Goal: Task Accomplishment & Management: Complete application form

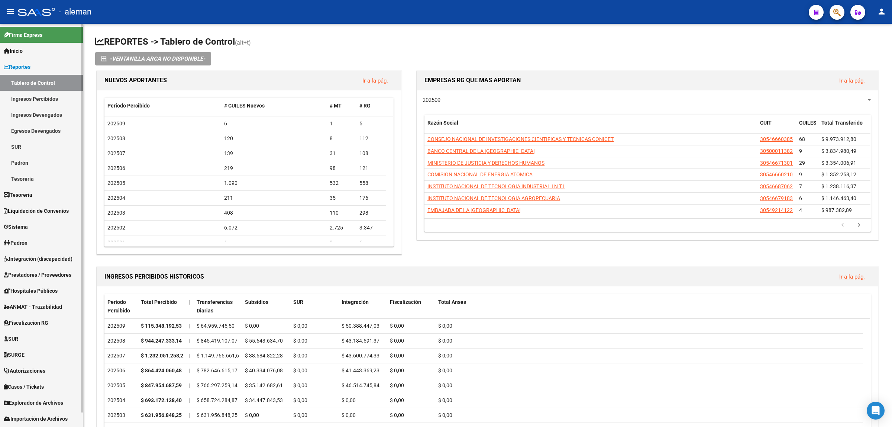
click at [41, 256] on span "Integración (discapacidad)" at bounding box center [38, 259] width 69 height 8
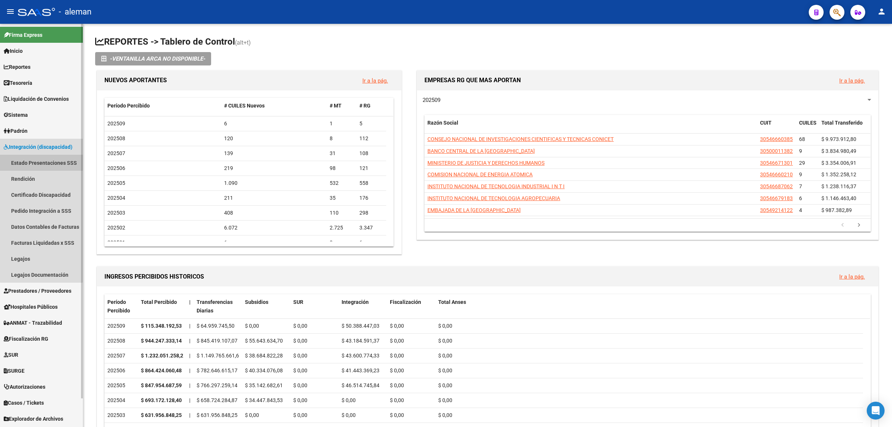
click at [41, 160] on link "Estado Presentaciones SSS" at bounding box center [41, 163] width 83 height 16
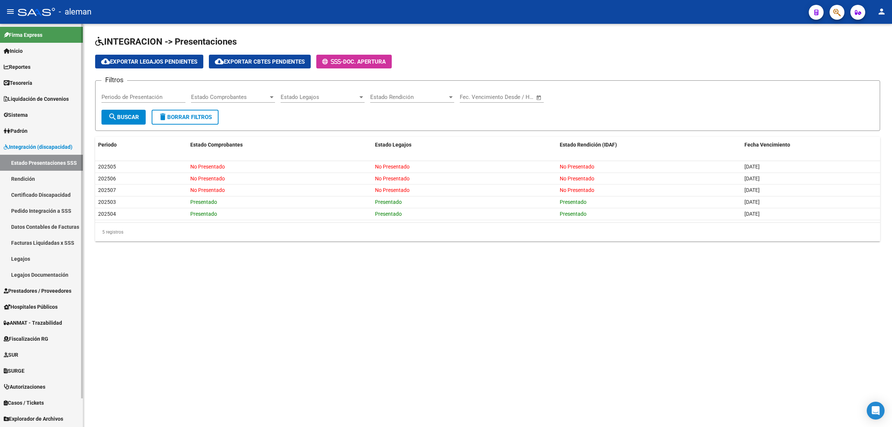
click at [35, 291] on span "Prestadores / Proveedores" at bounding box center [38, 290] width 68 height 8
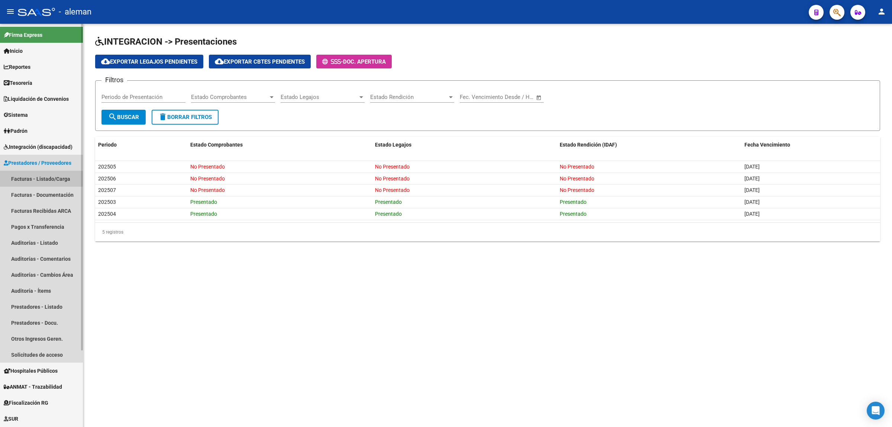
click at [36, 178] on link "Facturas - Listado/Carga" at bounding box center [41, 179] width 83 height 16
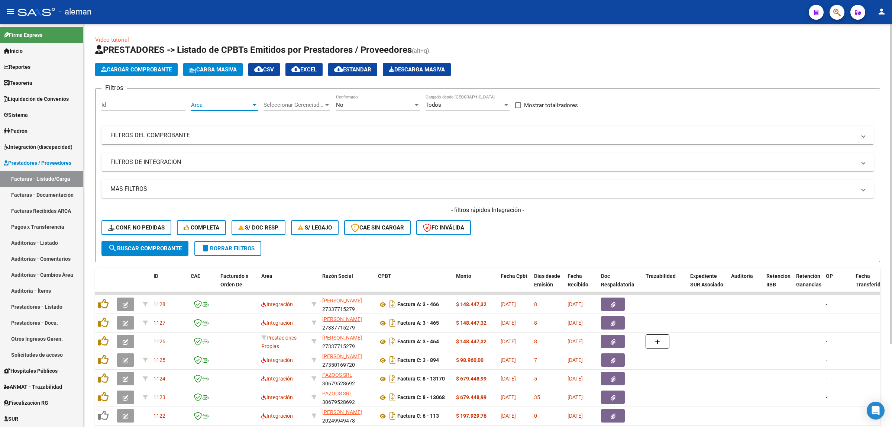
click at [256, 104] on div at bounding box center [254, 105] width 7 height 6
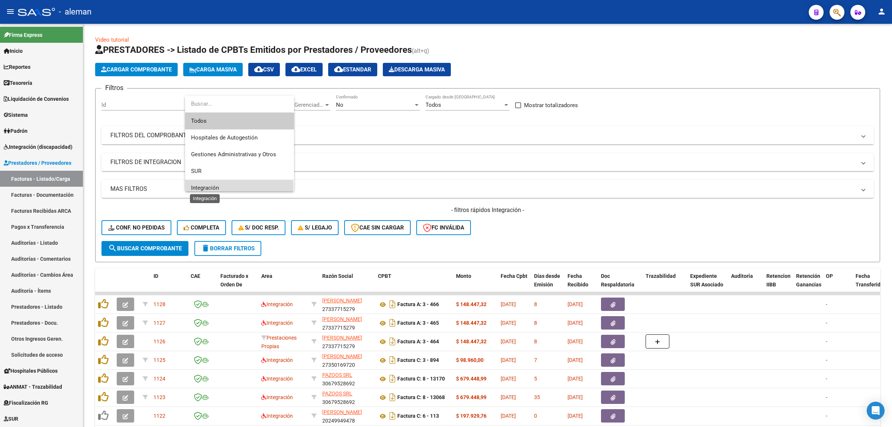
click at [205, 187] on span "Integración" at bounding box center [205, 187] width 28 height 7
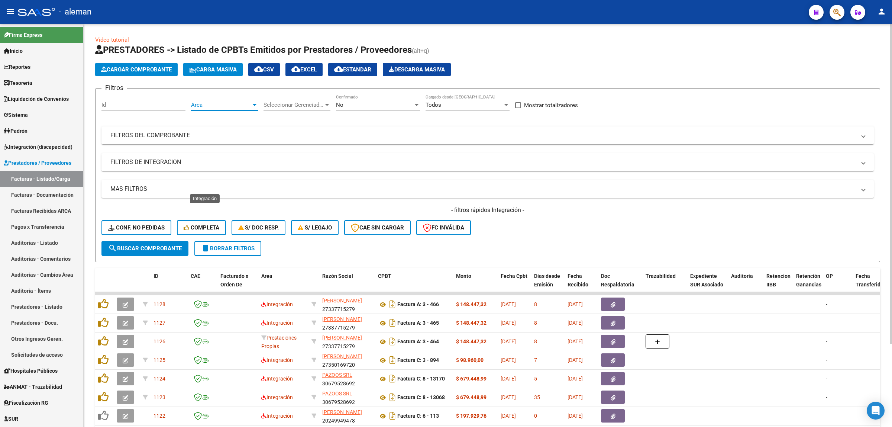
scroll to position [5, 0]
click at [173, 245] on span "search Buscar Comprobante" at bounding box center [145, 248] width 74 height 7
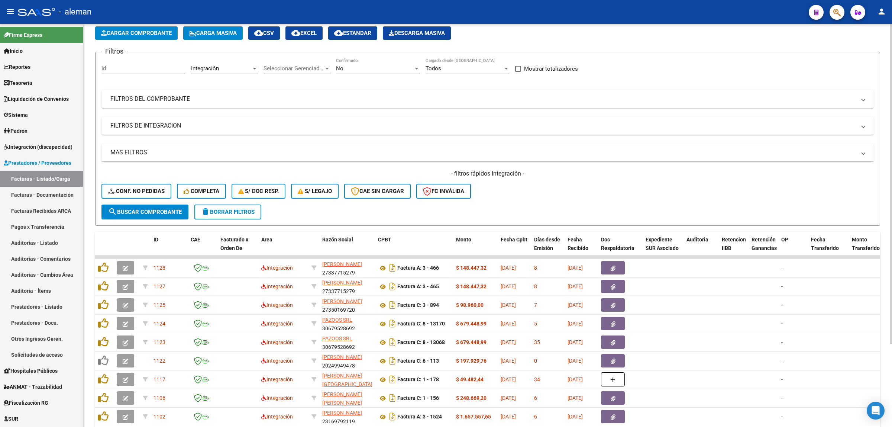
scroll to position [0, 0]
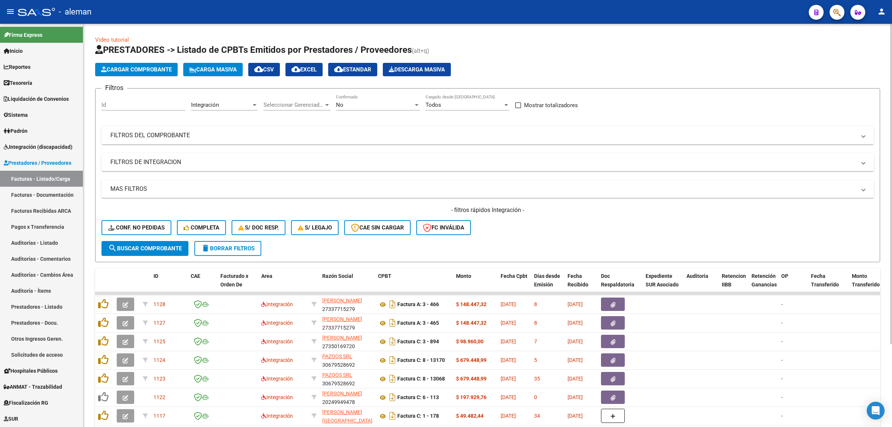
click at [316, 68] on span "cloud_download EXCEL" at bounding box center [303, 69] width 25 height 7
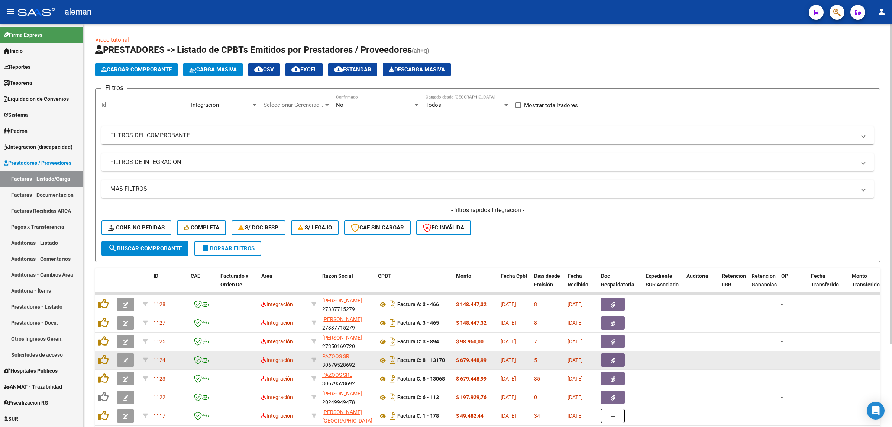
scroll to position [46, 0]
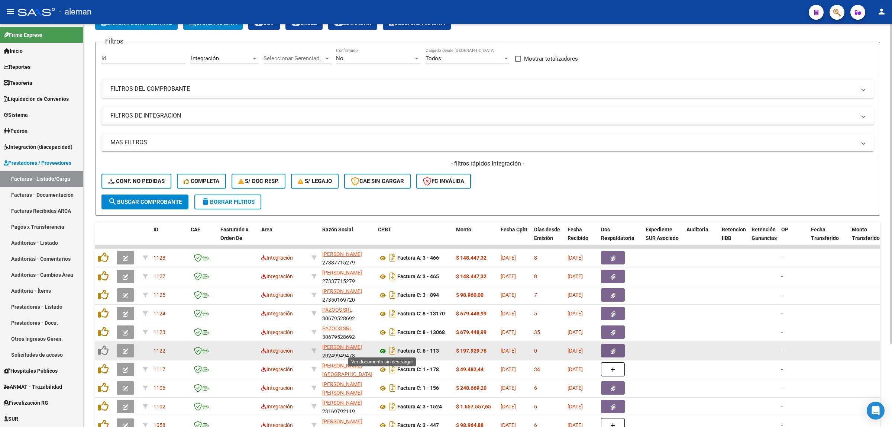
click at [385, 347] on icon at bounding box center [383, 350] width 10 height 9
click at [617, 350] on button "button" at bounding box center [613, 350] width 24 height 13
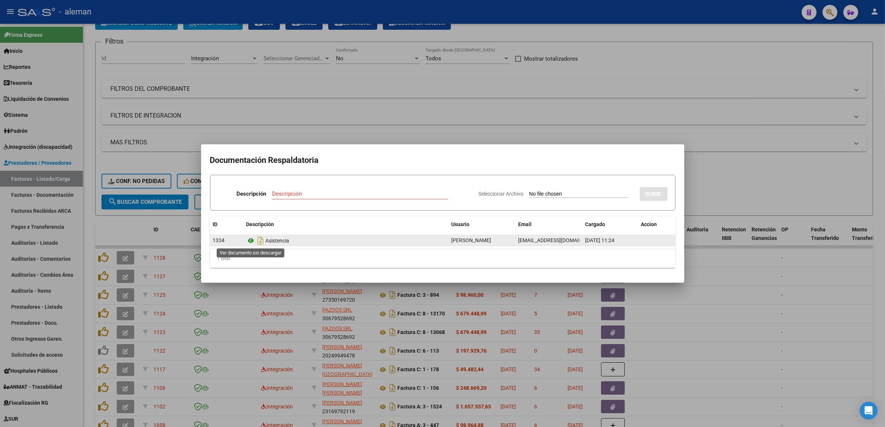
click at [253, 241] on icon at bounding box center [251, 240] width 10 height 9
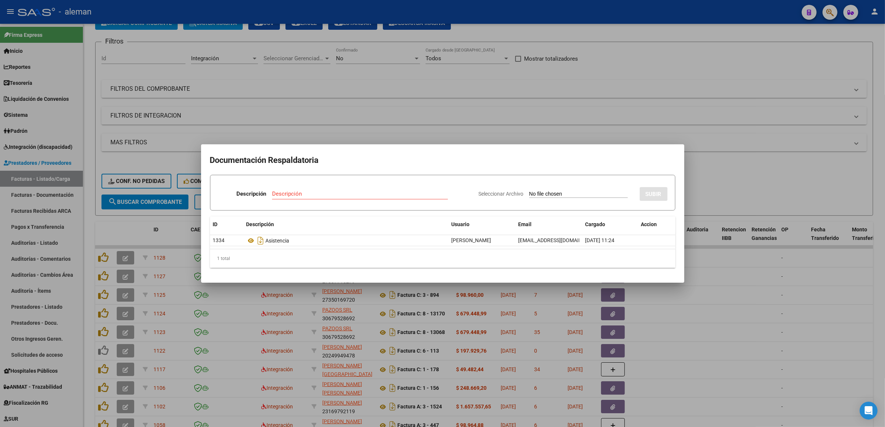
click at [643, 318] on div at bounding box center [442, 213] width 885 height 427
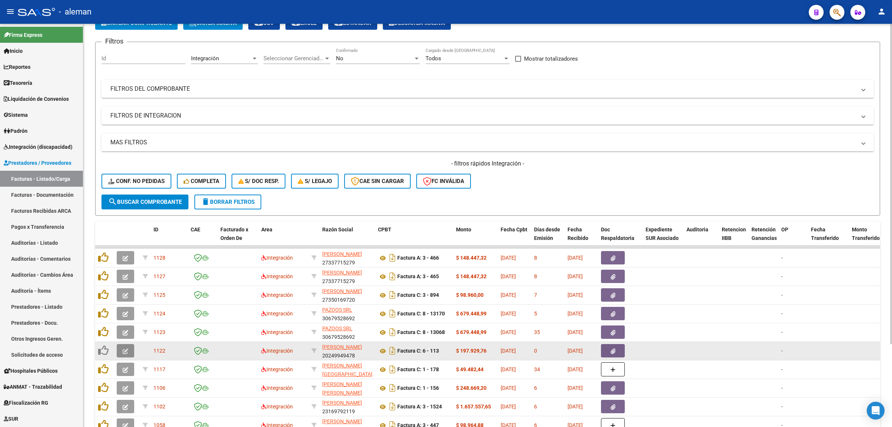
click at [125, 348] on icon "button" at bounding box center [126, 351] width 6 height 6
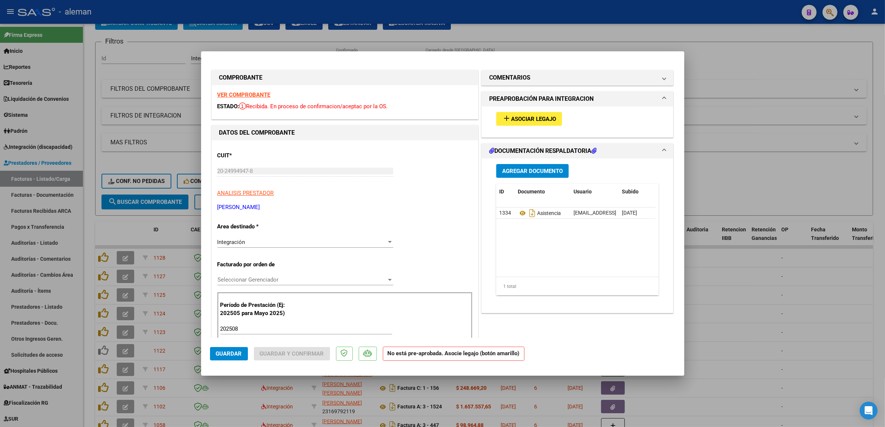
click at [705, 302] on div at bounding box center [442, 213] width 885 height 427
type input "$ 0,00"
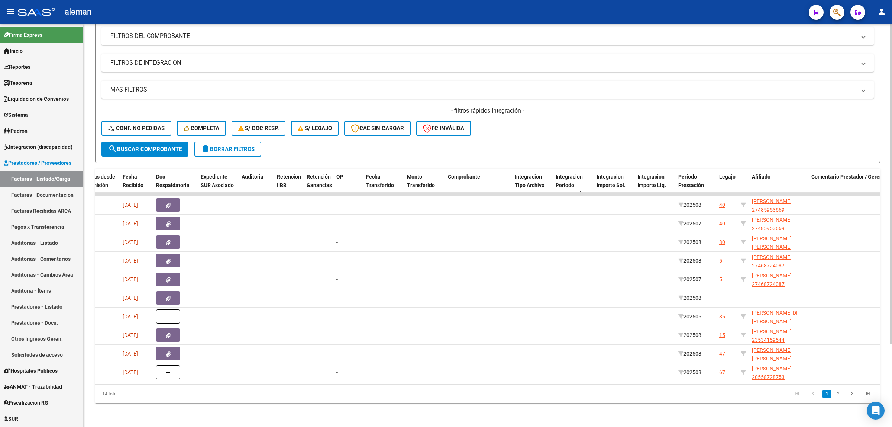
scroll to position [0, 0]
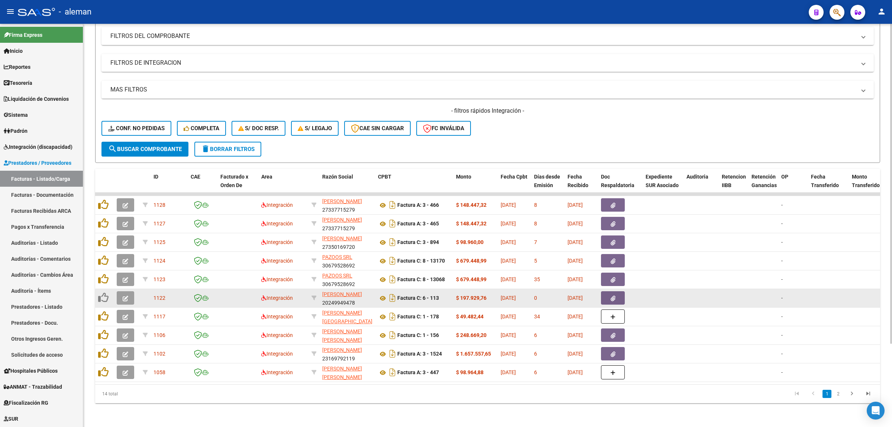
click at [664, 294] on div at bounding box center [662, 298] width 35 height 9
click at [125, 295] on icon "button" at bounding box center [126, 298] width 6 height 6
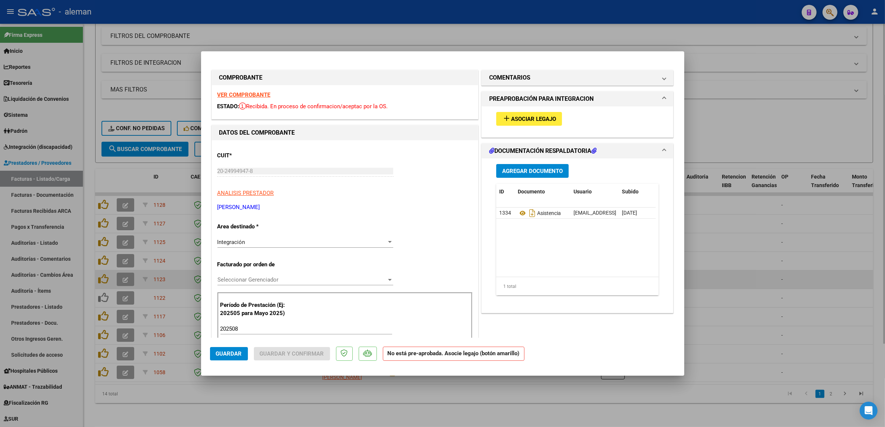
drag, startPoint x: 750, startPoint y: 279, endPoint x: 721, endPoint y: 276, distance: 28.8
click at [750, 279] on div at bounding box center [442, 213] width 885 height 427
type input "$ 0,00"
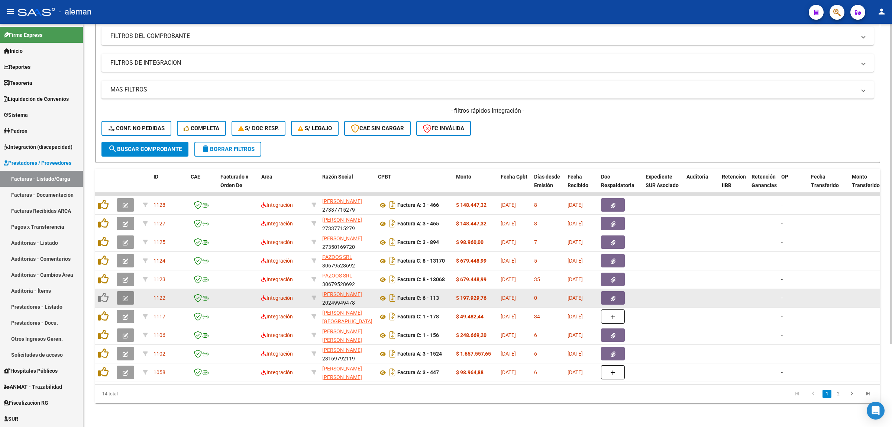
click at [125, 295] on icon "button" at bounding box center [126, 298] width 6 height 6
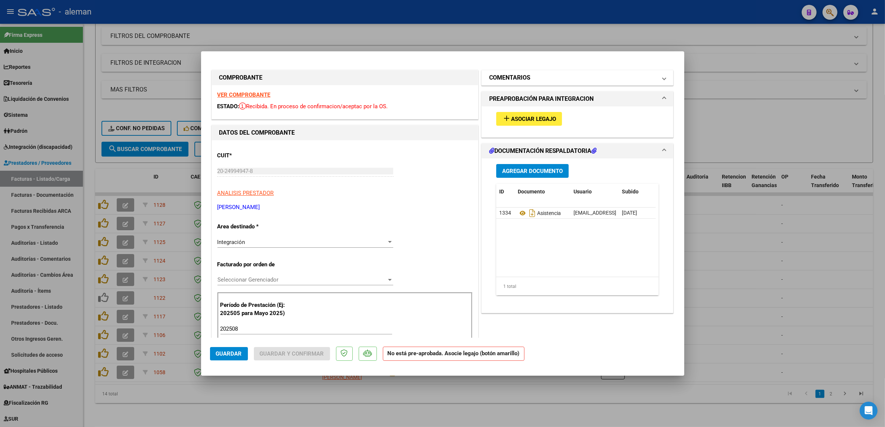
click at [663, 80] on span at bounding box center [664, 77] width 3 height 9
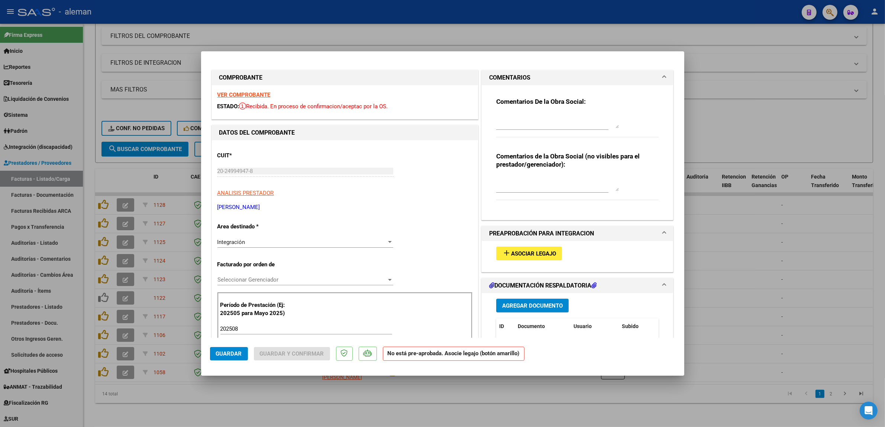
click at [522, 123] on textarea at bounding box center [557, 120] width 123 height 15
type textarea "F"
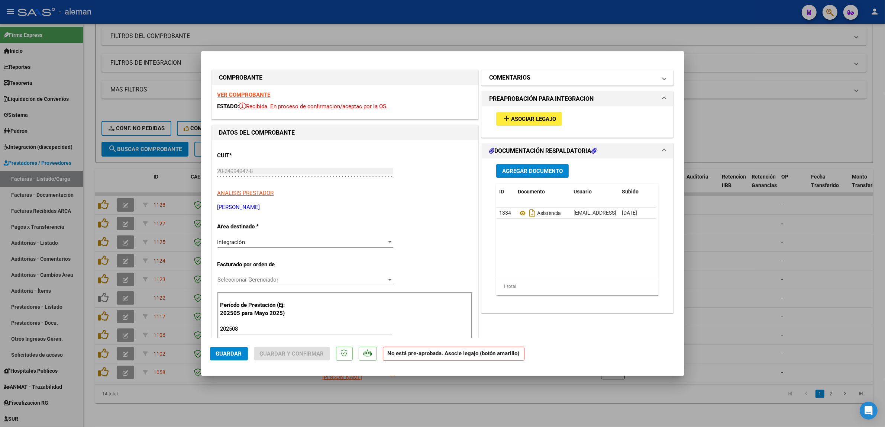
click at [648, 77] on mat-panel-title "COMENTARIOS" at bounding box center [573, 77] width 168 height 9
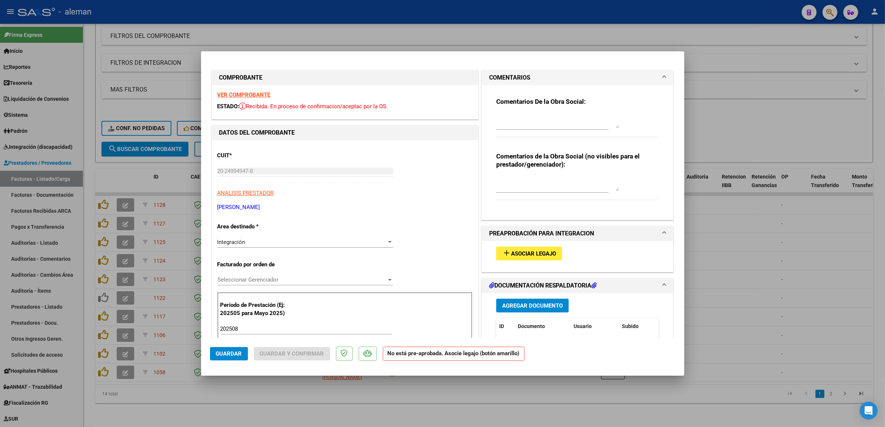
click at [551, 122] on textarea at bounding box center [557, 120] width 123 height 15
type textarea "f"
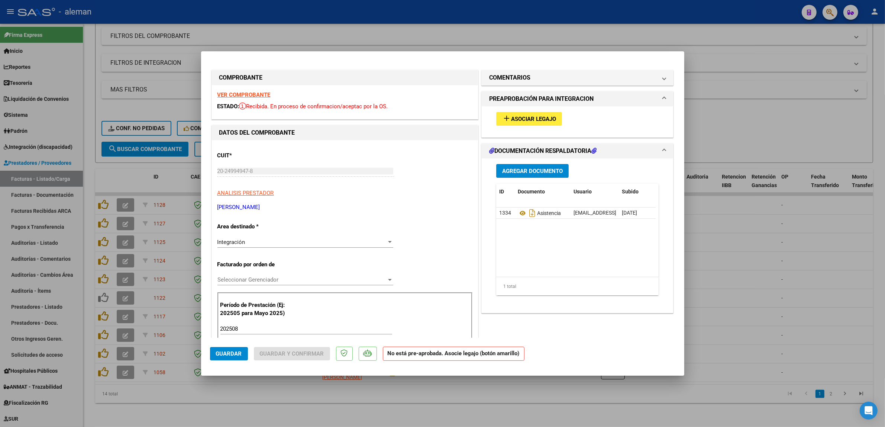
click at [806, 274] on div at bounding box center [442, 213] width 885 height 427
type input "$ 0,00"
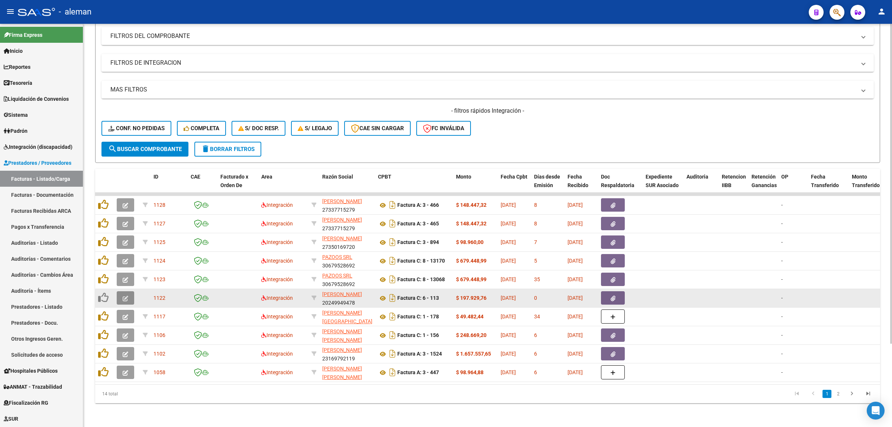
click at [130, 292] on button "button" at bounding box center [125, 297] width 17 height 13
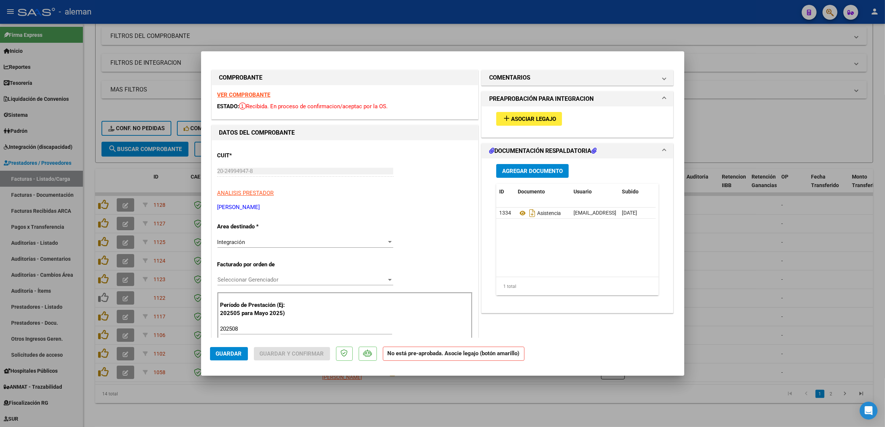
click at [525, 117] on span "Asociar Legajo" at bounding box center [533, 119] width 45 height 7
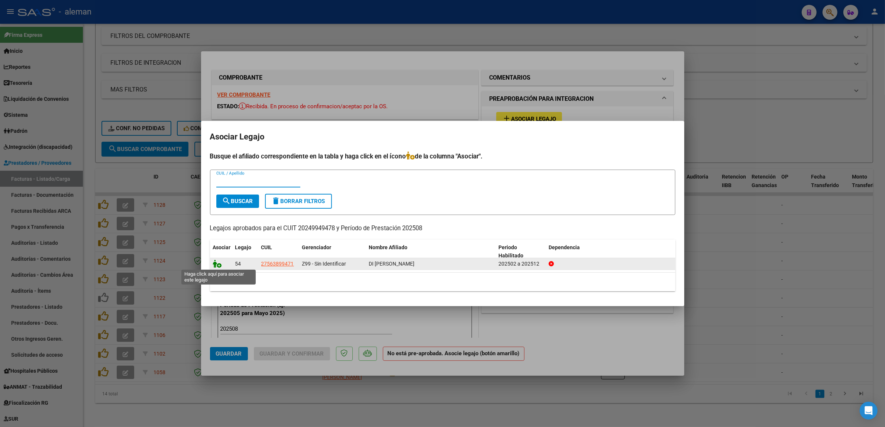
click at [214, 262] on icon at bounding box center [217, 263] width 9 height 8
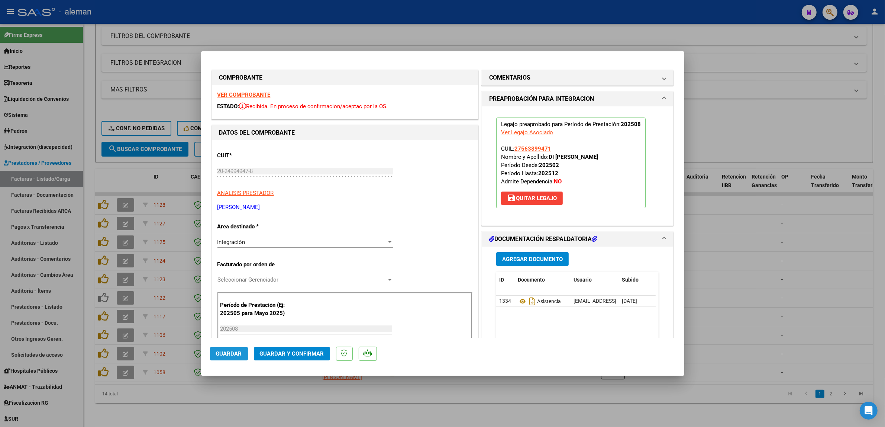
click at [222, 351] on span "Guardar" at bounding box center [229, 353] width 26 height 7
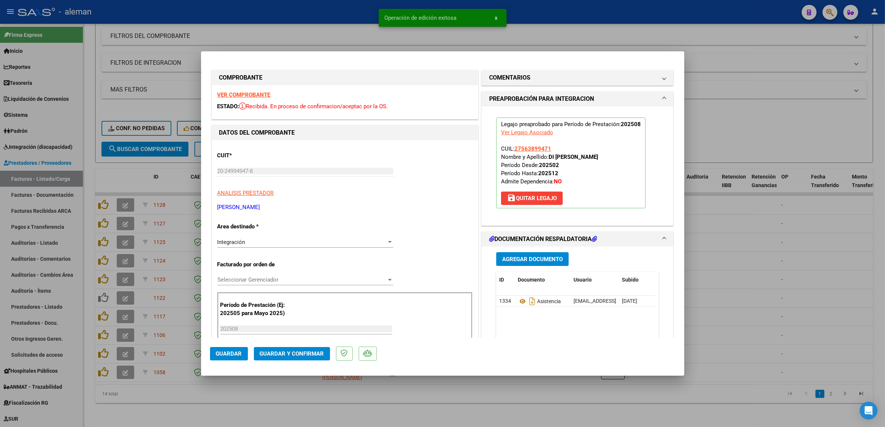
click at [707, 274] on div at bounding box center [442, 213] width 885 height 427
type input "$ 0,00"
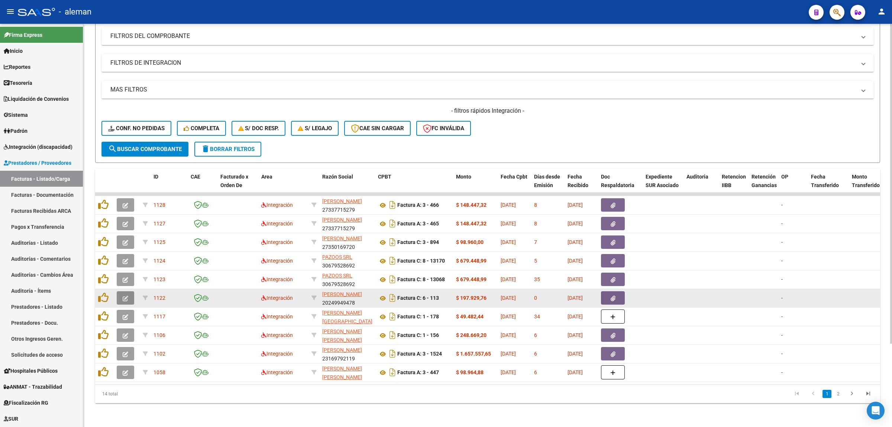
click at [125, 295] on icon "button" at bounding box center [126, 298] width 6 height 6
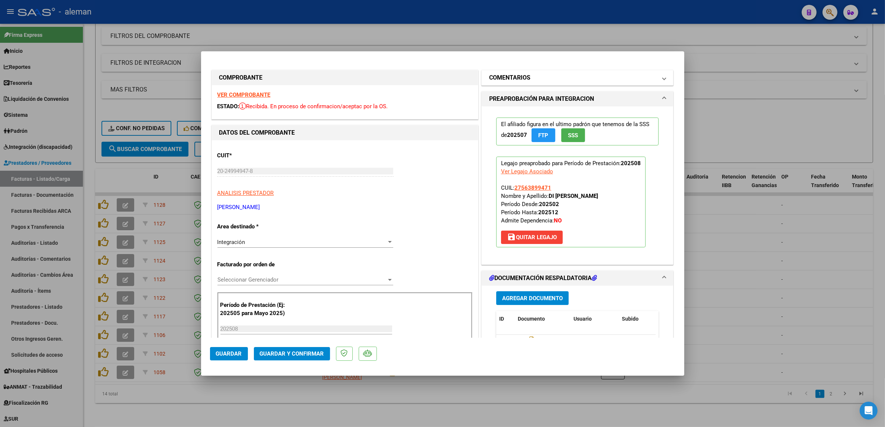
click at [663, 77] on span at bounding box center [664, 77] width 3 height 9
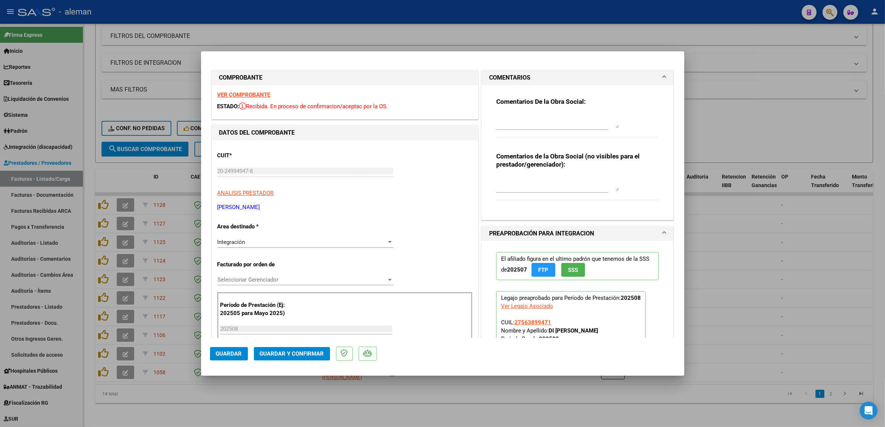
click at [582, 119] on textarea at bounding box center [557, 120] width 123 height 15
paste textarea "Para las proximas facturas corregir en el detalle N° de docuemntao (el correcto…"
click at [612, 128] on textarea "Para las proximas facturas corregir en el detalle N° de docuemntao (el correcto…" at bounding box center [557, 120] width 123 height 15
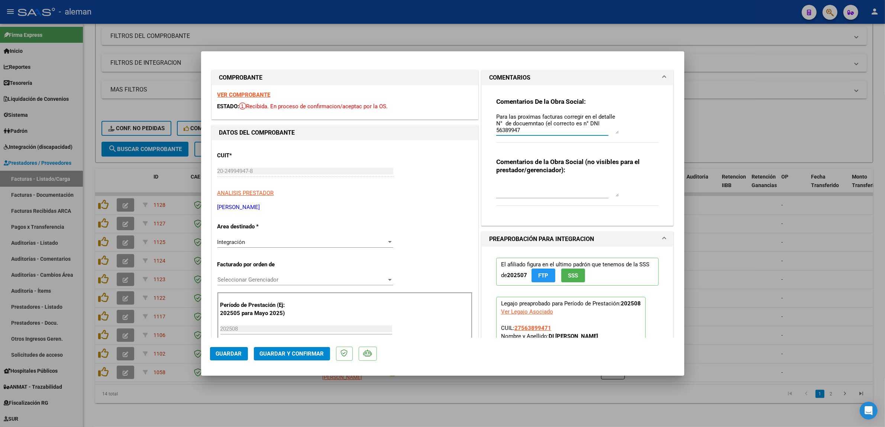
scroll to position [0, 0]
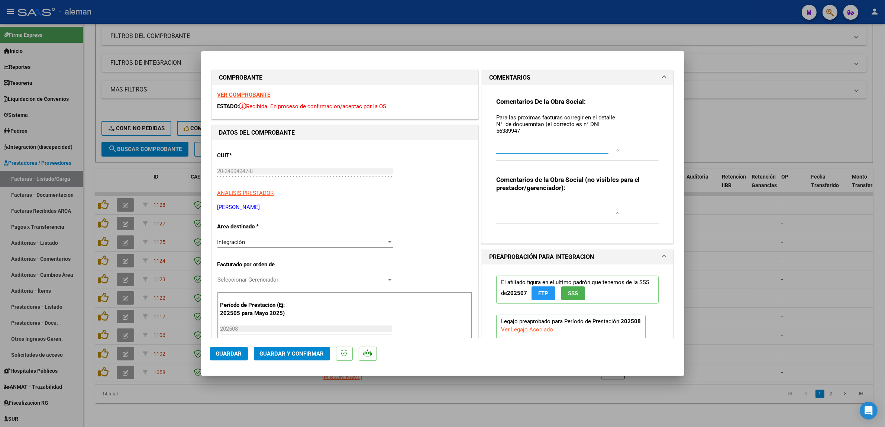
drag, startPoint x: 612, startPoint y: 126, endPoint x: 637, endPoint y: 149, distance: 34.4
click at [637, 149] on div "Comentarios De la Obra Social: Para las proximas facturas corregir en el detall…" at bounding box center [577, 132] width 163 height 71
click at [529, 125] on textarea "Para las proximas facturas corregir en el detalle N° de docuemntao (el correcto…" at bounding box center [557, 132] width 123 height 38
click at [538, 125] on textarea "Para las próximas facturas corregir en el detalle N° de documento (el correcto …" at bounding box center [557, 132] width 123 height 38
click at [549, 123] on textarea "Para las próximas facturas corregir en el detalle N° de documento de beneficiar…" at bounding box center [557, 132] width 123 height 38
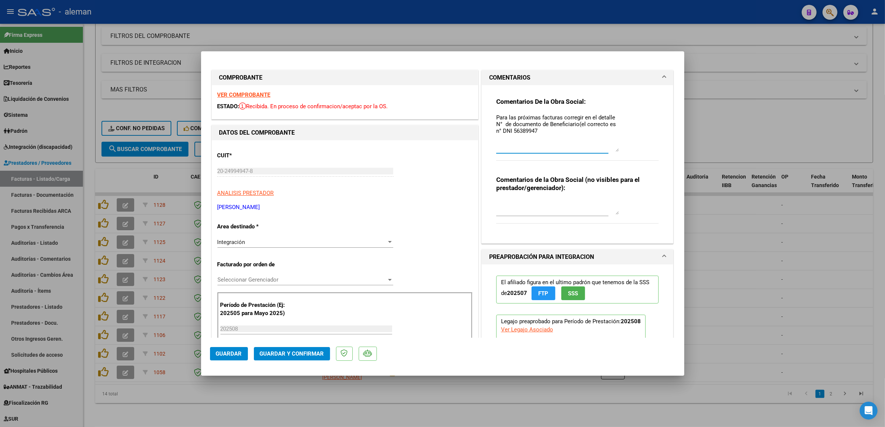
click at [497, 123] on textarea "Para las próximas facturas corregir en el detalle N° de documento de Beneficiar…" at bounding box center [557, 132] width 123 height 38
click at [612, 116] on textarea "Para las próximas facturas corregir en el detalle N° de documento de Beneficiar…" at bounding box center [557, 132] width 123 height 38
drag, startPoint x: 540, startPoint y: 129, endPoint x: 492, endPoint y: 117, distance: 49.7
click at [496, 117] on textarea "Para las próximas facturas corregir en el detalle el N° de documento de Benefic…" at bounding box center [557, 132] width 123 height 38
type textarea "Para las próximas facturas corregir en el detalle el N° de documento de Benefic…"
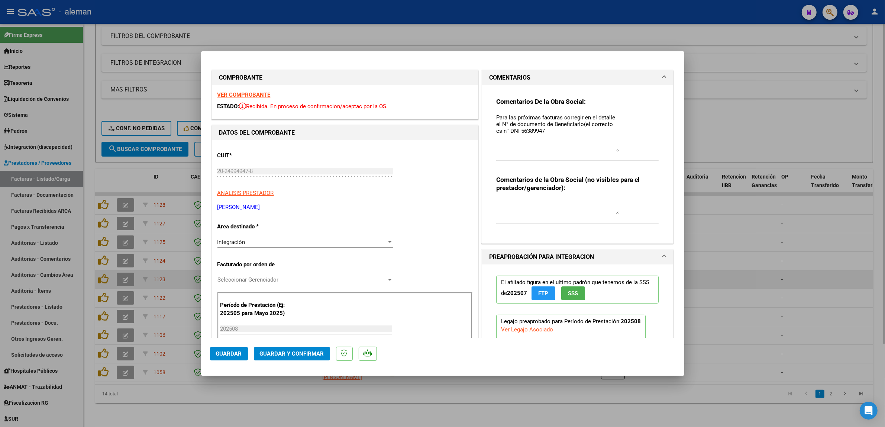
drag, startPoint x: 722, startPoint y: 271, endPoint x: 716, endPoint y: 272, distance: 6.0
click at [722, 271] on div at bounding box center [442, 213] width 885 height 427
type input "$ 0,00"
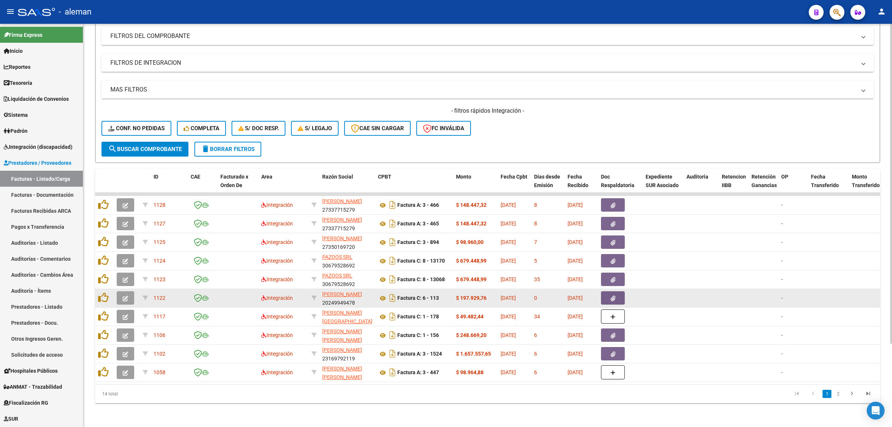
click at [130, 292] on button "button" at bounding box center [125, 297] width 17 height 13
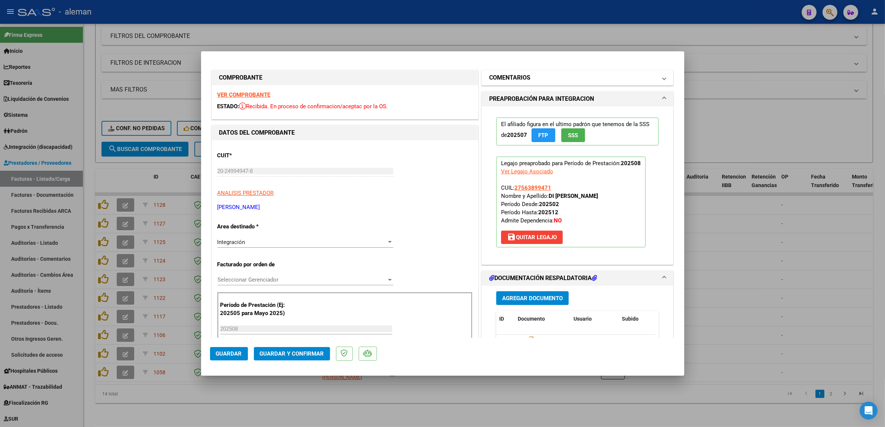
click at [659, 80] on mat-expansion-panel-header "COMENTARIOS" at bounding box center [578, 77] width 192 height 15
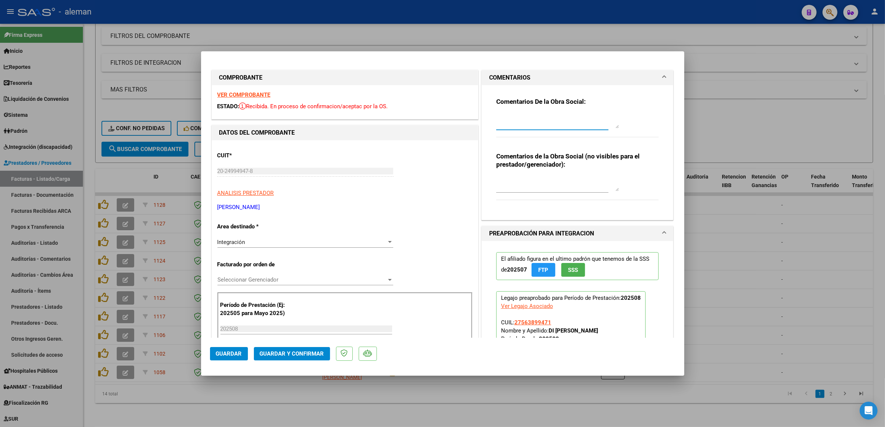
click at [544, 123] on textarea at bounding box center [557, 120] width 123 height 15
paste textarea "Para las próximas facturas corregir en el detalle el N° de documento de Benefic…"
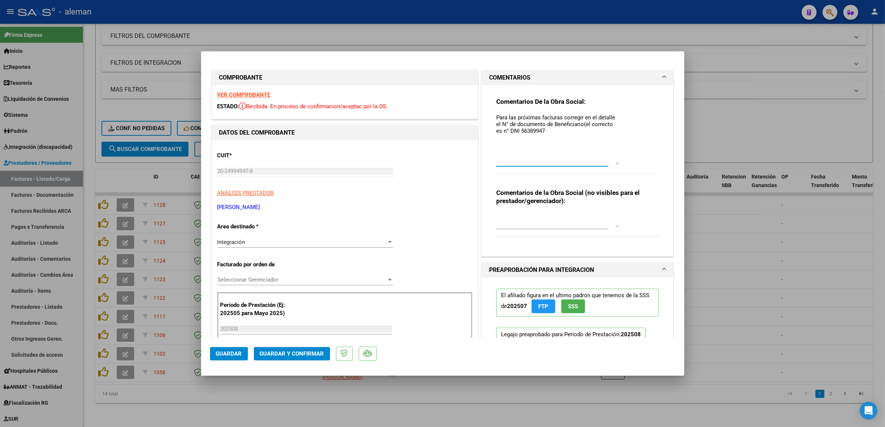
drag, startPoint x: 613, startPoint y: 127, endPoint x: 634, endPoint y: 164, distance: 41.9
click at [634, 164] on div "Comentarios De la Obra Social: Para las próximas facturas corregir en el detall…" at bounding box center [577, 139] width 163 height 84
click at [548, 123] on textarea "Para las próximas facturas corregir en el detalle el N° de documento de Benefic…" at bounding box center [557, 138] width 123 height 51
click at [497, 123] on textarea "Para las próximas facturas corregir en el detalle el N° de documento del Benefi…" at bounding box center [557, 138] width 123 height 51
click at [581, 125] on textarea "Para las próximas facturas corregir en el detalle el N° de documento del Benefi…" at bounding box center [557, 138] width 123 height 51
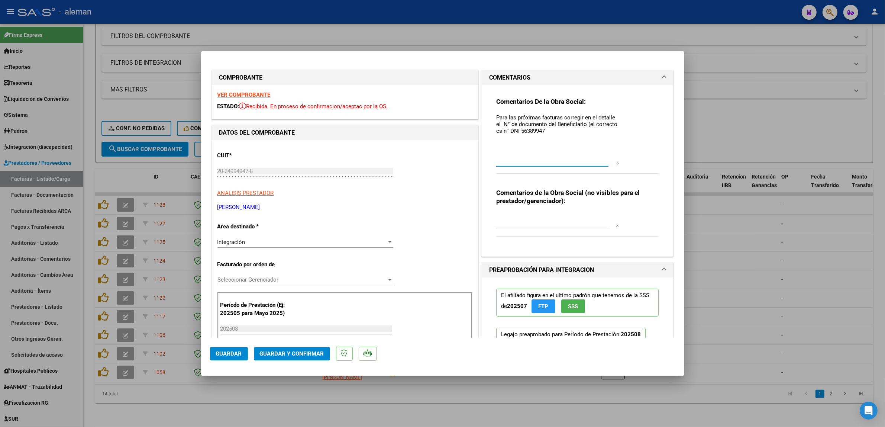
click at [535, 118] on textarea "Para las próximas facturas corregir en el detalle el N° de documento del Benefi…" at bounding box center [557, 138] width 123 height 51
drag, startPoint x: 558, startPoint y: 116, endPoint x: 493, endPoint y: 114, distance: 65.1
click at [496, 114] on textarea "Para las próximas facturas corregir en el detalle el N° de documento del Benefi…" at bounding box center [557, 138] width 123 height 51
click at [548, 117] on textarea "Ccorregir en el detalle el N° de documento del Beneficiario (el correcto es n° …" at bounding box center [557, 138] width 123 height 51
click at [498, 116] on textarea "Ccorregir en el detalle de la factura el N° de documento del Beneficiario (el c…" at bounding box center [557, 138] width 123 height 51
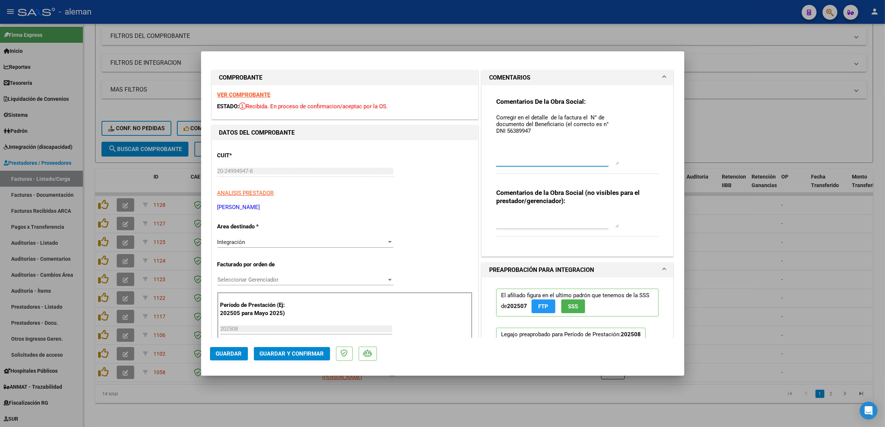
type textarea "Corregir en el detalle de la factura el N° de documento del Beneficiario (el co…"
click at [733, 233] on div at bounding box center [442, 213] width 885 height 427
type input "$ 0,00"
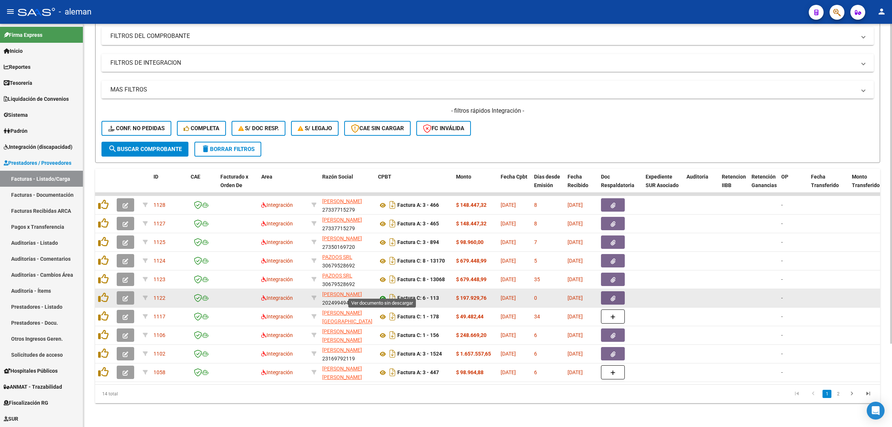
click at [381, 294] on icon at bounding box center [383, 298] width 10 height 9
click at [611, 295] on icon "button" at bounding box center [613, 298] width 5 height 6
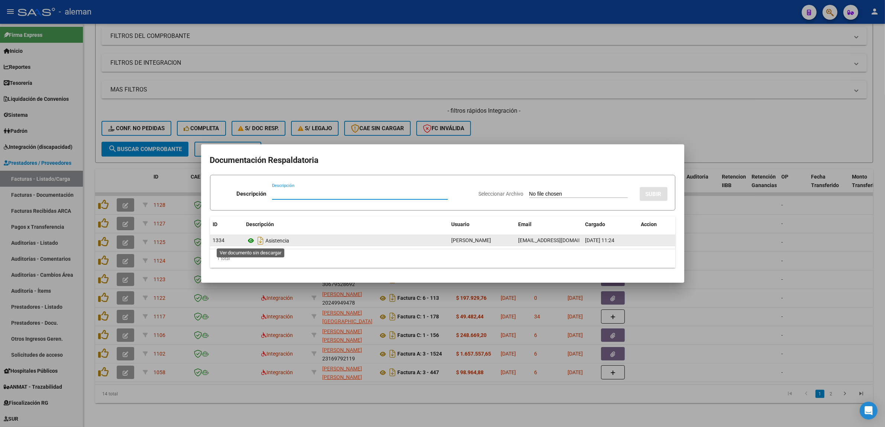
click at [252, 238] on icon at bounding box center [251, 240] width 10 height 9
click at [253, 239] on icon at bounding box center [251, 240] width 10 height 9
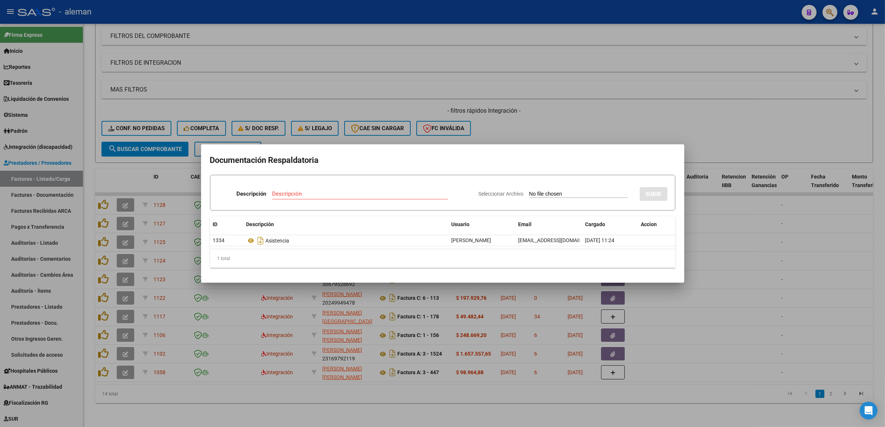
click at [699, 242] on div at bounding box center [442, 213] width 885 height 427
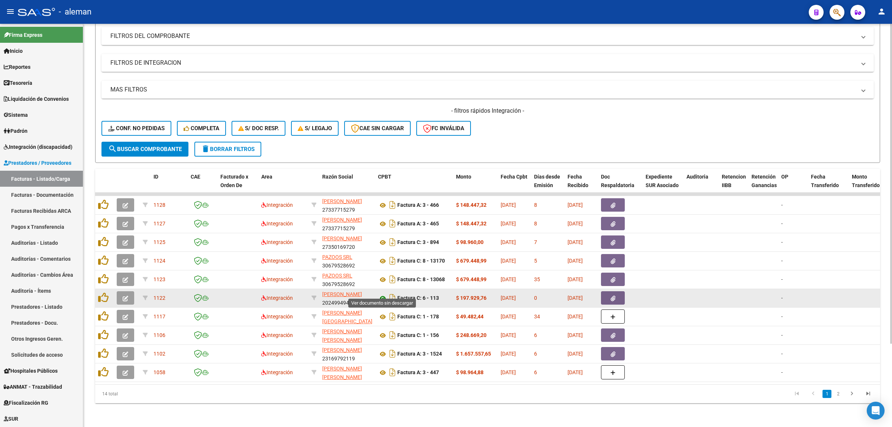
click at [384, 294] on icon at bounding box center [383, 298] width 10 height 9
click at [608, 291] on button "button" at bounding box center [613, 297] width 24 height 13
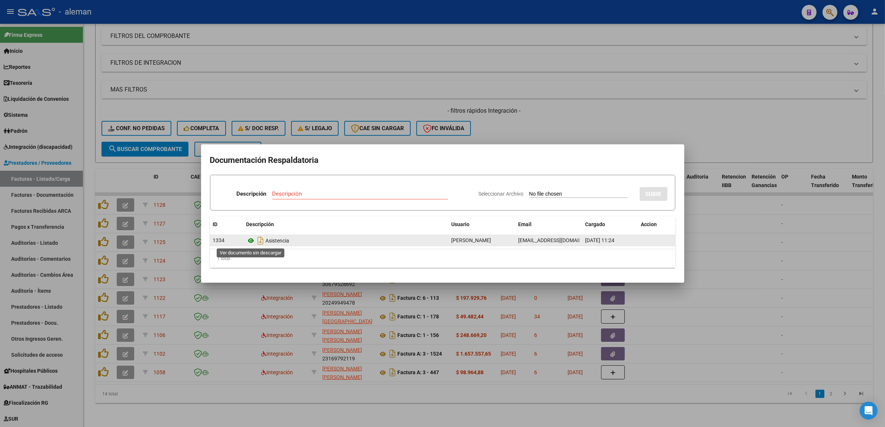
click at [252, 242] on icon at bounding box center [251, 240] width 10 height 9
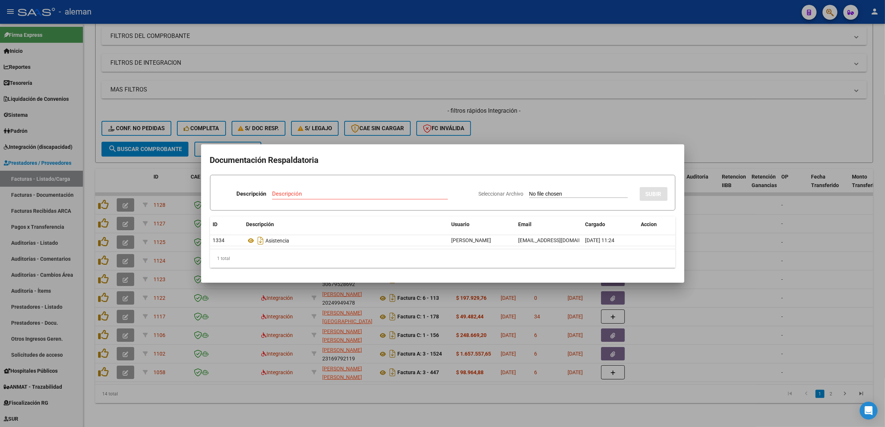
click at [705, 261] on div at bounding box center [442, 213] width 885 height 427
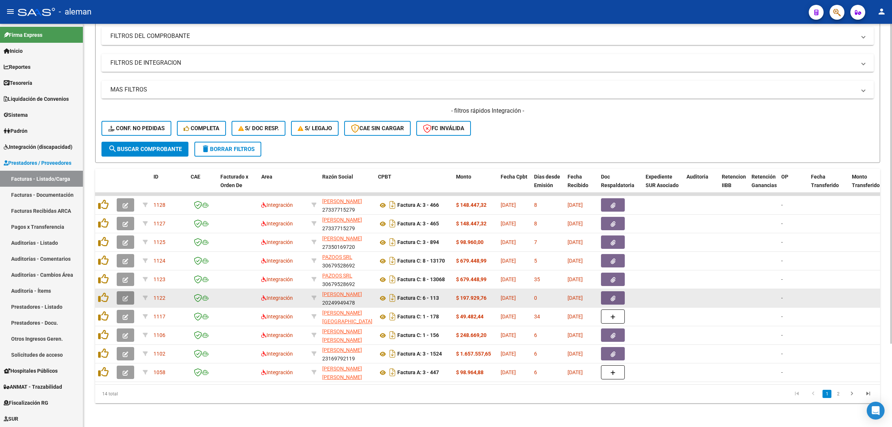
click at [122, 292] on button "button" at bounding box center [125, 297] width 17 height 13
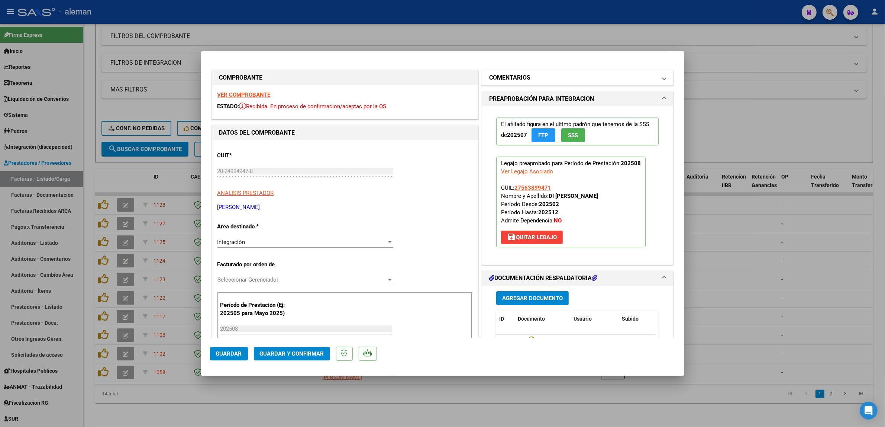
click at [663, 80] on span at bounding box center [664, 77] width 3 height 9
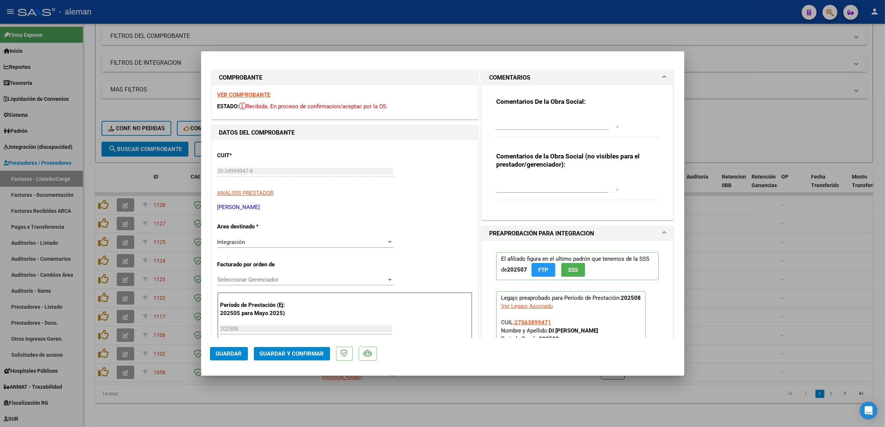
click at [561, 123] on textarea at bounding box center [557, 120] width 123 height 15
paste textarea "Falta planilla de asistencia [PERSON_NAME][DATE], por favor agregar para poder …"
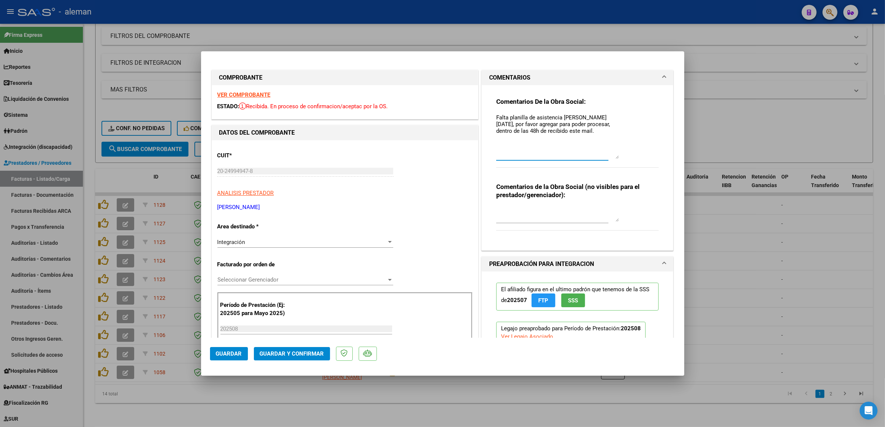
drag, startPoint x: 614, startPoint y: 126, endPoint x: 646, endPoint y: 157, distance: 44.2
click at [646, 157] on div "Comentarios De la Obra Social: Falta planilla de asistencia [PERSON_NAME][DATE]…" at bounding box center [577, 136] width 163 height 78
click at [496, 135] on textarea "Falta planilla de asistencia [PERSON_NAME][DATE], por favor agregar para poder …" at bounding box center [557, 135] width 123 height 45
click at [569, 132] on textarea "Falta planilla de asistencia [PERSON_NAME][DATE], por favor agregar para poder …" at bounding box center [557, 135] width 123 height 45
type textarea "Falta planilla de asistencia [PERSON_NAME][DATE], por favor agregar para poder …"
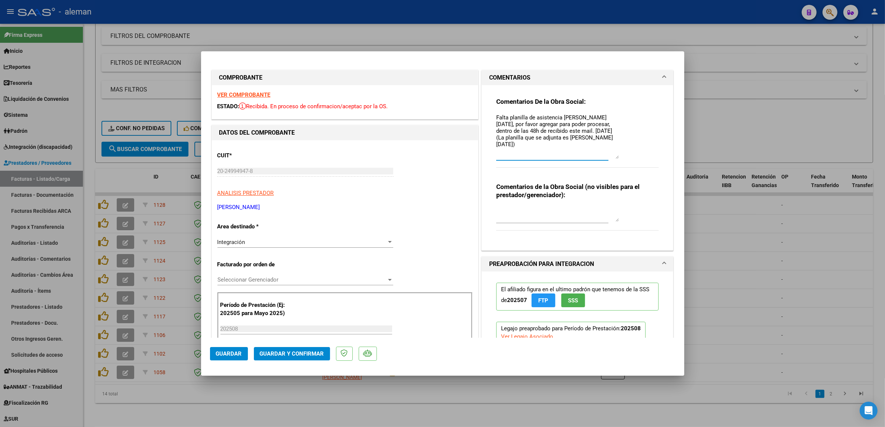
click at [240, 352] on span "Guardar" at bounding box center [229, 353] width 26 height 7
click at [744, 287] on div at bounding box center [442, 213] width 885 height 427
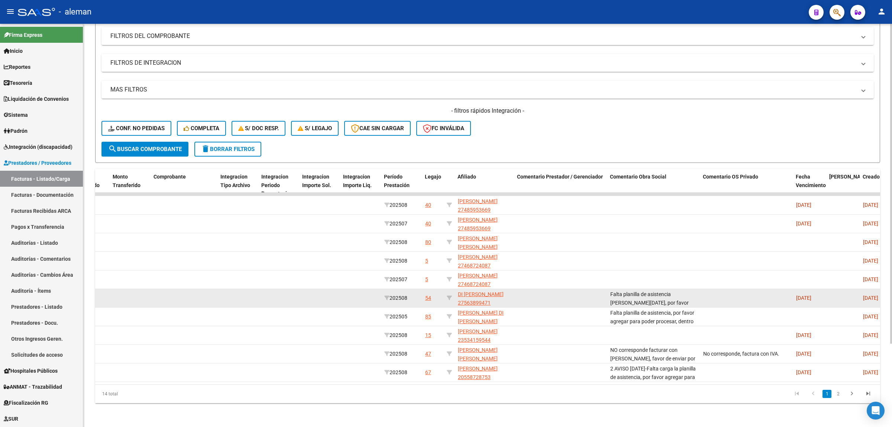
scroll to position [35, 0]
drag, startPoint x: 611, startPoint y: 286, endPoint x: 688, endPoint y: 298, distance: 78.6
click at [688, 298] on div "Falta planilla de asistencia [PERSON_NAME][DATE], por favor agregar para poder …" at bounding box center [653, 298] width 87 height 16
copy span "Falta planilla de asistencia [PERSON_NAME][DATE], por favor agregar para poder …"
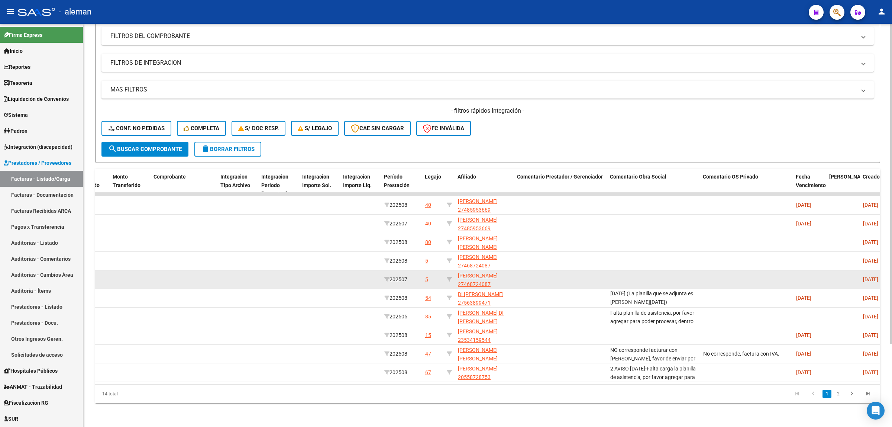
click at [665, 272] on datatable-body-cell at bounding box center [653, 279] width 93 height 18
click at [578, 275] on datatable-body-cell at bounding box center [560, 279] width 93 height 18
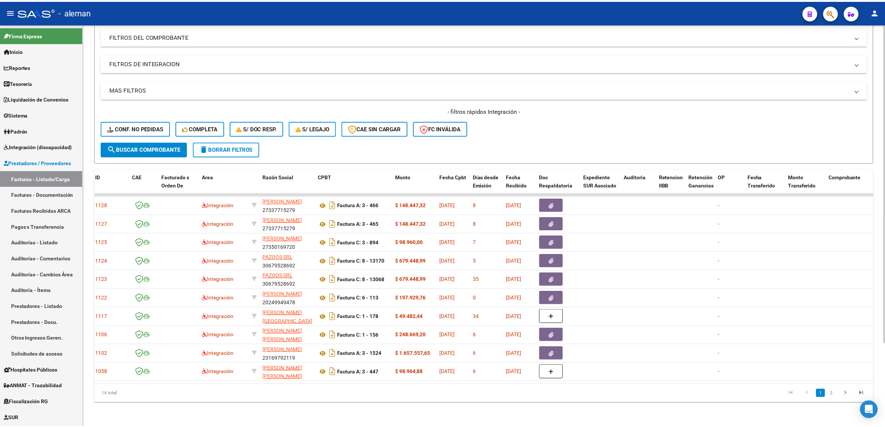
scroll to position [0, 0]
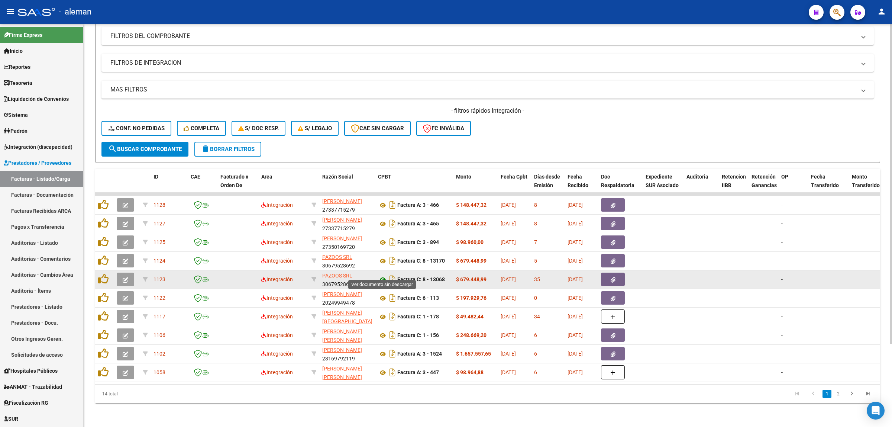
click at [381, 275] on icon at bounding box center [383, 279] width 10 height 9
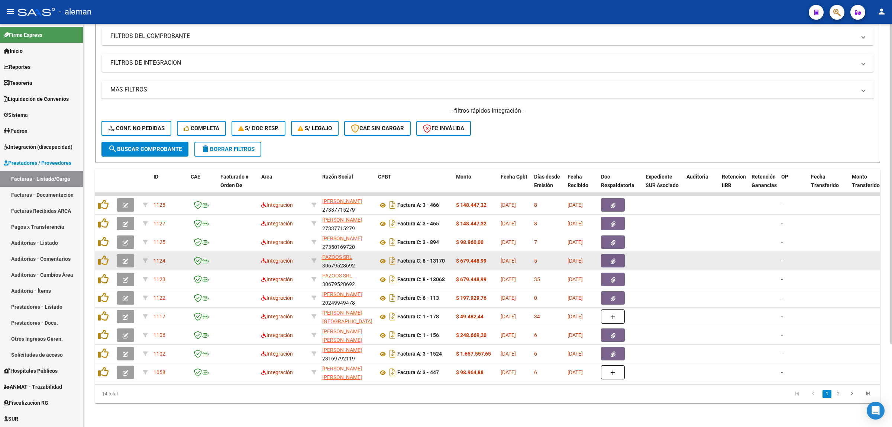
click at [616, 254] on button "button" at bounding box center [613, 260] width 24 height 13
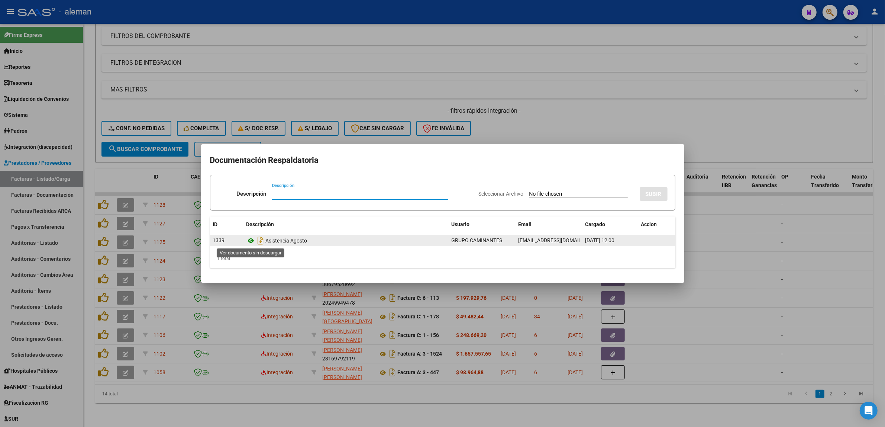
click at [250, 239] on icon at bounding box center [251, 240] width 10 height 9
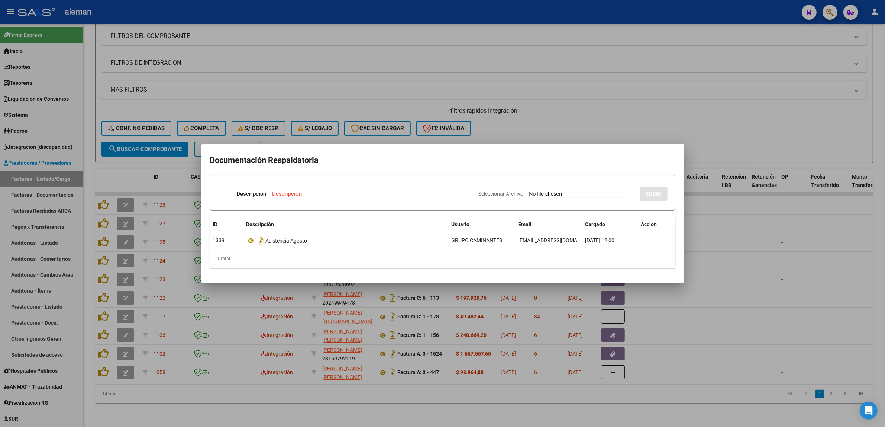
click at [729, 277] on div at bounding box center [442, 213] width 885 height 427
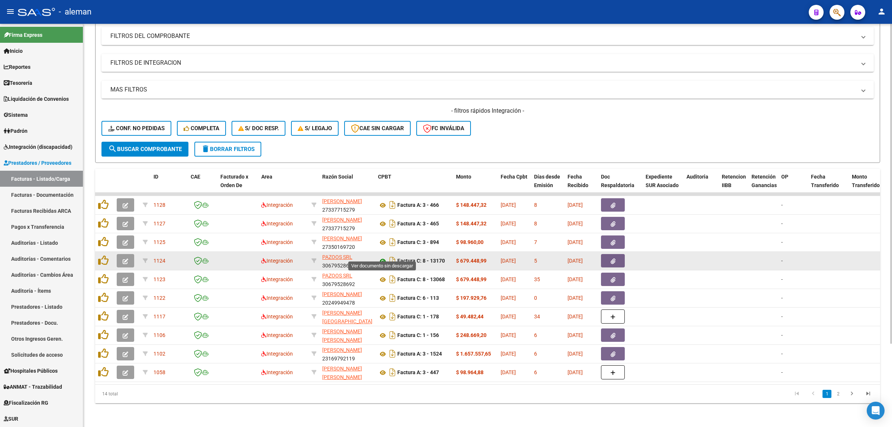
click at [383, 256] on icon at bounding box center [383, 260] width 10 height 9
click at [611, 258] on icon "button" at bounding box center [613, 261] width 5 height 6
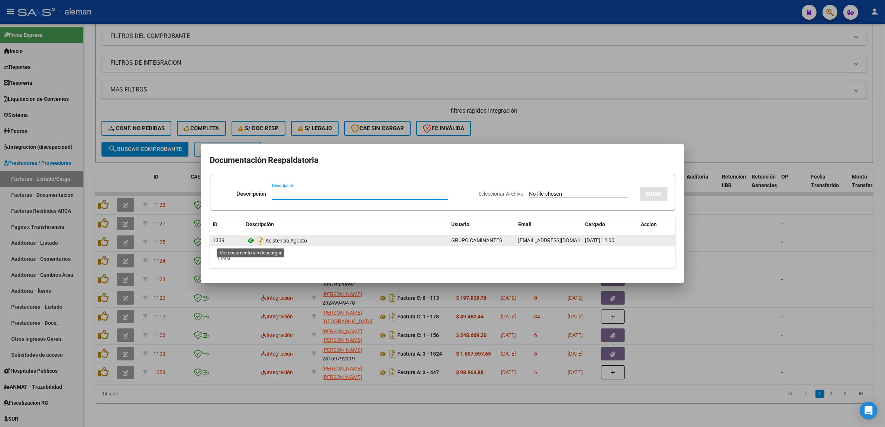
click at [249, 240] on icon at bounding box center [251, 240] width 10 height 9
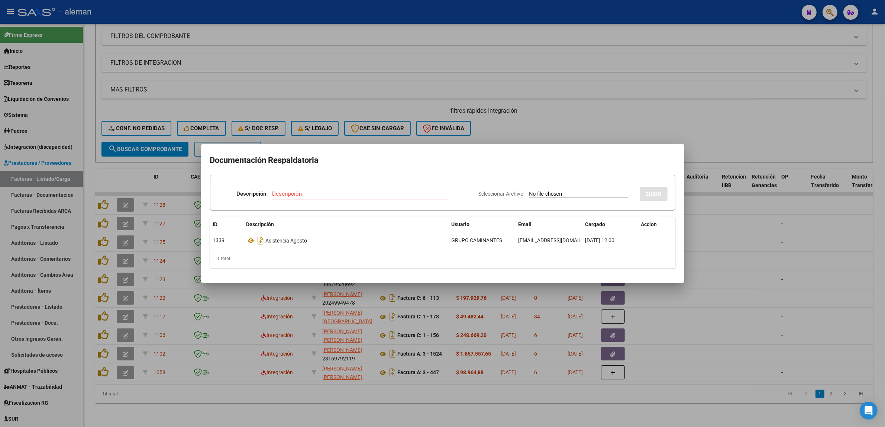
click at [705, 255] on div at bounding box center [442, 213] width 885 height 427
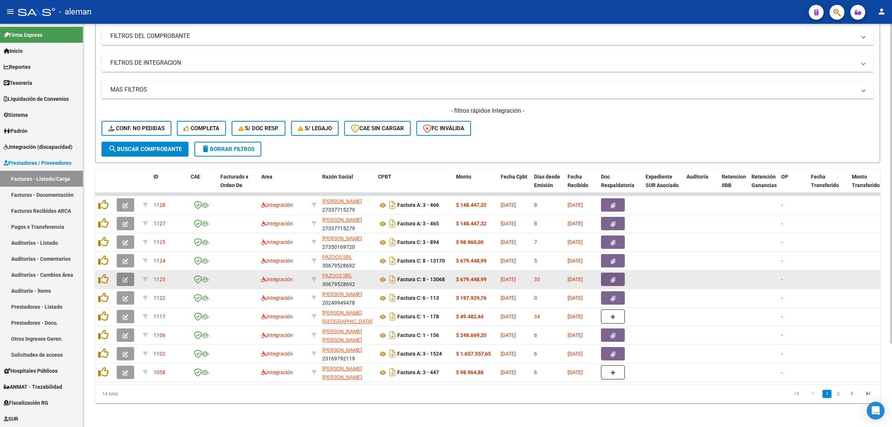
click at [125, 277] on icon "button" at bounding box center [126, 280] width 6 height 6
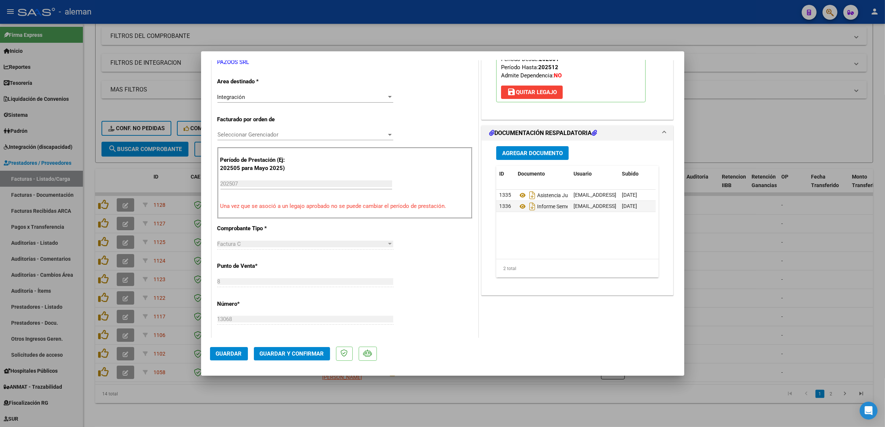
scroll to position [139, 0]
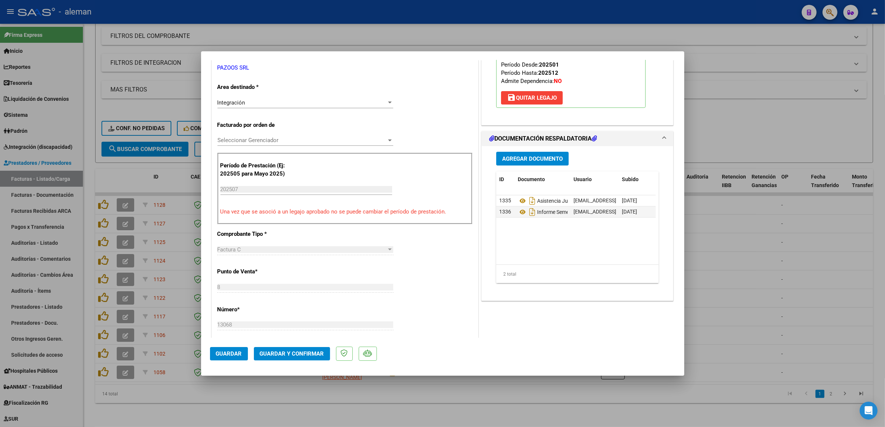
click at [733, 253] on div at bounding box center [442, 213] width 885 height 427
type input "$ 0,00"
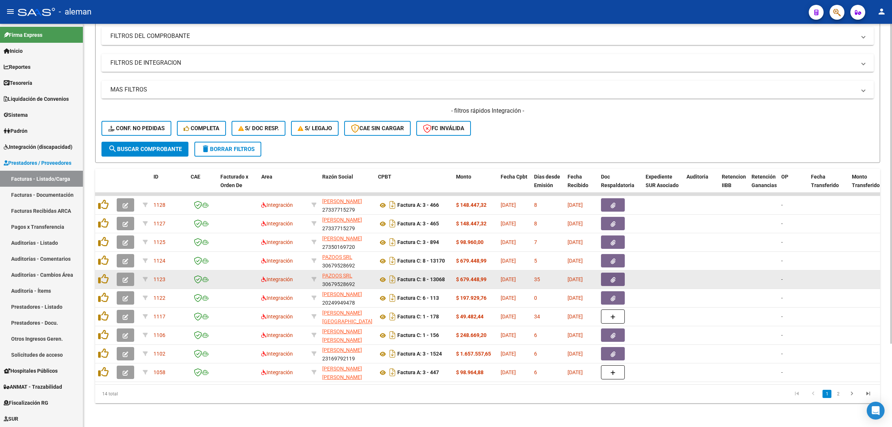
click at [122, 272] on button "button" at bounding box center [125, 278] width 17 height 13
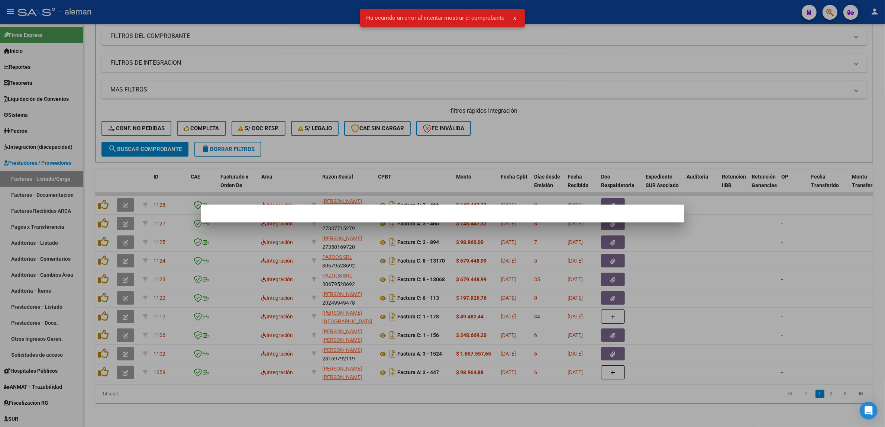
click at [696, 256] on div at bounding box center [442, 213] width 885 height 427
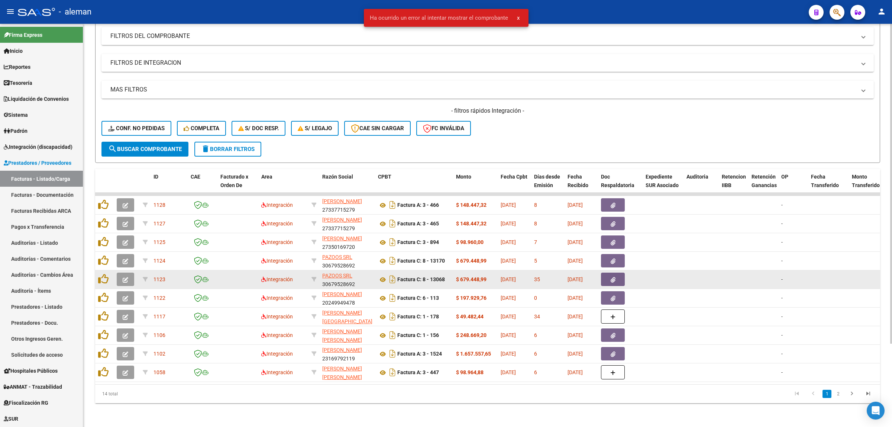
click at [123, 277] on icon "button" at bounding box center [126, 280] width 6 height 6
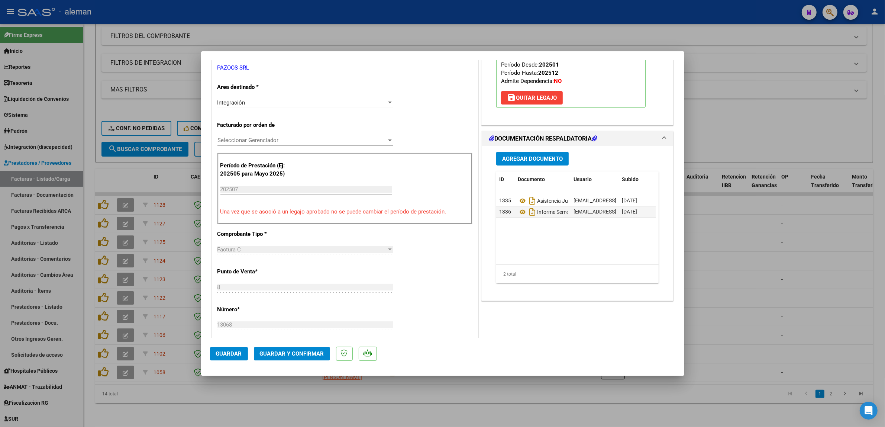
click at [703, 256] on div at bounding box center [442, 213] width 885 height 427
type input "$ 0,00"
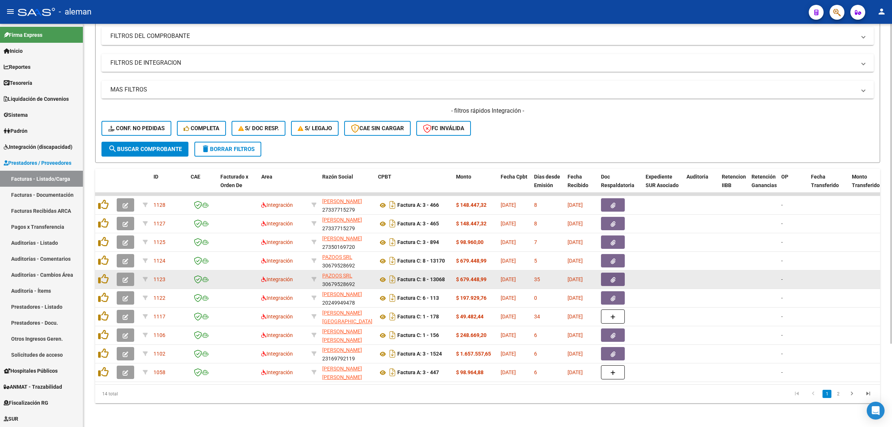
click at [612, 277] on icon "button" at bounding box center [613, 280] width 5 height 6
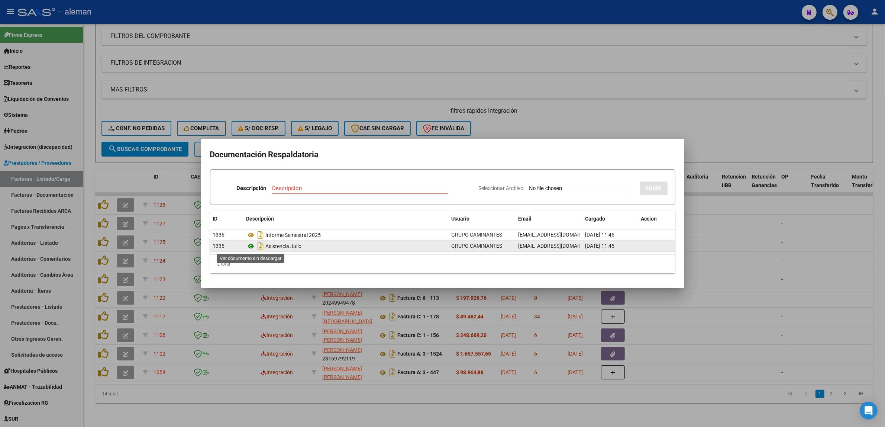
click at [253, 245] on icon at bounding box center [251, 246] width 10 height 9
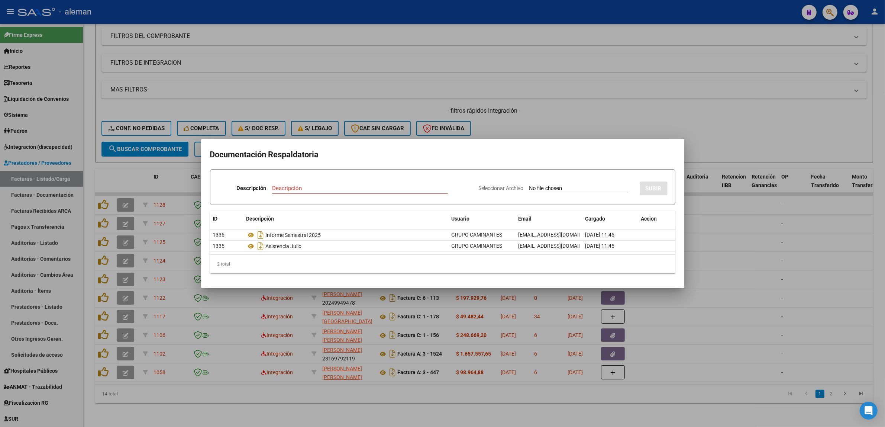
click at [738, 277] on div at bounding box center [442, 213] width 885 height 427
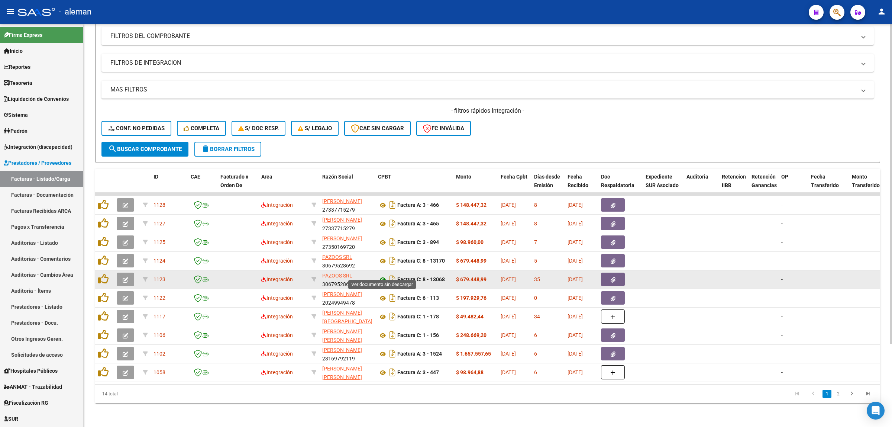
click at [382, 275] on icon at bounding box center [383, 279] width 10 height 9
click at [383, 275] on icon at bounding box center [383, 279] width 10 height 9
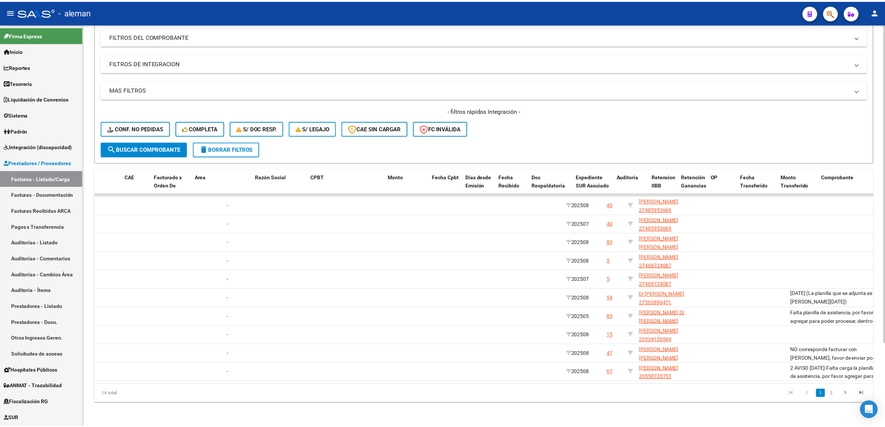
scroll to position [0, 0]
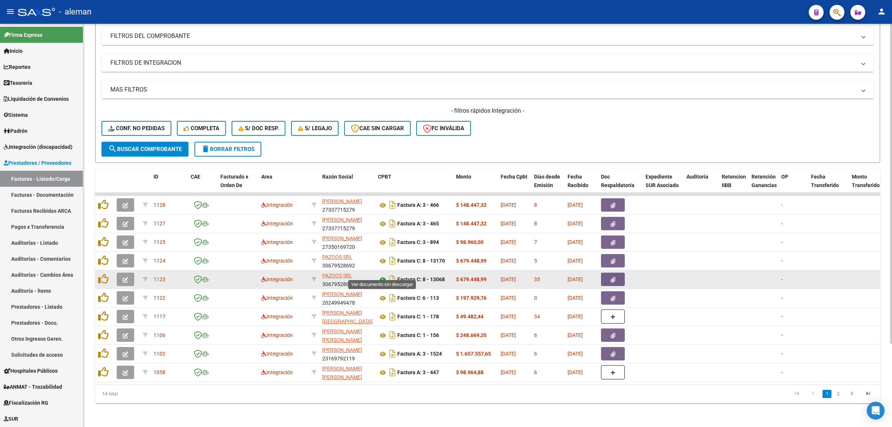
click at [384, 275] on icon at bounding box center [383, 279] width 10 height 9
click at [622, 273] on button "button" at bounding box center [613, 278] width 24 height 13
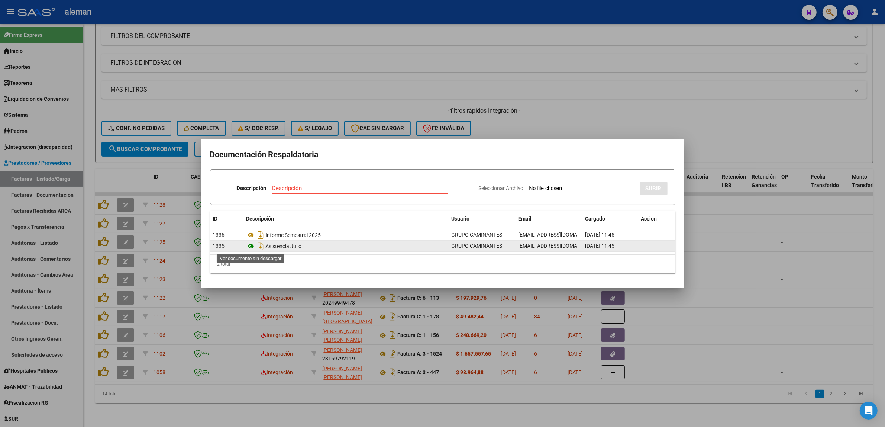
click at [253, 246] on icon at bounding box center [251, 246] width 10 height 9
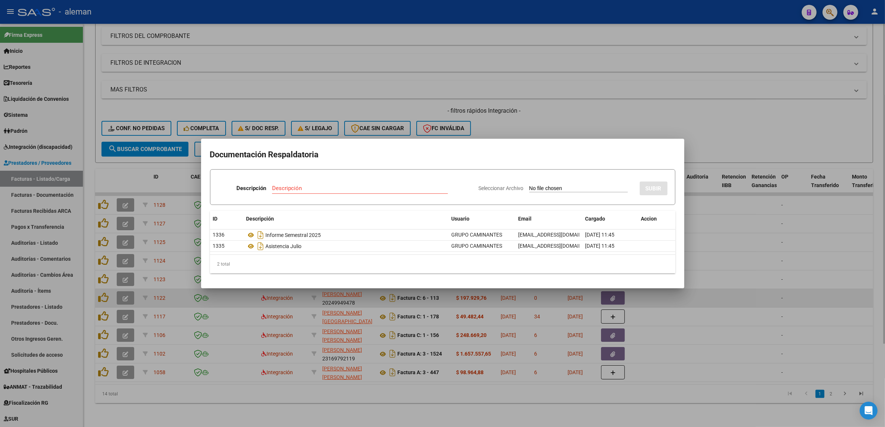
click at [780, 296] on div at bounding box center [442, 213] width 885 height 427
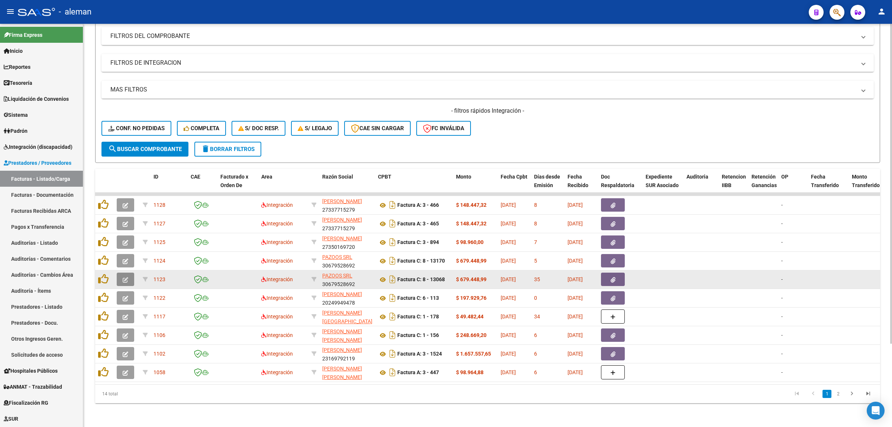
click at [129, 273] on button "button" at bounding box center [125, 278] width 17 height 13
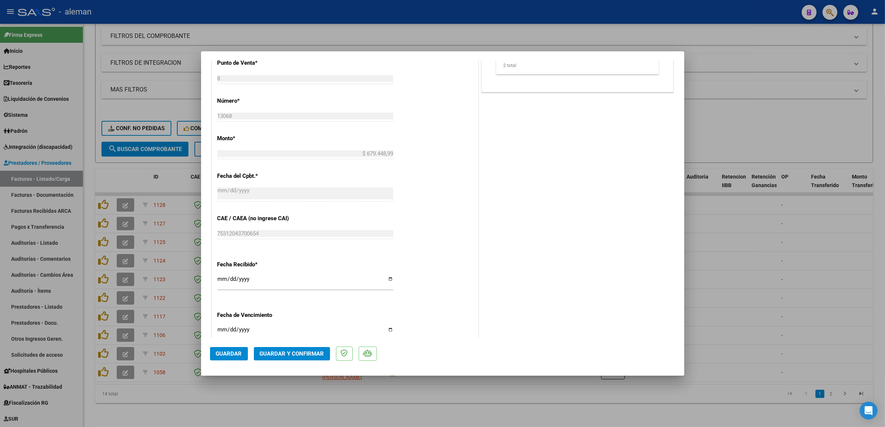
scroll to position [301, 0]
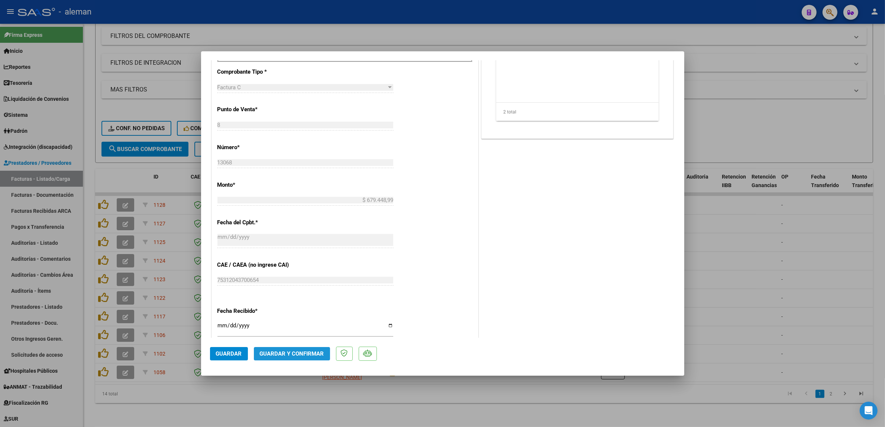
click at [303, 350] on span "Guardar y Confirmar" at bounding box center [292, 353] width 64 height 7
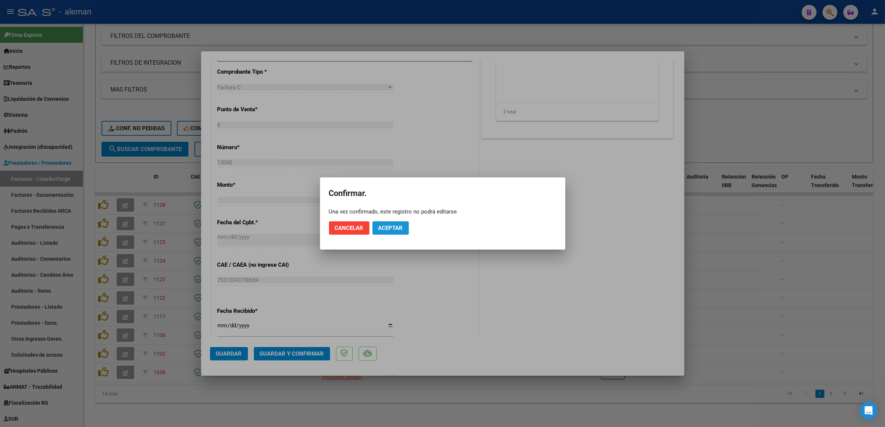
click at [400, 230] on span "Aceptar" at bounding box center [390, 227] width 25 height 7
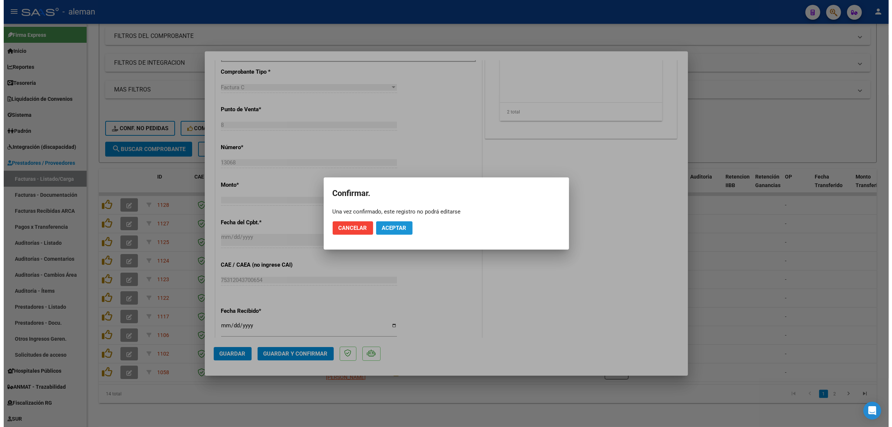
scroll to position [255, 0]
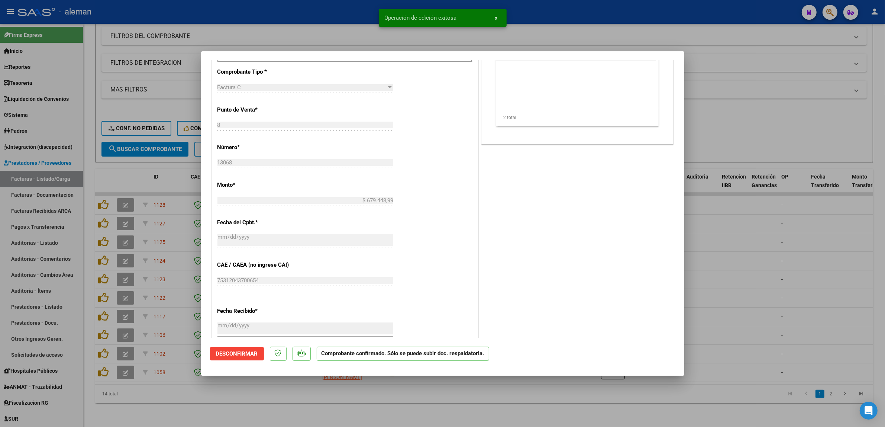
click at [771, 245] on div at bounding box center [442, 213] width 885 height 427
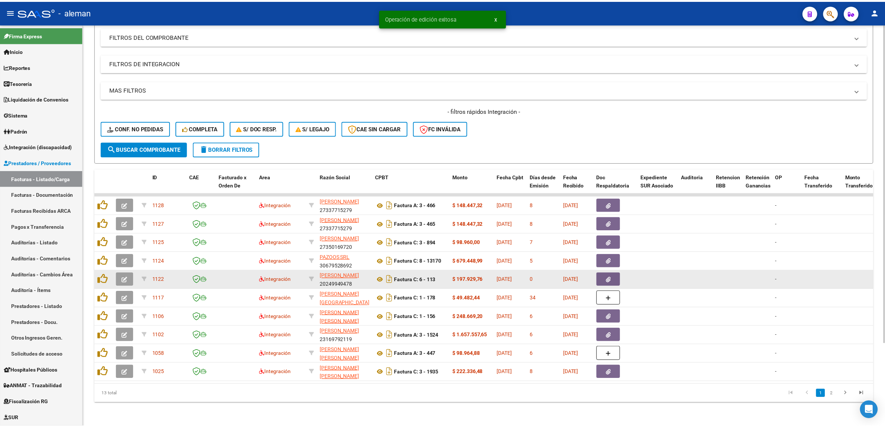
scroll to position [18, 0]
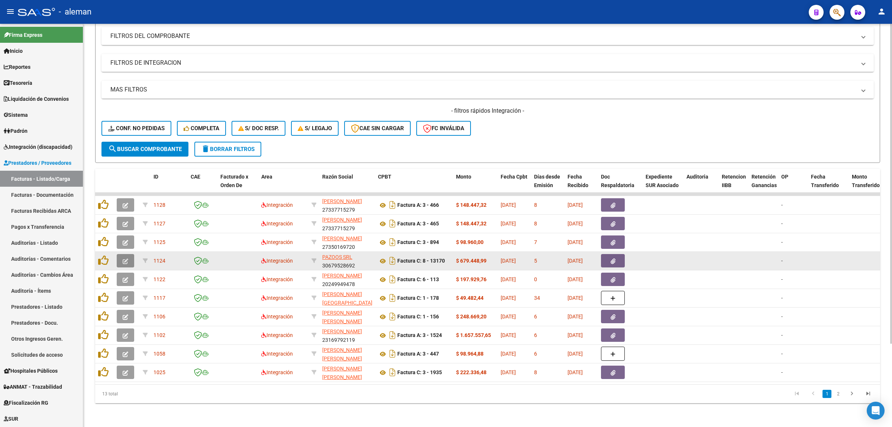
click at [130, 254] on button "button" at bounding box center [125, 260] width 17 height 13
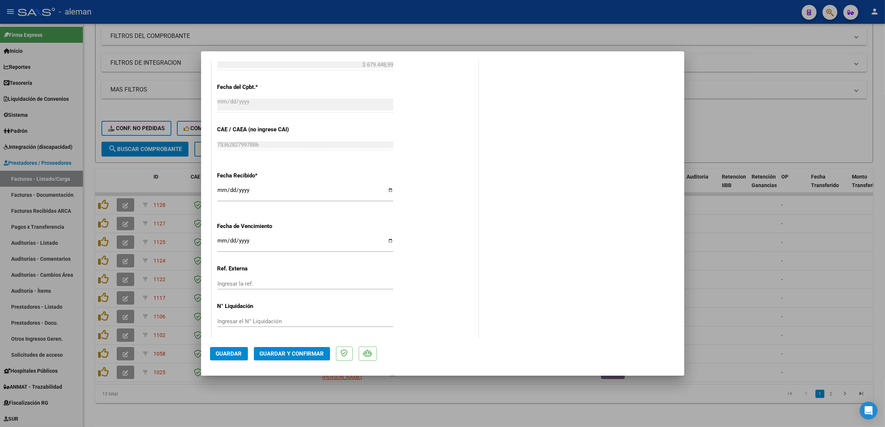
scroll to position [441, 0]
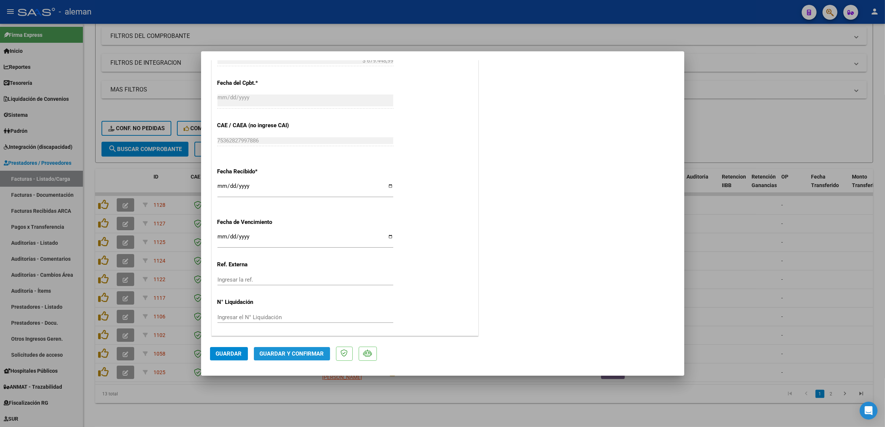
click at [307, 353] on span "Guardar y Confirmar" at bounding box center [292, 353] width 64 height 7
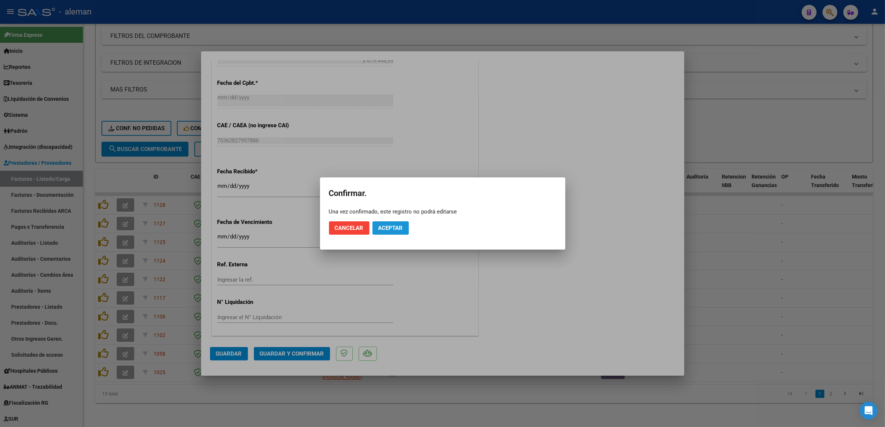
click at [401, 229] on span "Aceptar" at bounding box center [390, 227] width 25 height 7
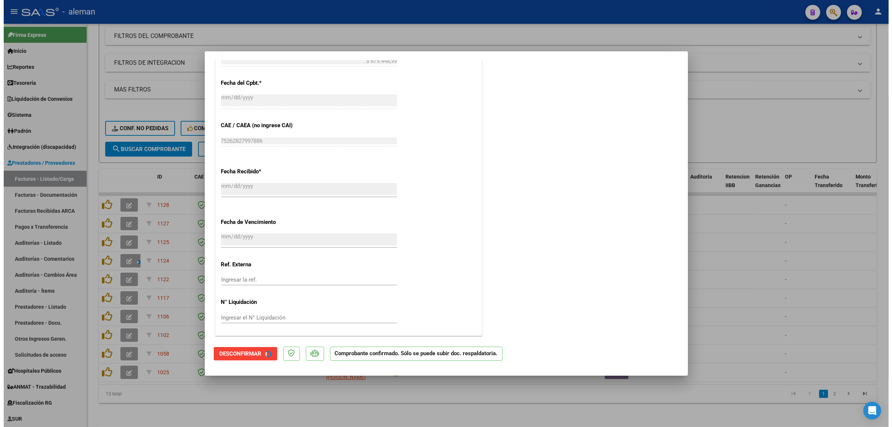
scroll to position [395, 0]
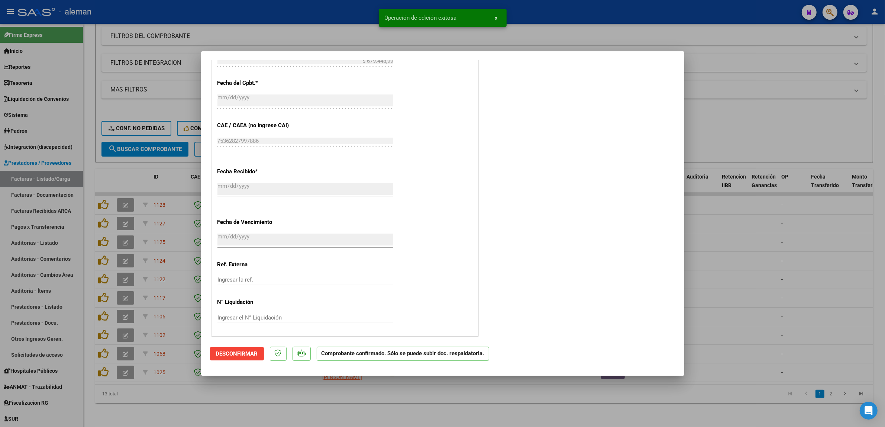
click at [688, 259] on div at bounding box center [442, 213] width 885 height 427
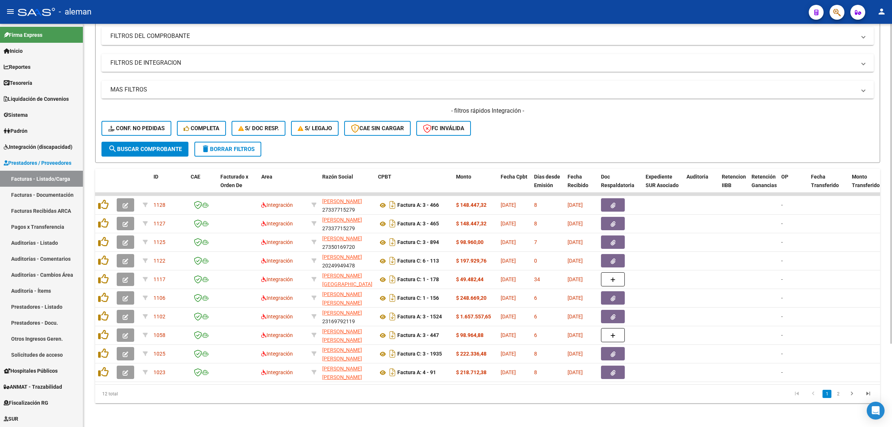
scroll to position [0, 0]
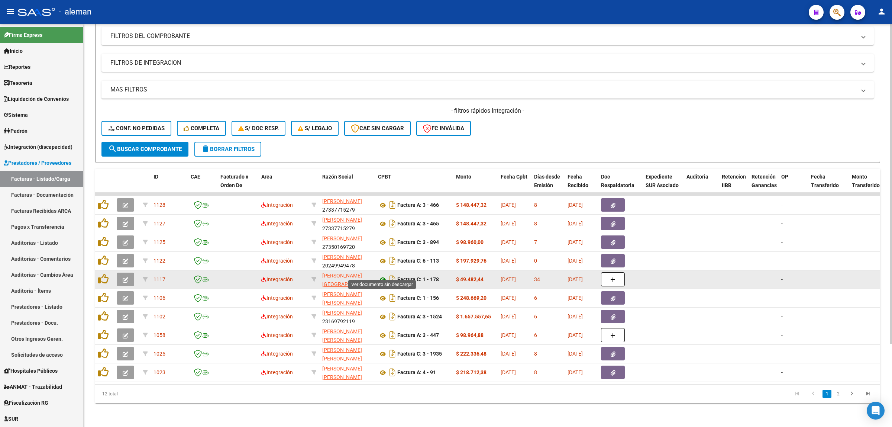
click at [383, 275] on icon at bounding box center [383, 279] width 10 height 9
click at [382, 275] on icon at bounding box center [383, 279] width 10 height 9
click at [127, 277] on icon "button" at bounding box center [126, 280] width 6 height 6
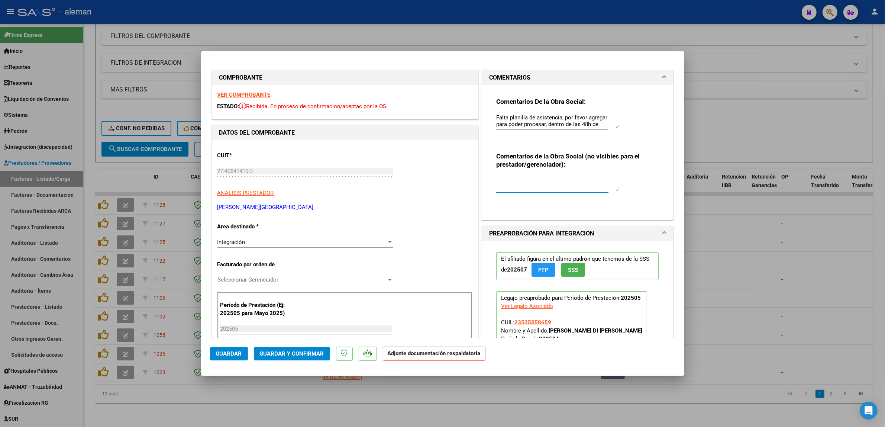
click at [591, 186] on textarea at bounding box center [557, 183] width 123 height 15
type textarea "b"
type textarea "F"
click at [772, 282] on div at bounding box center [442, 213] width 885 height 427
type input "$ 0,00"
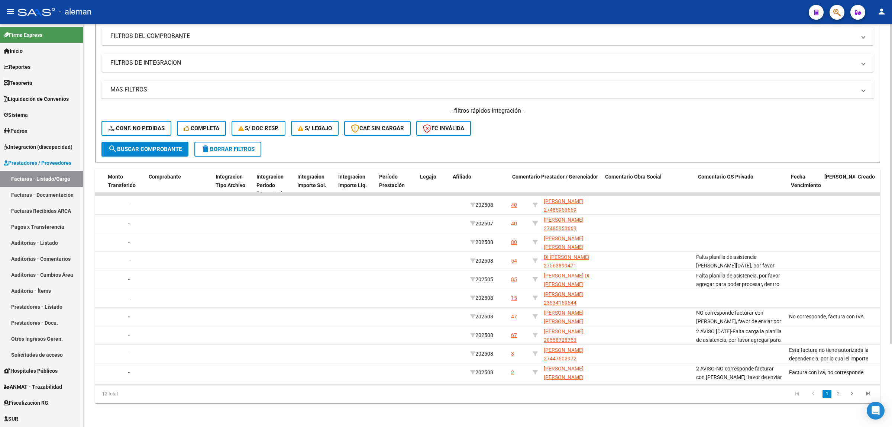
scroll to position [0, 744]
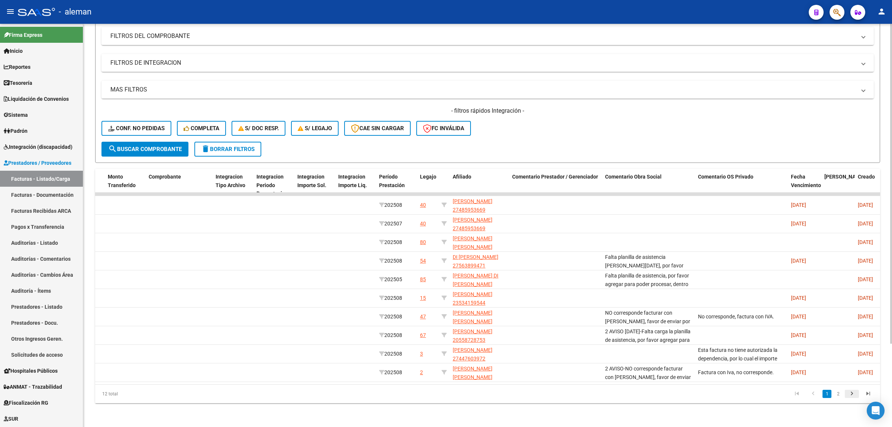
click at [853, 392] on icon "go to next page" at bounding box center [852, 394] width 10 height 9
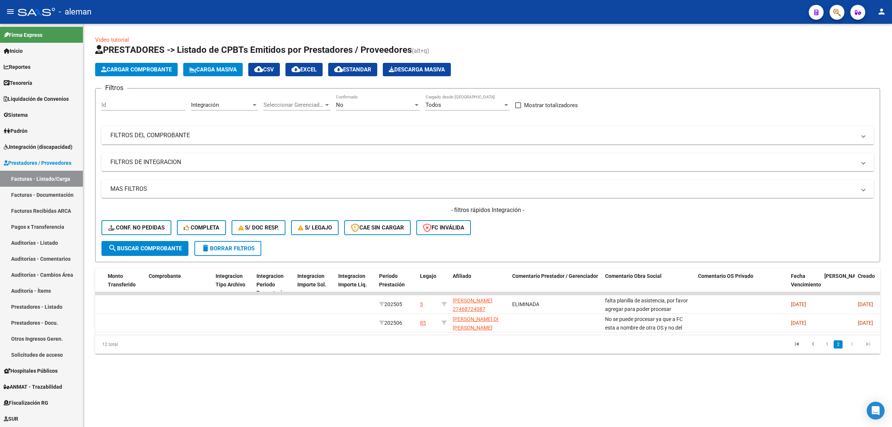
scroll to position [0, 0]
click at [828, 350] on li "1" at bounding box center [826, 344] width 11 height 13
click at [828, 348] on link "1" at bounding box center [826, 344] width 9 height 8
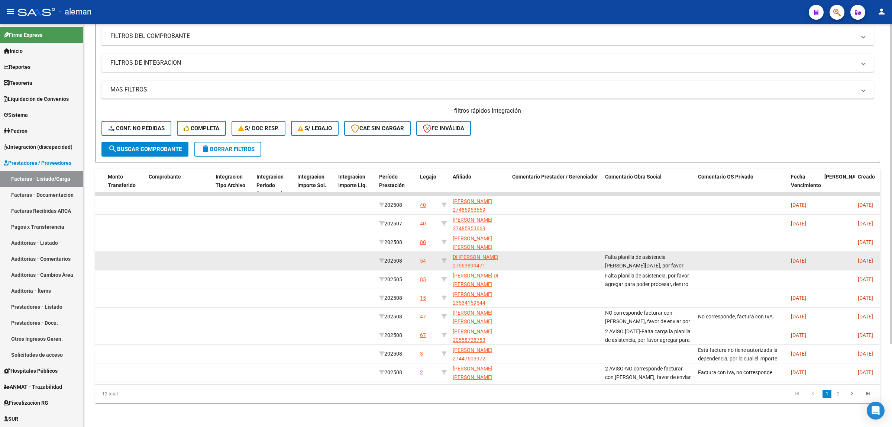
scroll to position [105, 0]
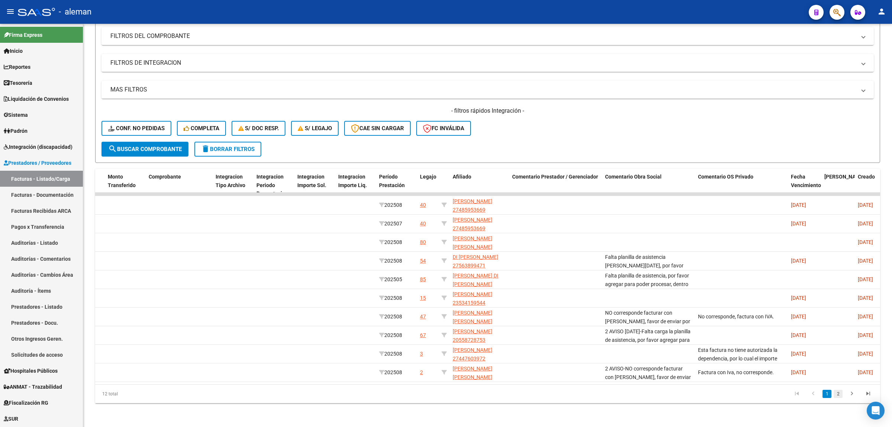
click at [841, 395] on link "2" at bounding box center [837, 393] width 9 height 8
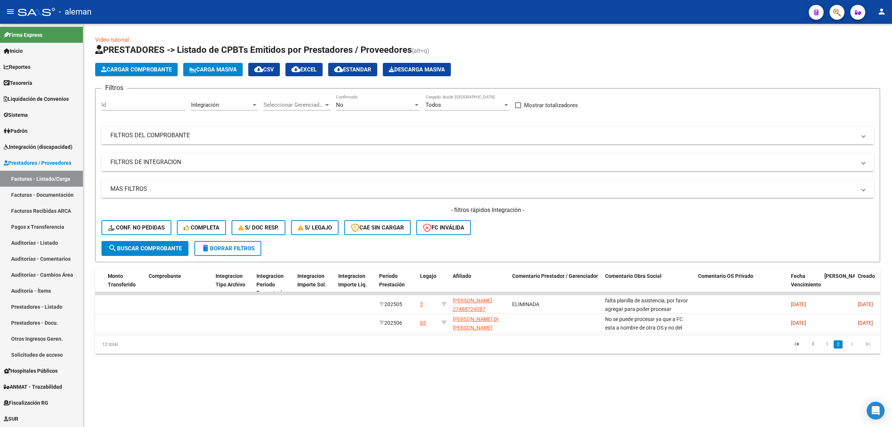
scroll to position [0, 0]
click at [253, 104] on div at bounding box center [255, 105] width 4 height 2
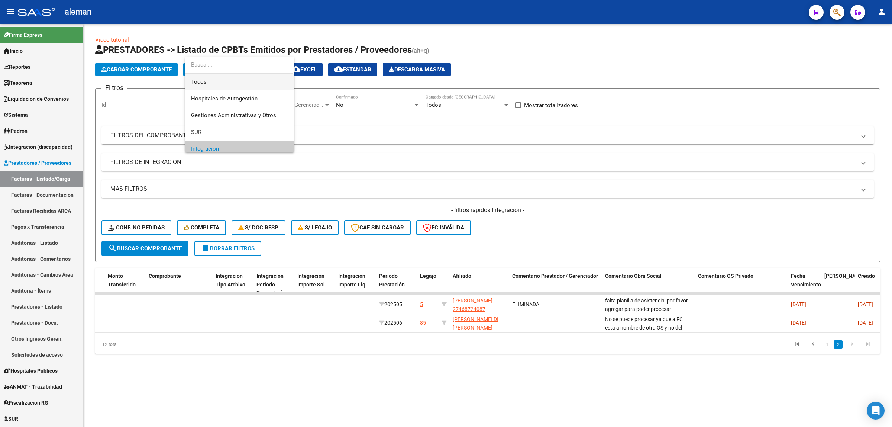
click at [232, 85] on span "Todos" at bounding box center [239, 82] width 97 height 17
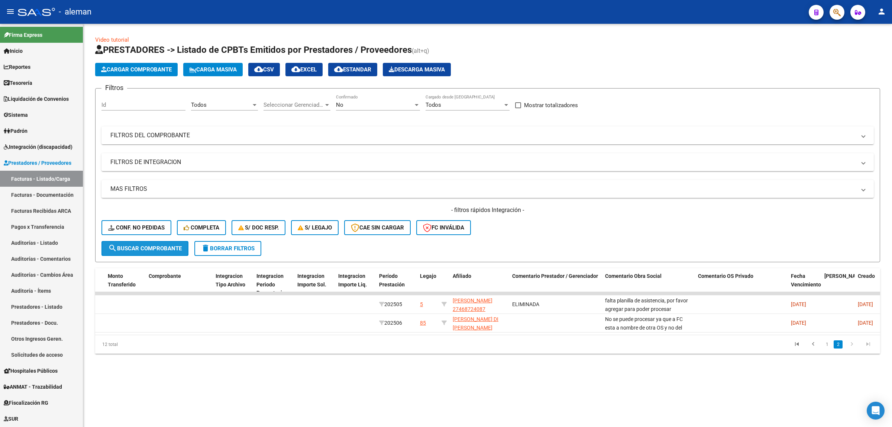
click at [136, 249] on span "search Buscar Comprobante" at bounding box center [145, 248] width 74 height 7
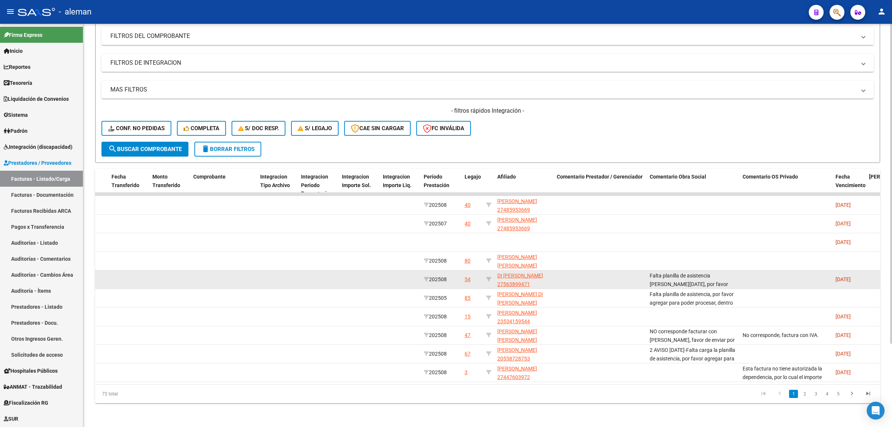
scroll to position [105, 0]
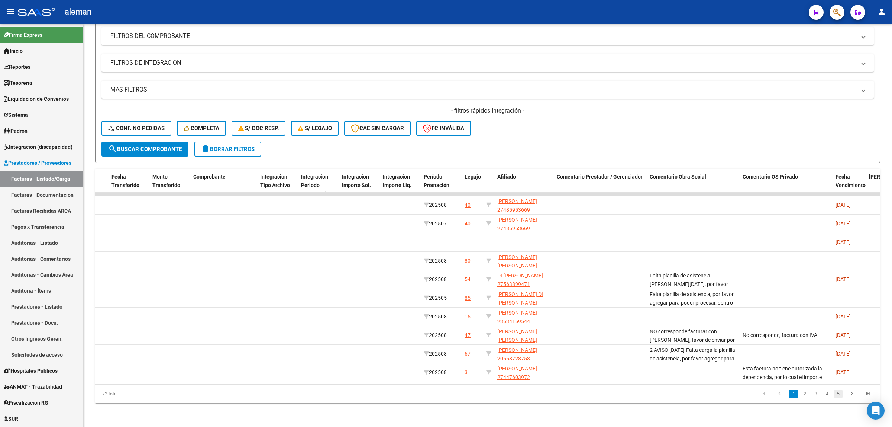
click at [835, 394] on link "5" at bounding box center [837, 393] width 9 height 8
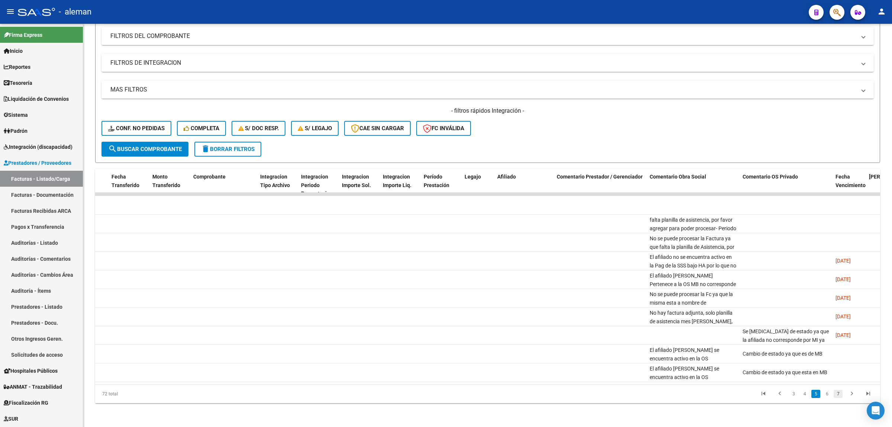
click at [833, 391] on link "7" at bounding box center [837, 393] width 9 height 8
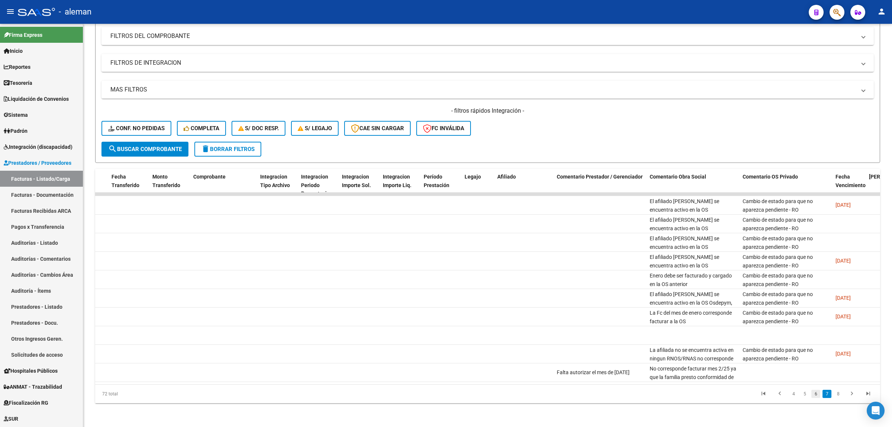
click at [816, 391] on link "6" at bounding box center [815, 393] width 9 height 8
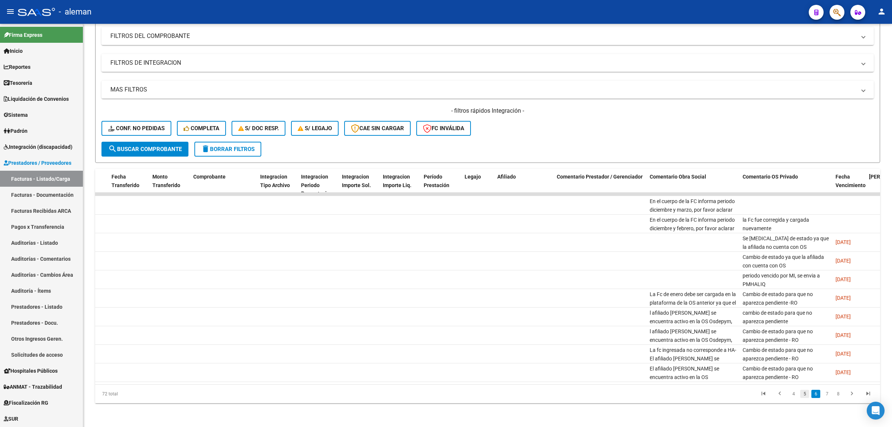
click at [803, 394] on link "5" at bounding box center [804, 393] width 9 height 8
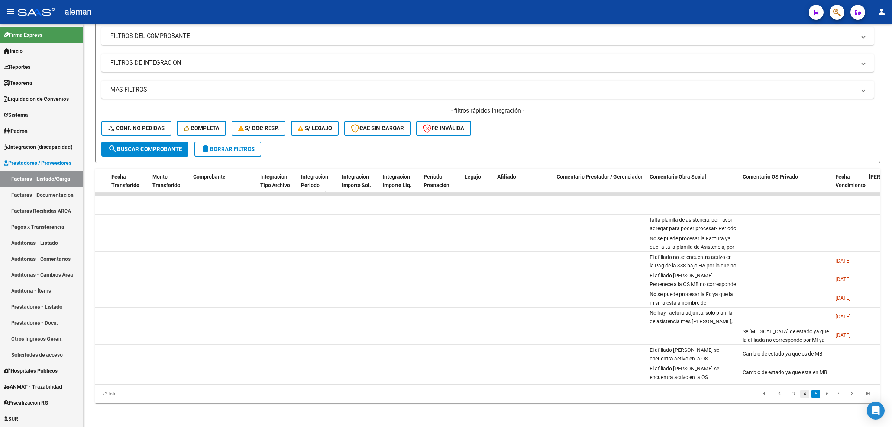
click at [803, 395] on link "4" at bounding box center [804, 393] width 9 height 8
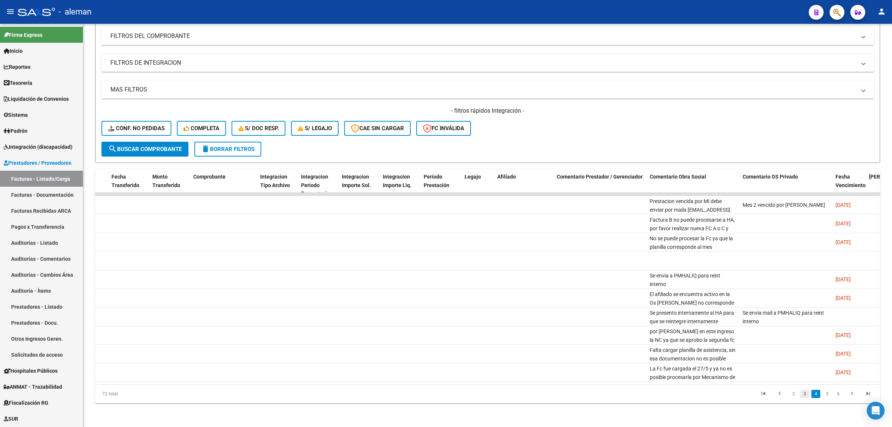
click at [805, 392] on link "3" at bounding box center [804, 393] width 9 height 8
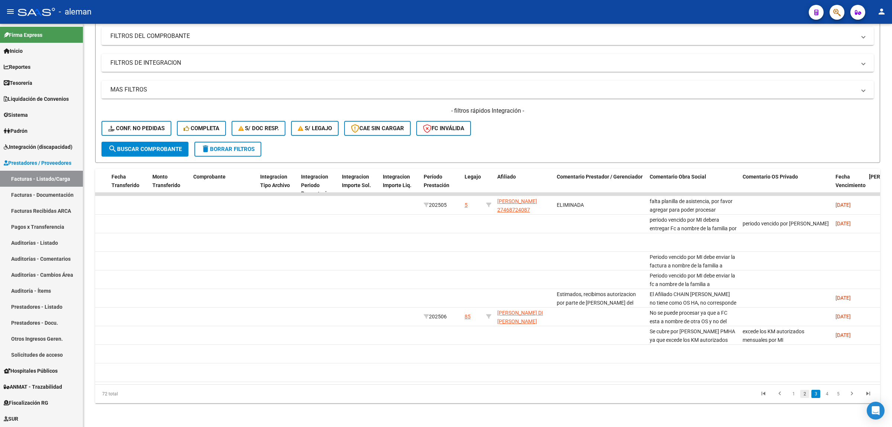
click at [804, 393] on link "2" at bounding box center [804, 393] width 9 height 8
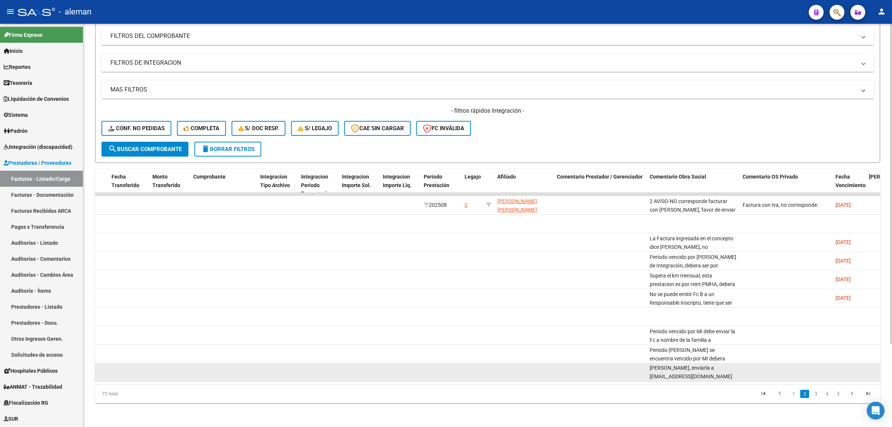
scroll to position [18, 26]
drag, startPoint x: 648, startPoint y: 362, endPoint x: 749, endPoint y: 370, distance: 101.5
click at [749, 370] on div "790 Prestaciones Propias DEVELAR SRL 30686222914 Factura A: 2 - 14694 $ 475.830…" at bounding box center [309, 372] width 1916 height 19
copy div "Periodo abril vencido por [PERSON_NAME], debe ser por [PERSON_NAME], enviarla a…"
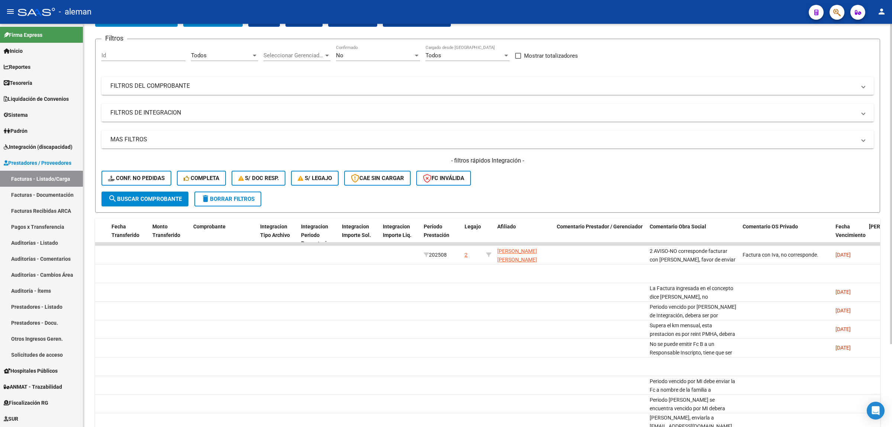
scroll to position [0, 0]
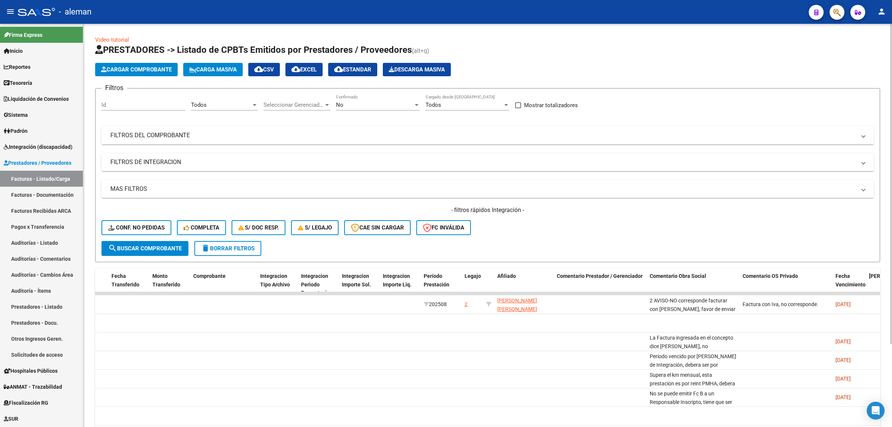
click at [256, 104] on div at bounding box center [255, 105] width 4 height 2
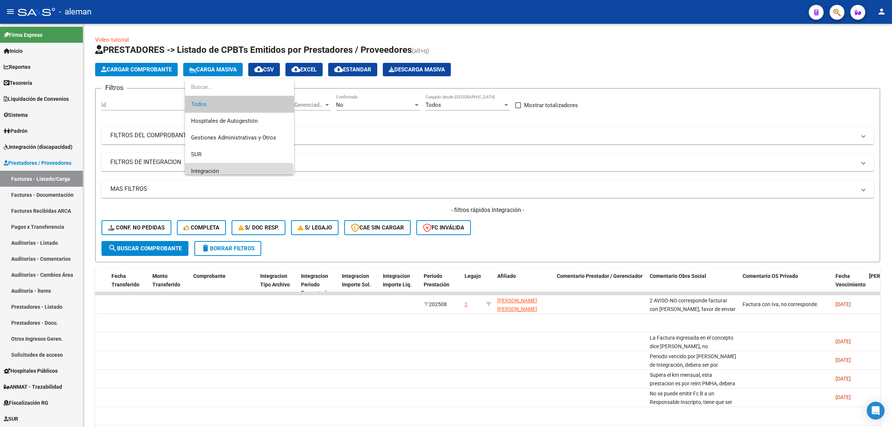
click at [220, 171] on span "Integración" at bounding box center [239, 171] width 97 height 17
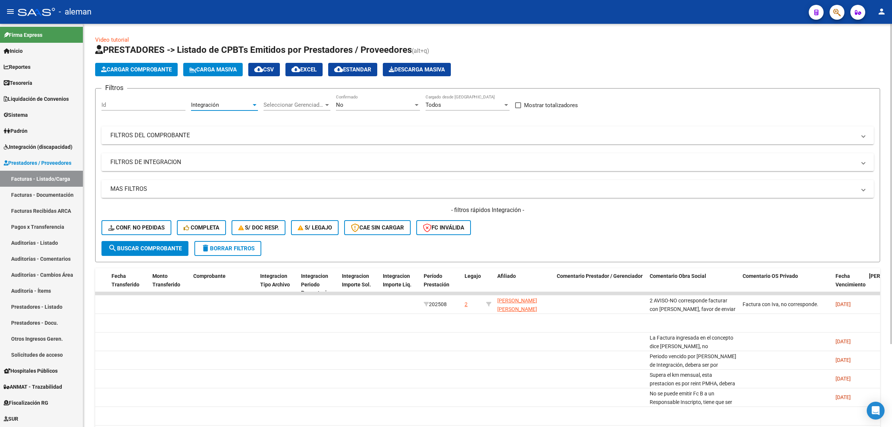
click at [157, 246] on span "search Buscar Comprobante" at bounding box center [145, 248] width 74 height 7
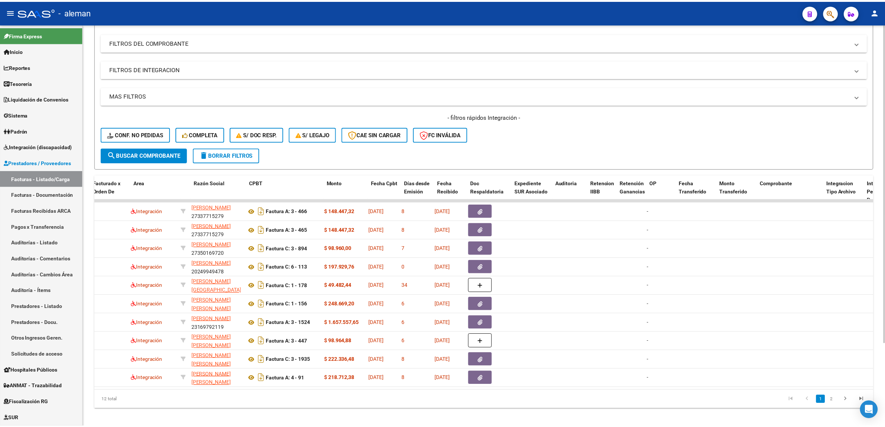
scroll to position [0, 0]
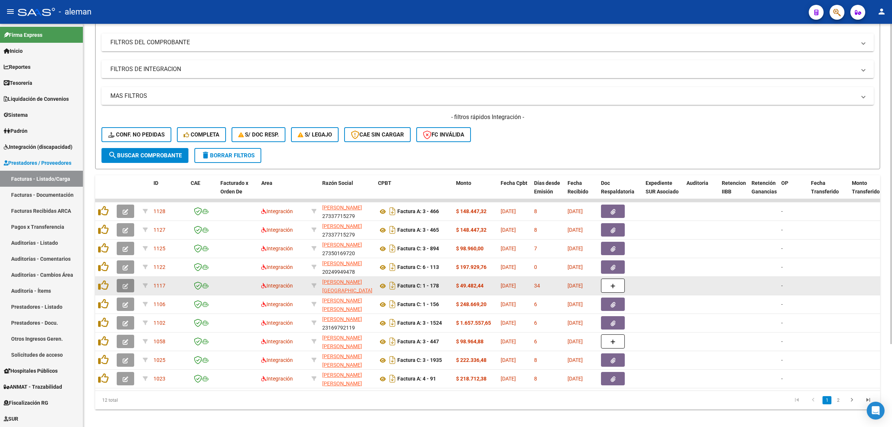
click at [125, 284] on icon "button" at bounding box center [126, 286] width 6 height 6
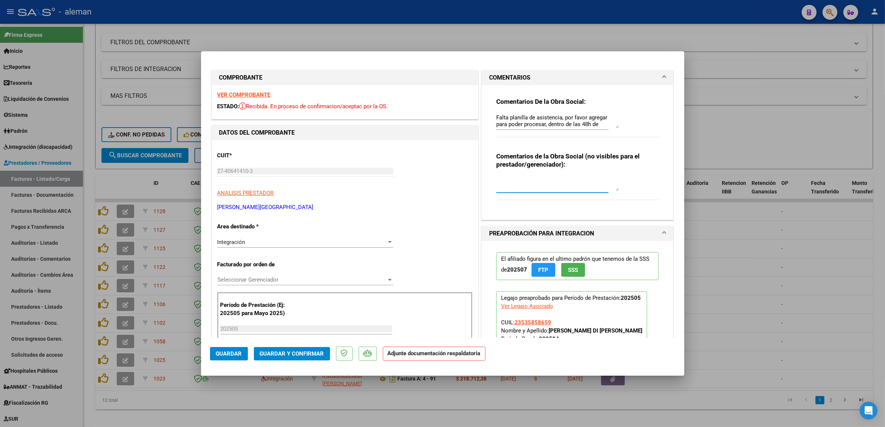
click at [532, 186] on textarea at bounding box center [557, 183] width 123 height 15
paste textarea "Periodo abril vencido por [PERSON_NAME], debe ser por [PERSON_NAME], enviarla a…"
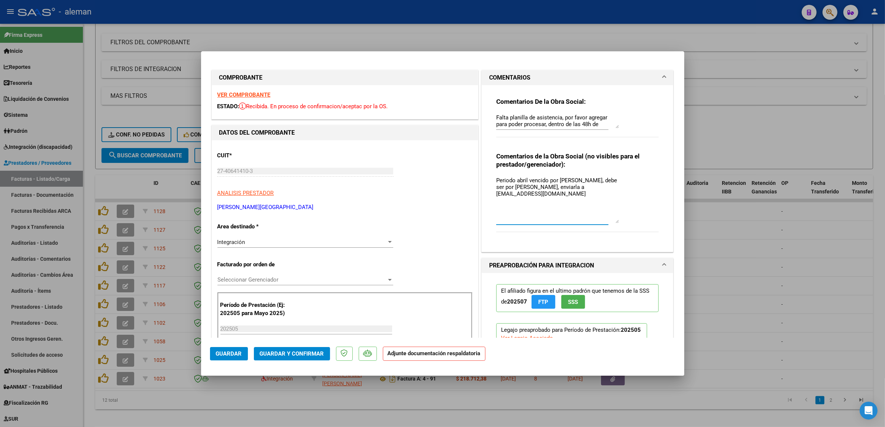
drag, startPoint x: 611, startPoint y: 188, endPoint x: 635, endPoint y: 220, distance: 40.4
click at [635, 220] on div "Comentarios de la Obra Social (no visibles para el prestador/gerenciador): Peri…" at bounding box center [577, 196] width 163 height 88
click at [522, 178] on textarea "Periodo abril vencido por [PERSON_NAME], debe ser por [PERSON_NAME], enviarla a…" at bounding box center [557, 199] width 123 height 47
click at [579, 186] on textarea "Periodo MAYO vencido por [PERSON_NAME], debe ser por [PERSON_NAME], enviarla a …" at bounding box center [557, 199] width 123 height 47
click at [576, 187] on textarea "Periodo MAYO vencido por [PERSON_NAME], debe ser por [PERSON_NAME], enviarla a …" at bounding box center [557, 199] width 123 height 47
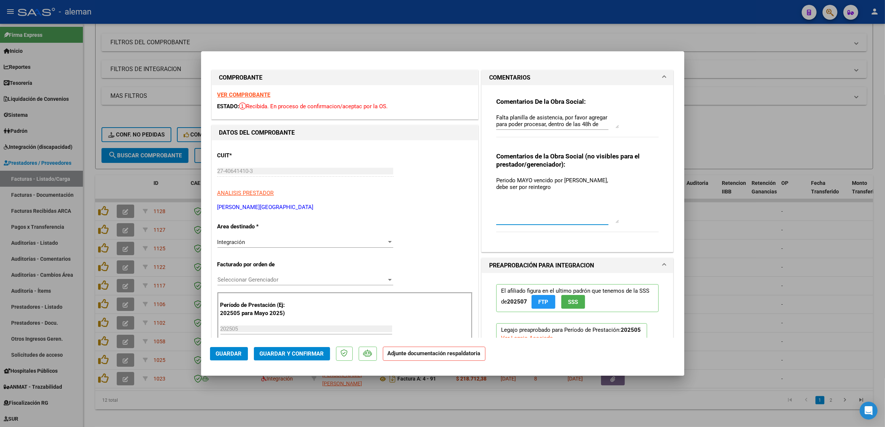
type textarea "Periodo MAYO vencido por [PERSON_NAME], debe ser por reintegro"
click at [232, 354] on span "Guardar" at bounding box center [229, 353] width 26 height 7
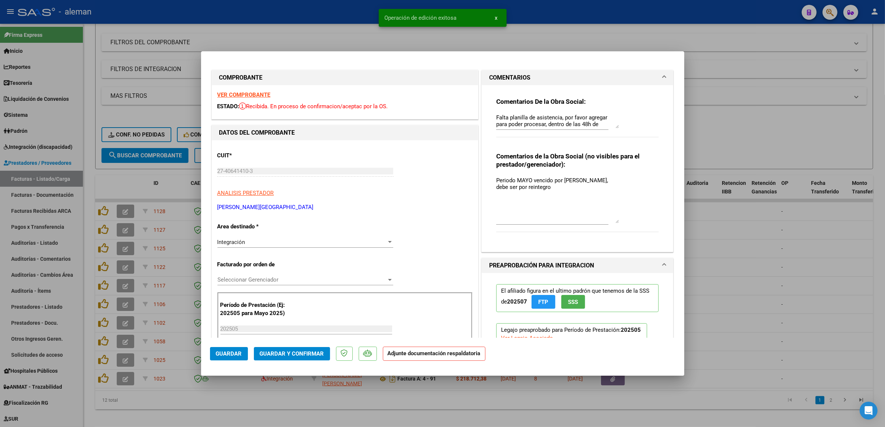
click at [709, 292] on div at bounding box center [442, 213] width 885 height 427
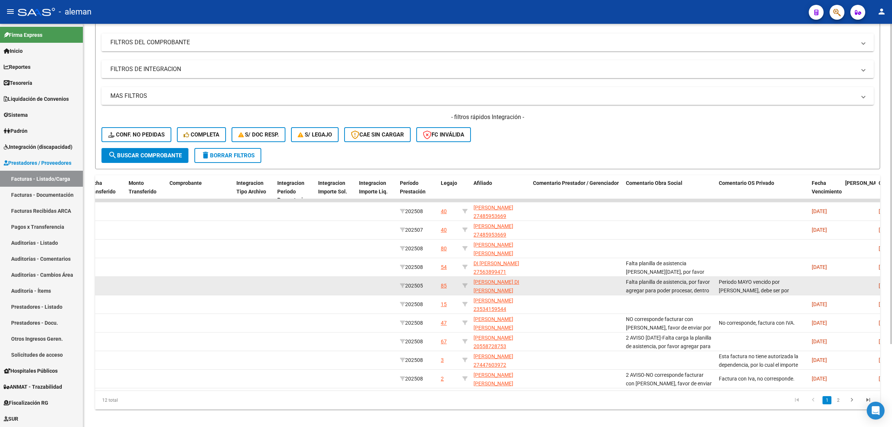
scroll to position [10, 0]
drag, startPoint x: 718, startPoint y: 281, endPoint x: 791, endPoint y: 291, distance: 74.5
click at [791, 291] on datatable-body-cell "Periodo MAYO vencido por [PERSON_NAME], debe ser por reintegro" at bounding box center [762, 285] width 93 height 18
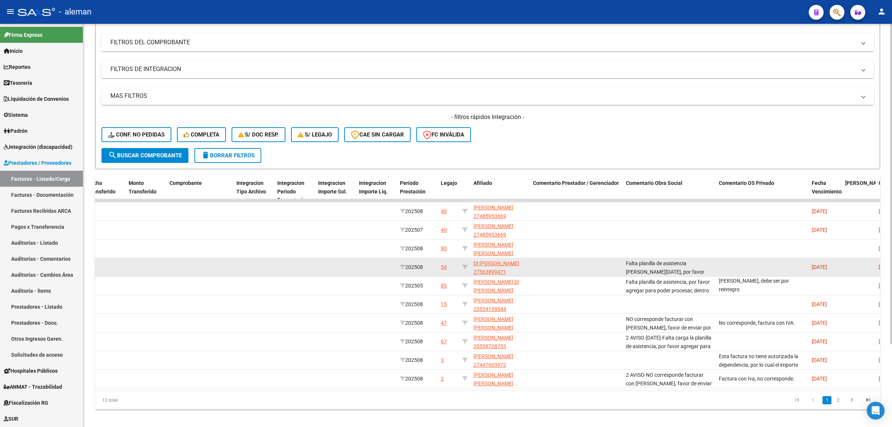
copy span "Periodo MAYO vencido por [PERSON_NAME], debe ser por reintegro"
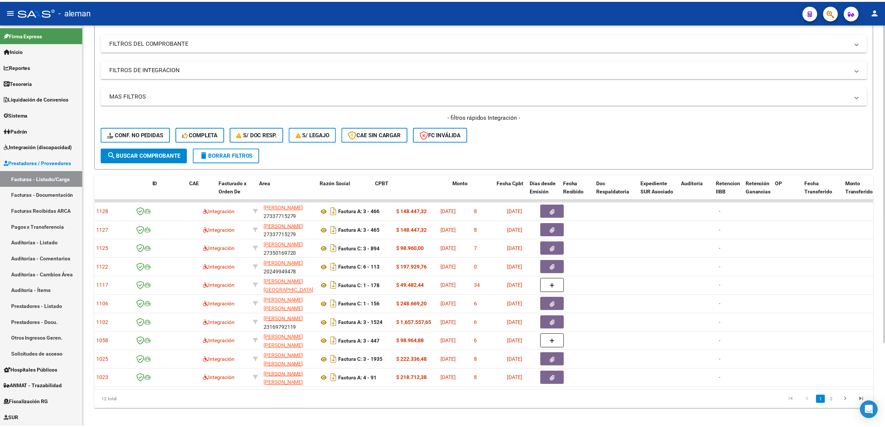
scroll to position [0, 0]
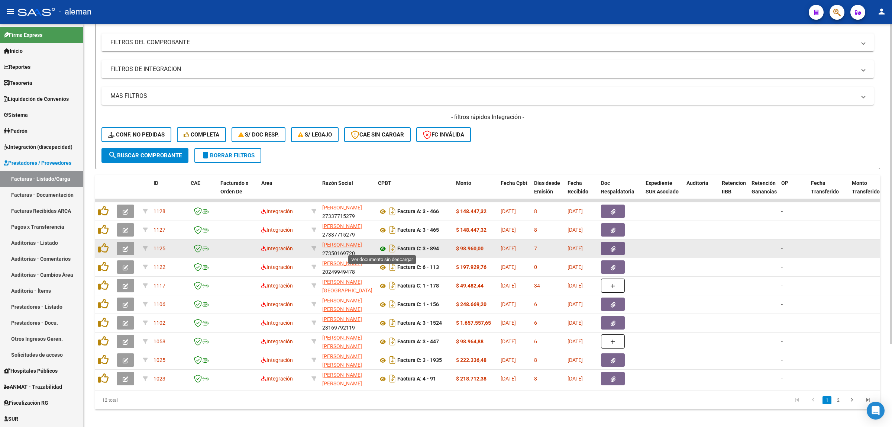
click at [383, 247] on icon at bounding box center [383, 248] width 10 height 9
click at [608, 247] on button "button" at bounding box center [613, 248] width 24 height 13
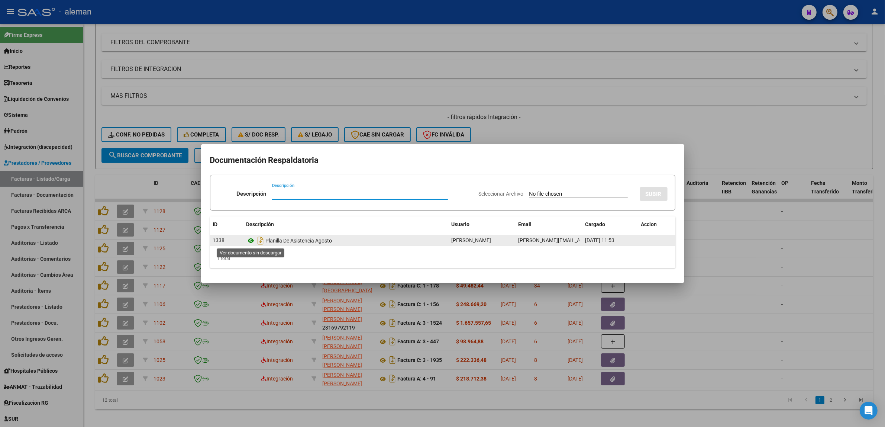
click at [250, 242] on icon at bounding box center [251, 240] width 10 height 9
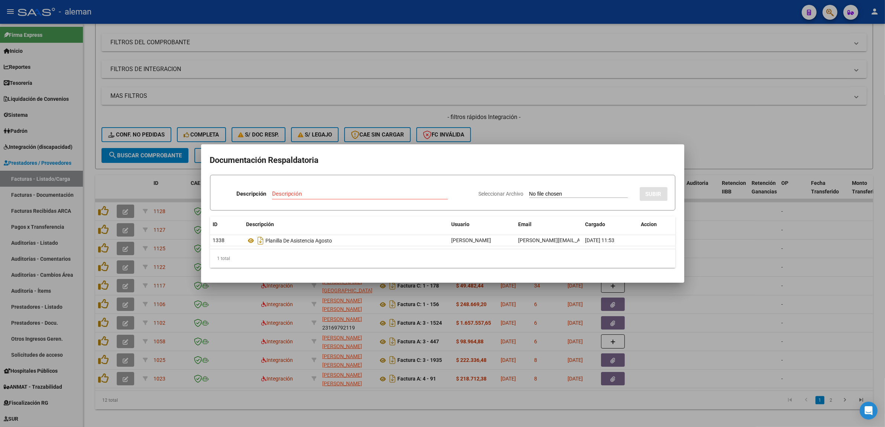
click at [707, 270] on div at bounding box center [442, 213] width 885 height 427
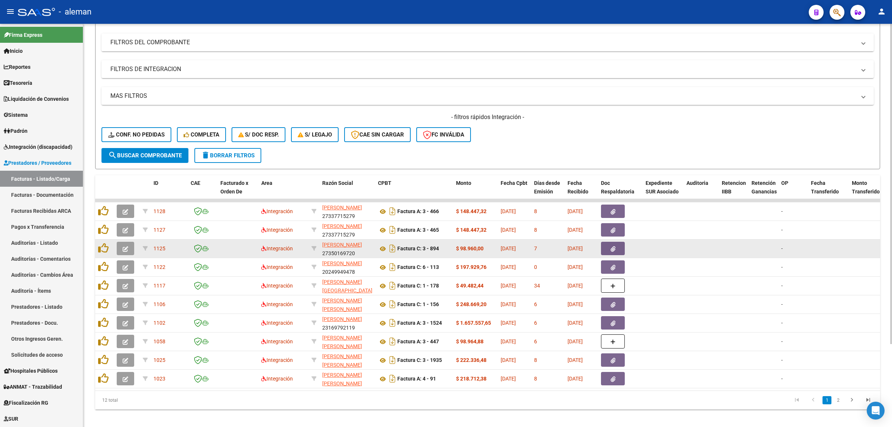
click at [119, 245] on button "button" at bounding box center [125, 248] width 17 height 13
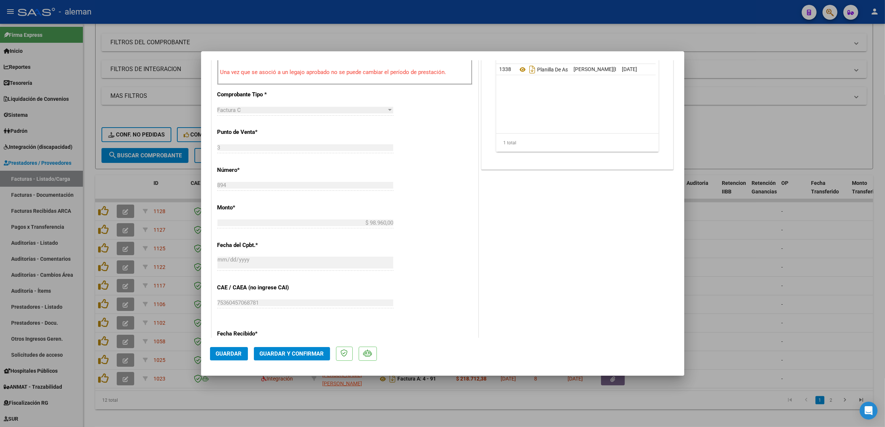
scroll to position [418, 0]
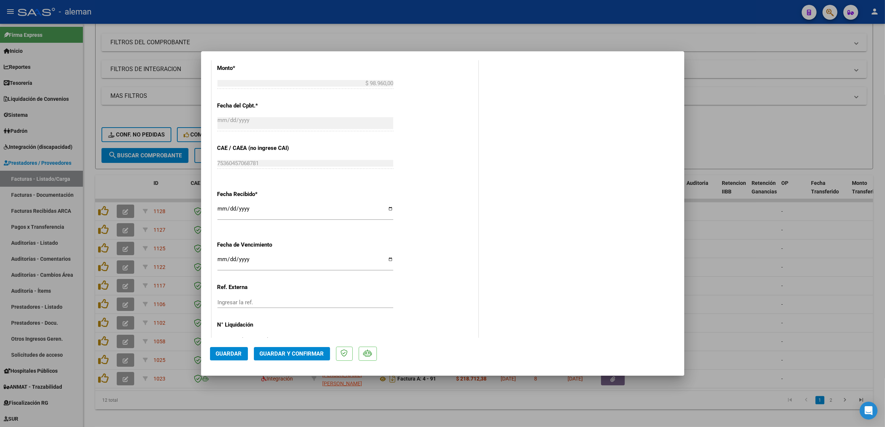
click at [289, 356] on span "Guardar y Confirmar" at bounding box center [292, 353] width 64 height 7
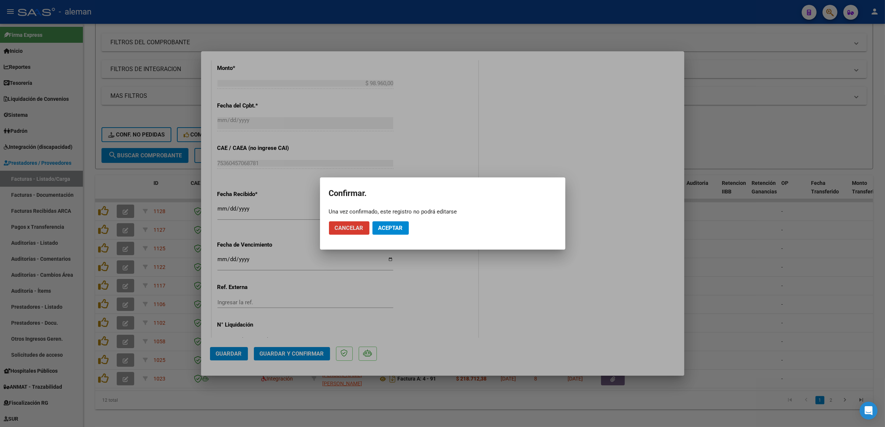
click at [383, 232] on button "Aceptar" at bounding box center [390, 227] width 36 height 13
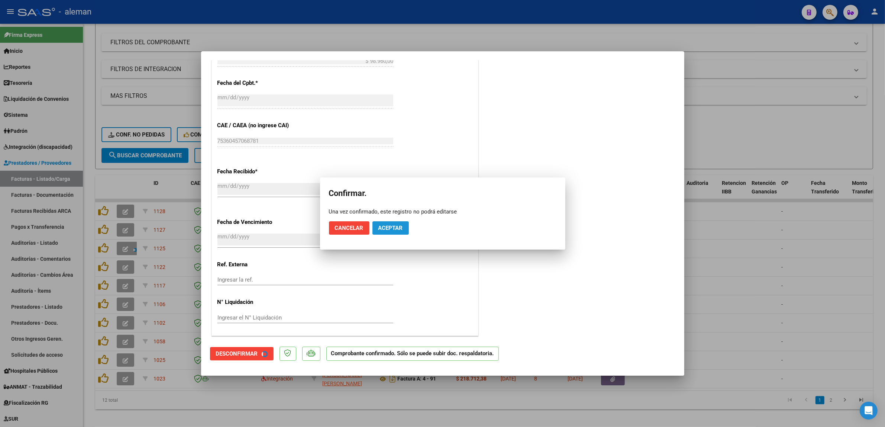
scroll to position [372, 0]
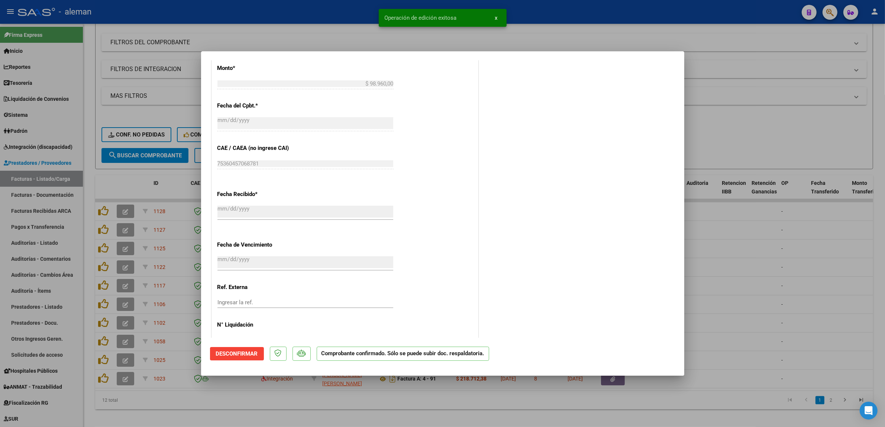
click at [709, 250] on div at bounding box center [442, 213] width 885 height 427
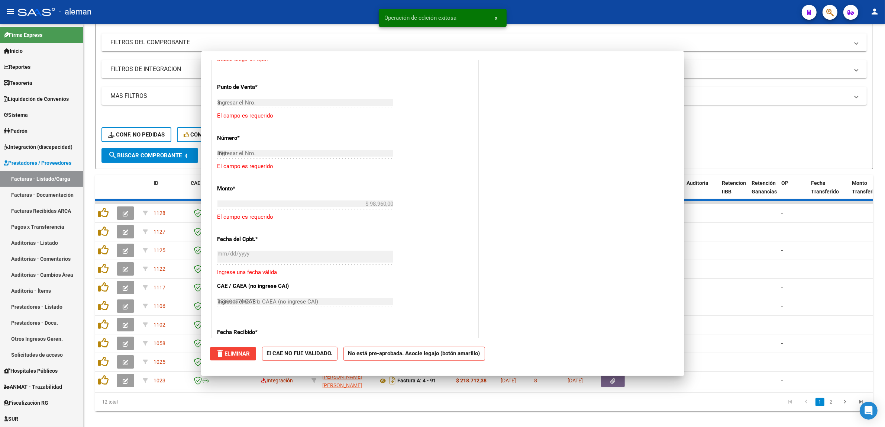
type input "$ 0,00"
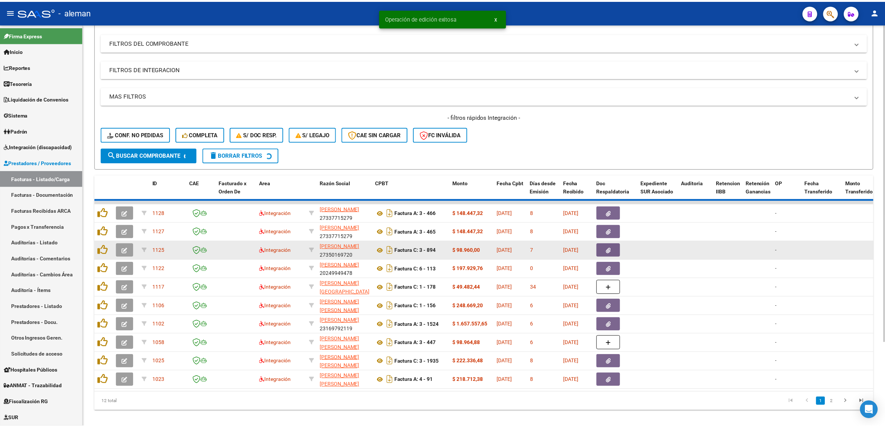
scroll to position [0, 0]
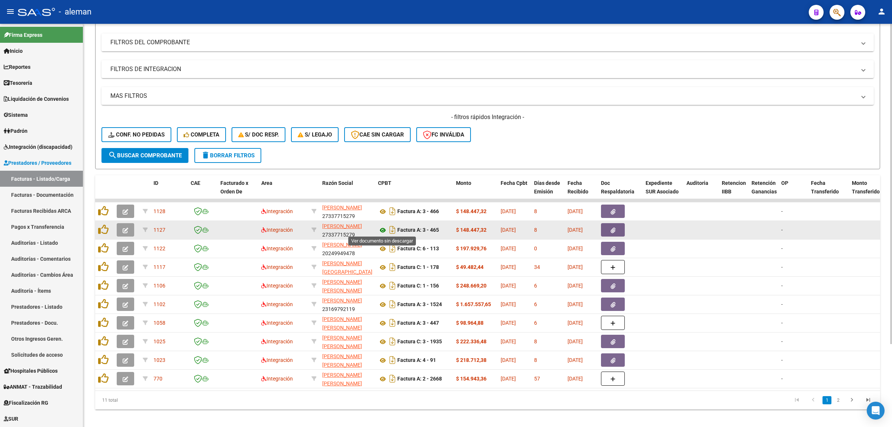
click at [381, 229] on icon at bounding box center [383, 230] width 10 height 9
click at [608, 226] on button "button" at bounding box center [613, 229] width 24 height 13
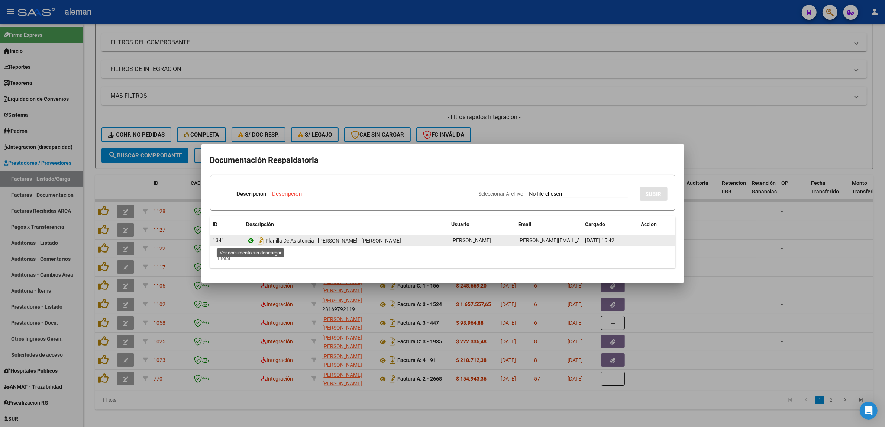
click at [254, 240] on icon at bounding box center [251, 240] width 10 height 9
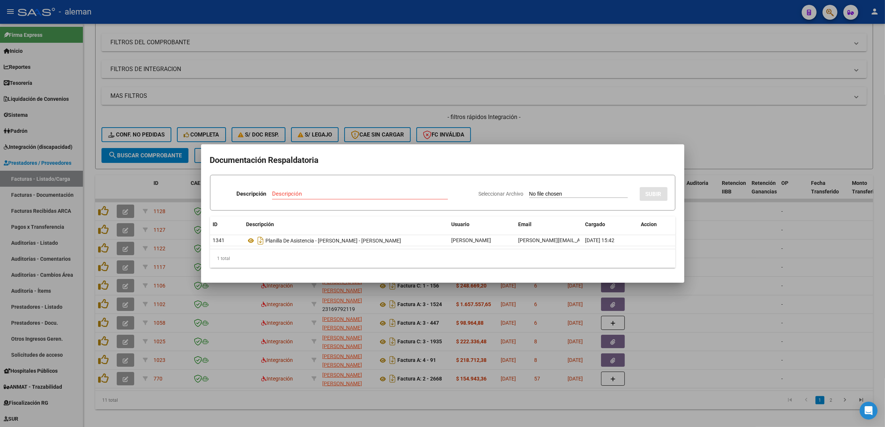
click at [712, 324] on div at bounding box center [442, 213] width 885 height 427
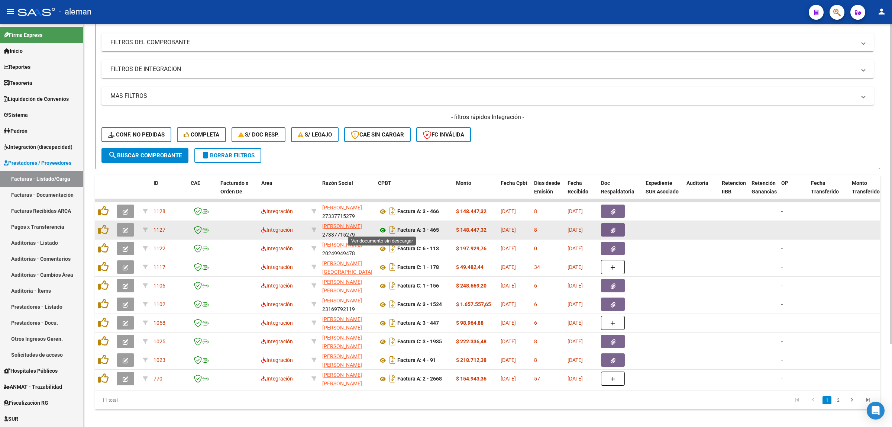
click at [383, 229] on icon at bounding box center [383, 230] width 10 height 9
click at [127, 231] on icon "button" at bounding box center [126, 230] width 6 height 6
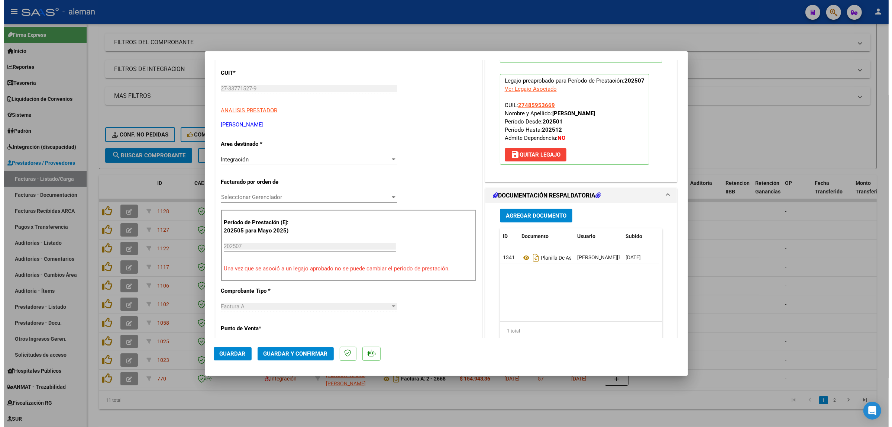
scroll to position [93, 0]
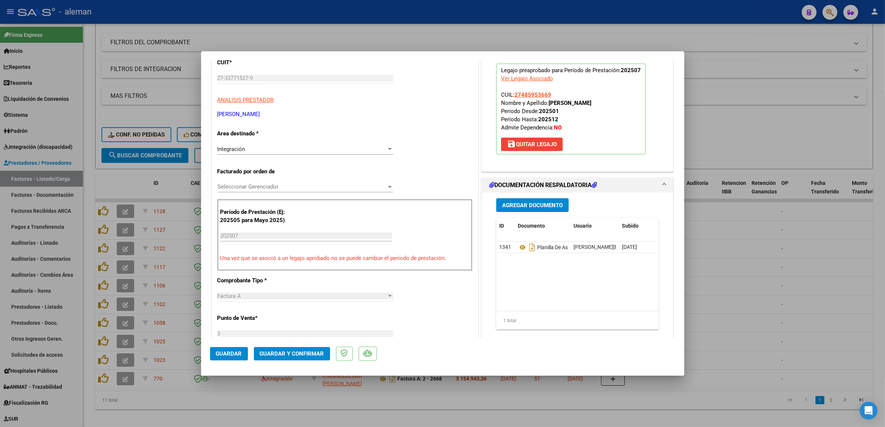
click at [291, 353] on span "Guardar y Confirmar" at bounding box center [292, 353] width 64 height 7
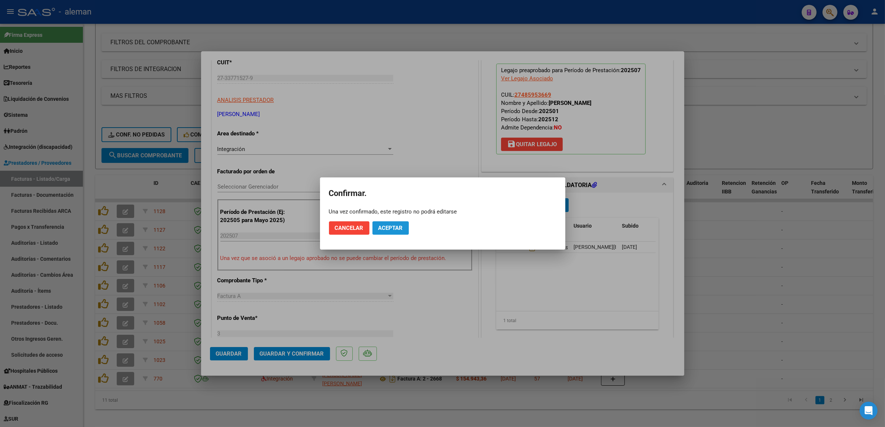
click at [404, 230] on button "Aceptar" at bounding box center [390, 227] width 36 height 13
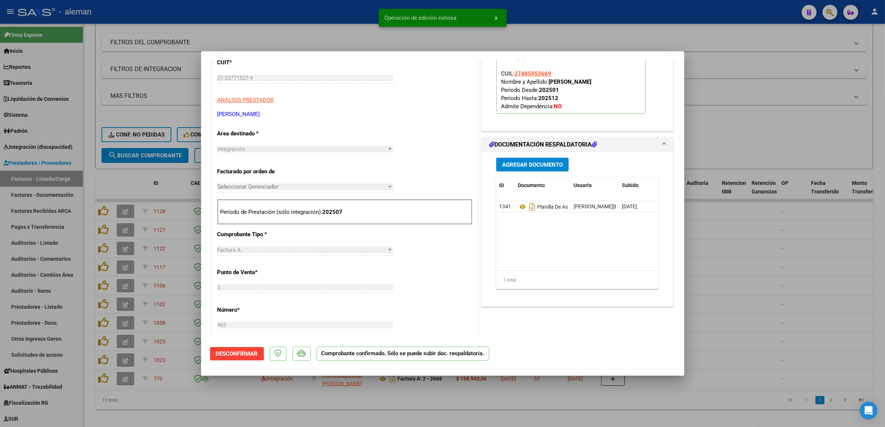
click at [721, 254] on div at bounding box center [442, 213] width 885 height 427
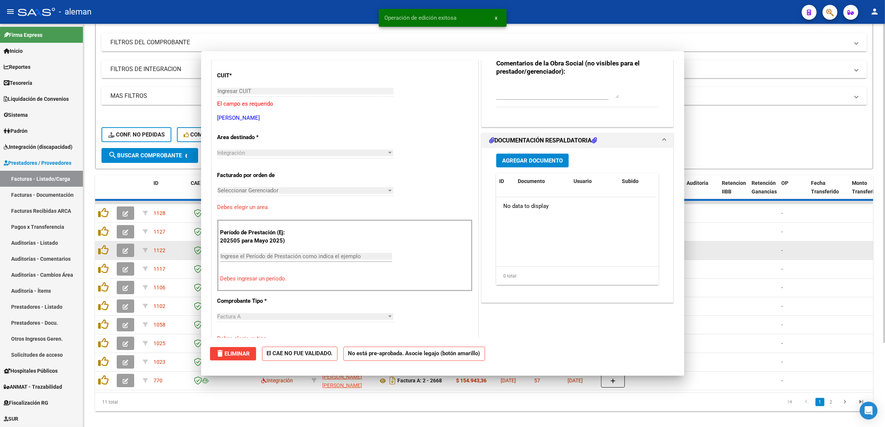
scroll to position [0, 0]
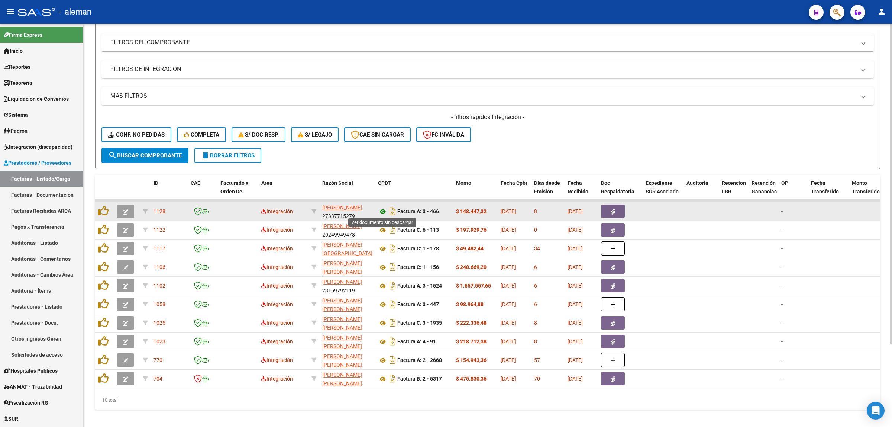
click at [380, 210] on icon at bounding box center [383, 211] width 10 height 9
click at [611, 211] on icon "button" at bounding box center [613, 212] width 5 height 6
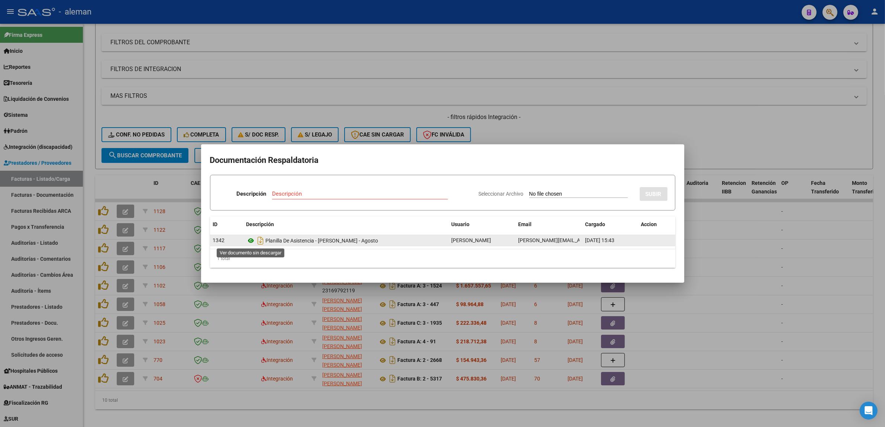
click at [252, 239] on icon at bounding box center [251, 240] width 10 height 9
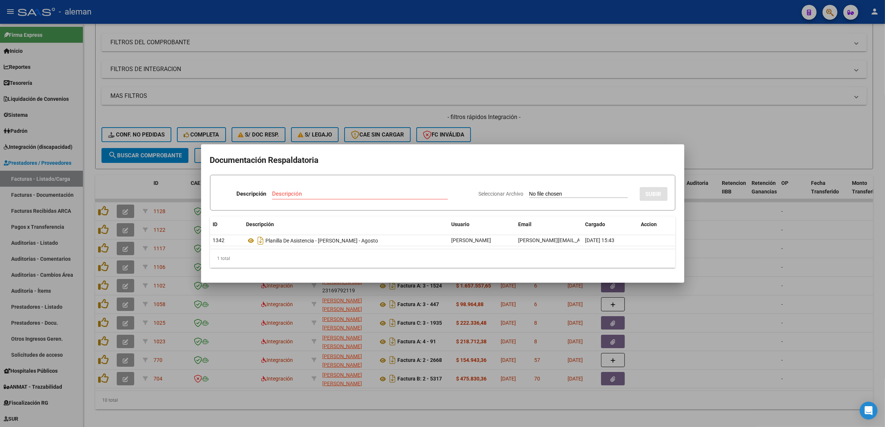
click at [729, 271] on div at bounding box center [442, 213] width 885 height 427
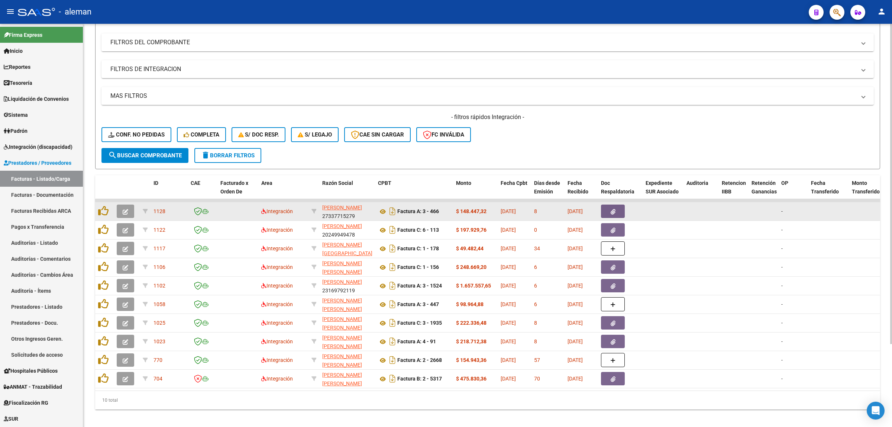
click at [129, 209] on button "button" at bounding box center [125, 210] width 17 height 13
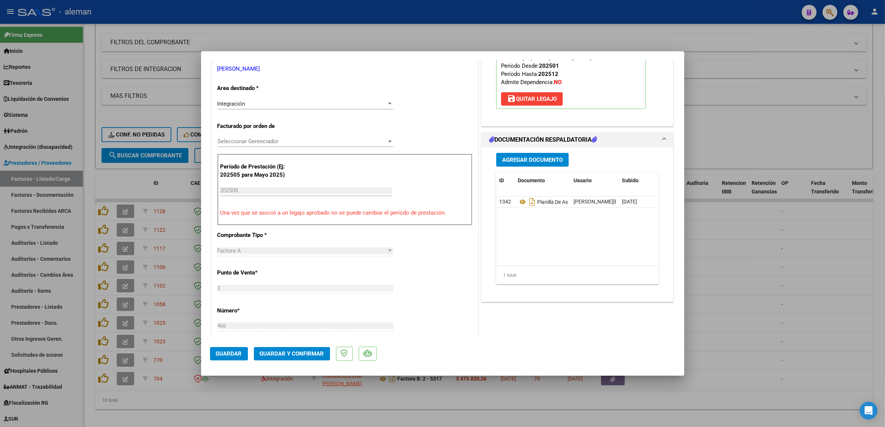
scroll to position [139, 0]
click at [292, 354] on span "Guardar y Confirmar" at bounding box center [292, 353] width 64 height 7
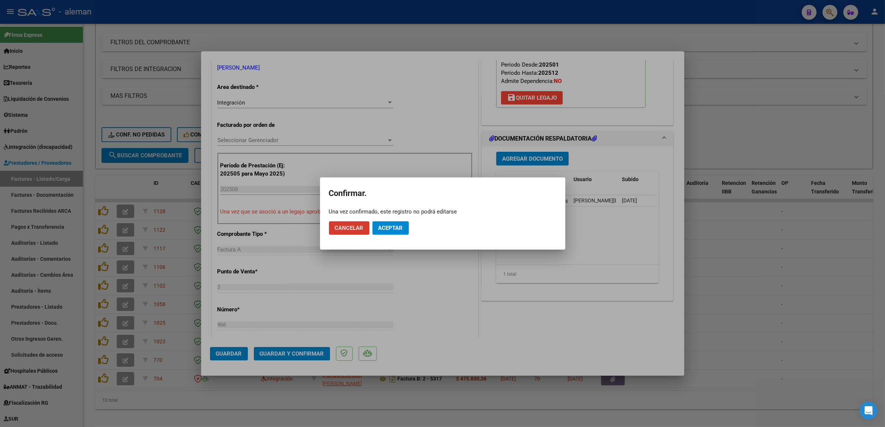
click at [391, 229] on span "Aceptar" at bounding box center [390, 227] width 25 height 7
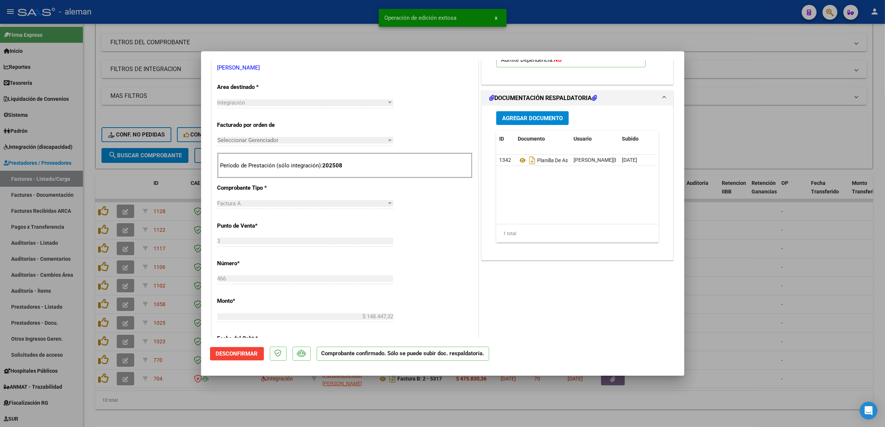
click at [725, 253] on div at bounding box center [442, 213] width 885 height 427
type input "$ 0,00"
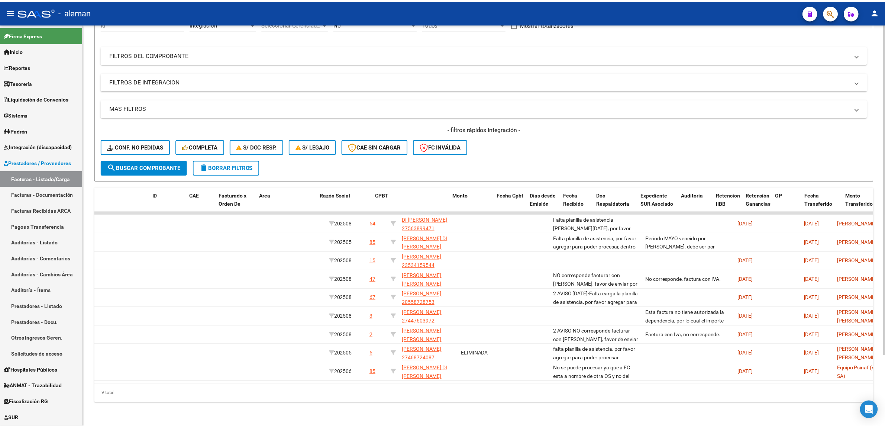
scroll to position [0, 0]
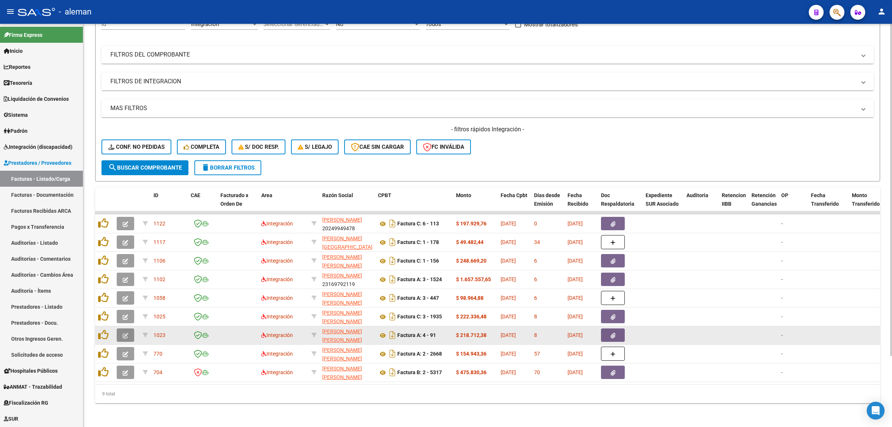
click at [132, 328] on button "button" at bounding box center [125, 334] width 17 height 13
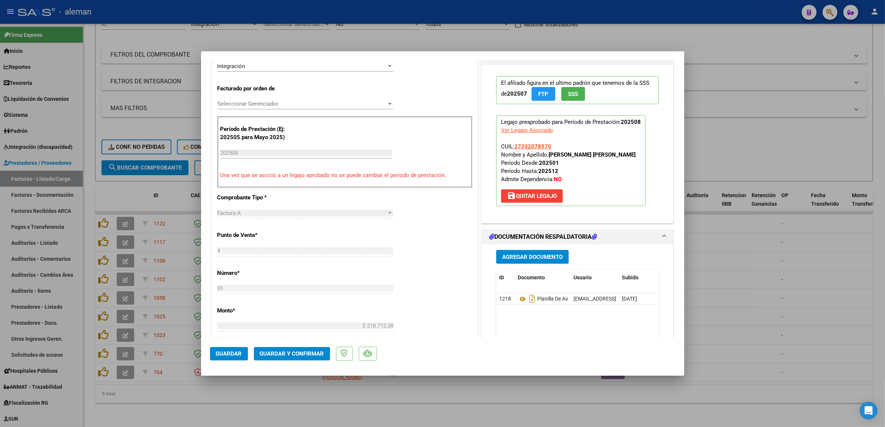
scroll to position [232, 0]
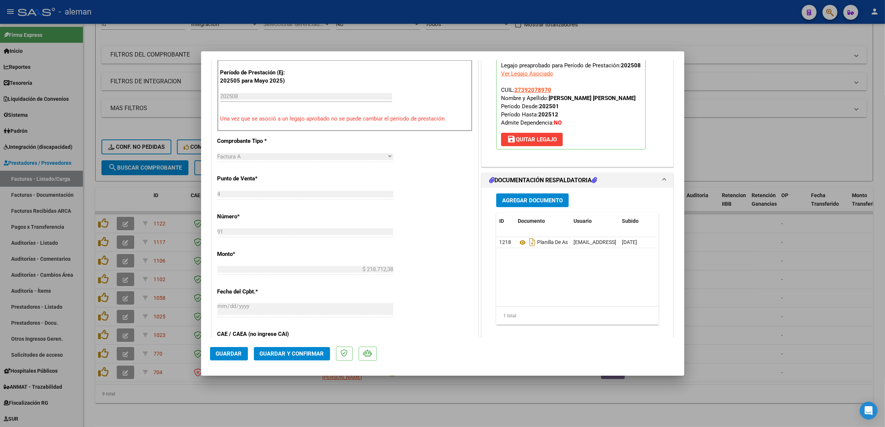
click at [719, 292] on div at bounding box center [442, 213] width 885 height 427
type input "$ 0,00"
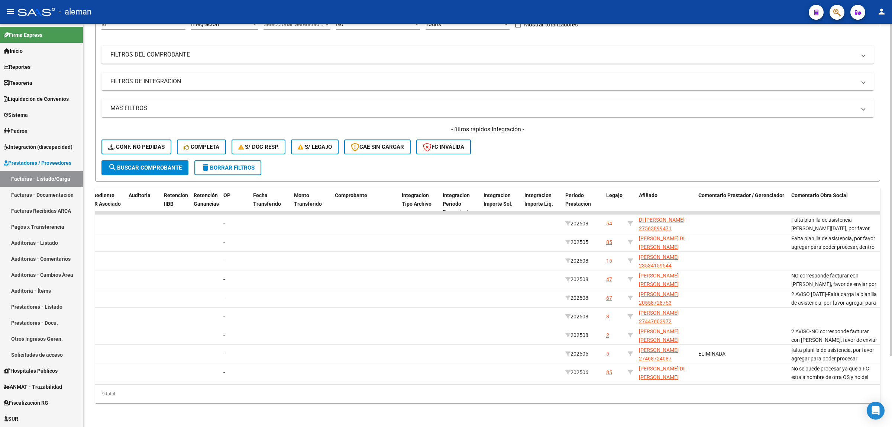
scroll to position [0, 0]
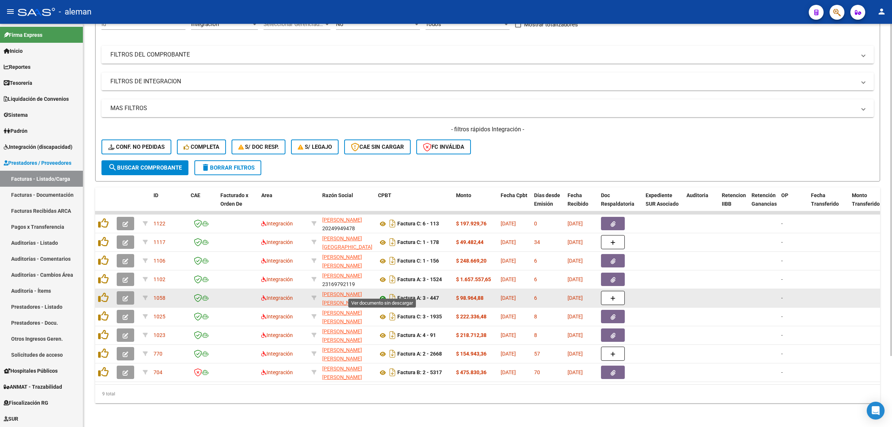
click at [382, 294] on icon at bounding box center [383, 298] width 10 height 9
click at [388, 292] on icon "Descargar documento" at bounding box center [393, 298] width 10 height 12
click at [386, 294] on icon at bounding box center [383, 298] width 10 height 9
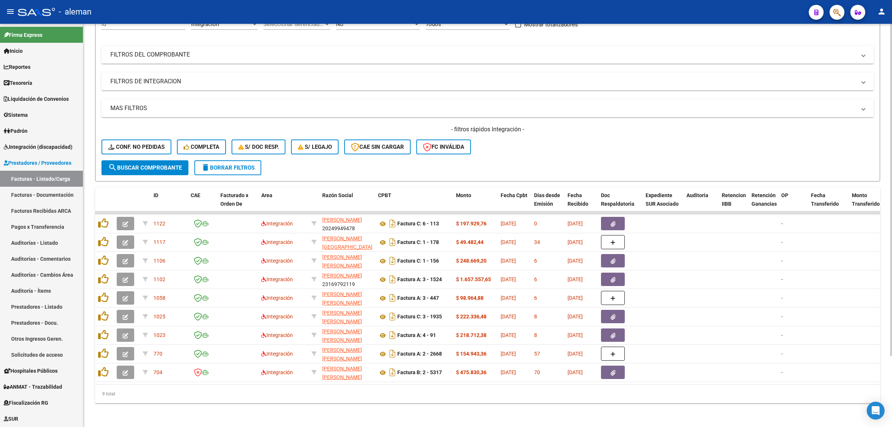
click at [660, 127] on div "- filtros rápidos Integración - Conf. no pedidas Completa S/ Doc Resp. S/ legaj…" at bounding box center [487, 142] width 772 height 35
click at [145, 143] on span "Conf. no pedidas" at bounding box center [136, 146] width 56 height 7
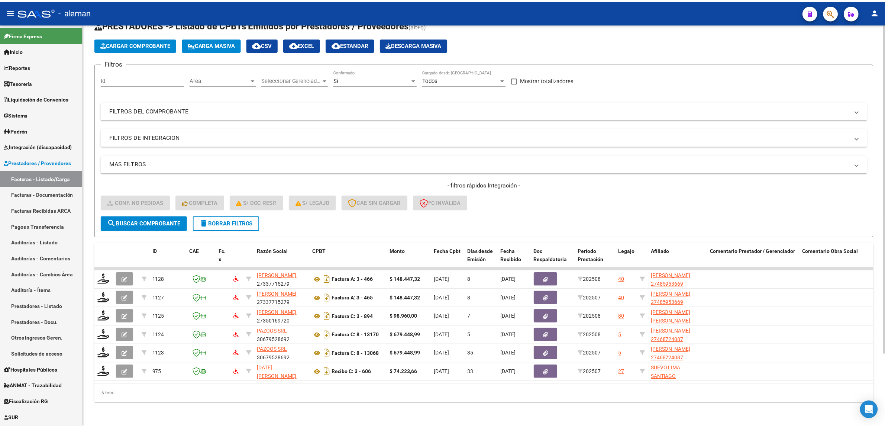
scroll to position [30, 0]
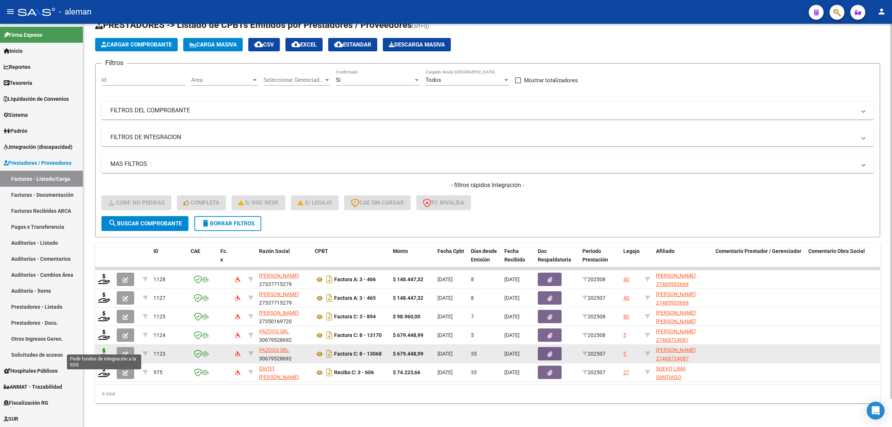
click at [108, 349] on icon at bounding box center [104, 353] width 12 height 10
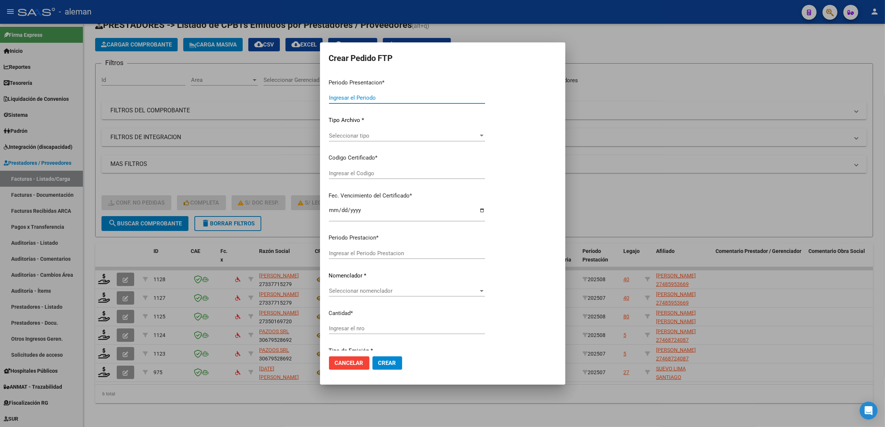
type input "202508"
type input "202507"
type input "$ 679.448,99"
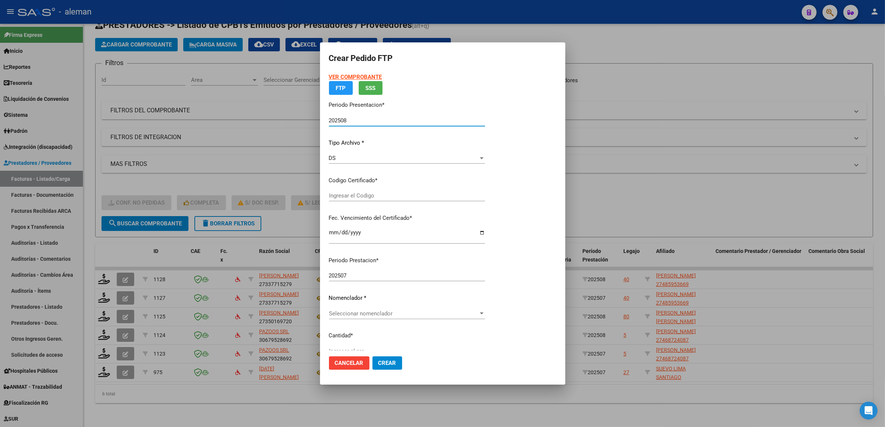
type input "ARG01000468724082025072320350723CIU13650"
type input "[DATE]"
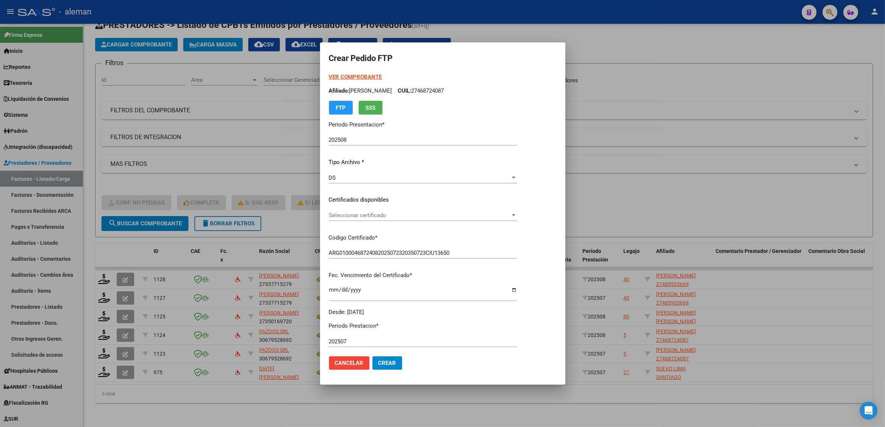
click at [741, 290] on div at bounding box center [442, 213] width 885 height 427
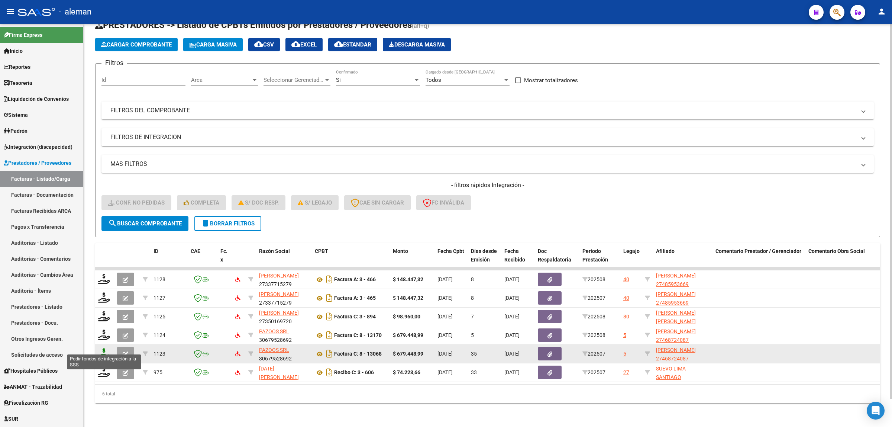
click at [108, 348] on icon at bounding box center [104, 353] width 12 height 10
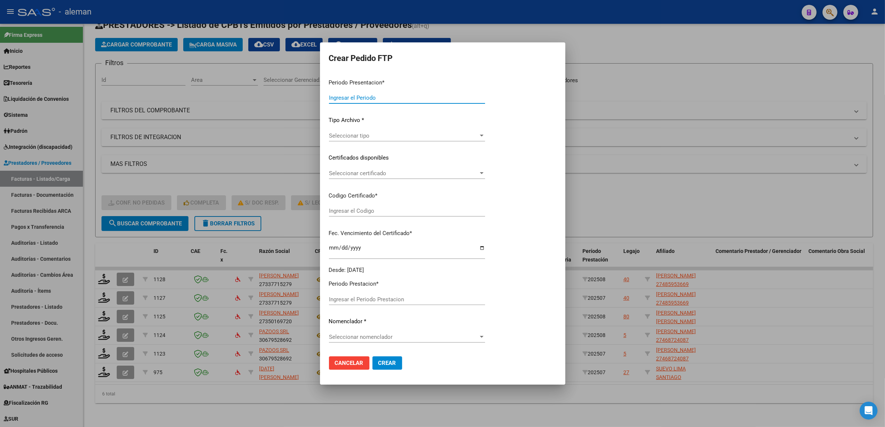
type input "202508"
type input "202507"
type input "$ 679.448,99"
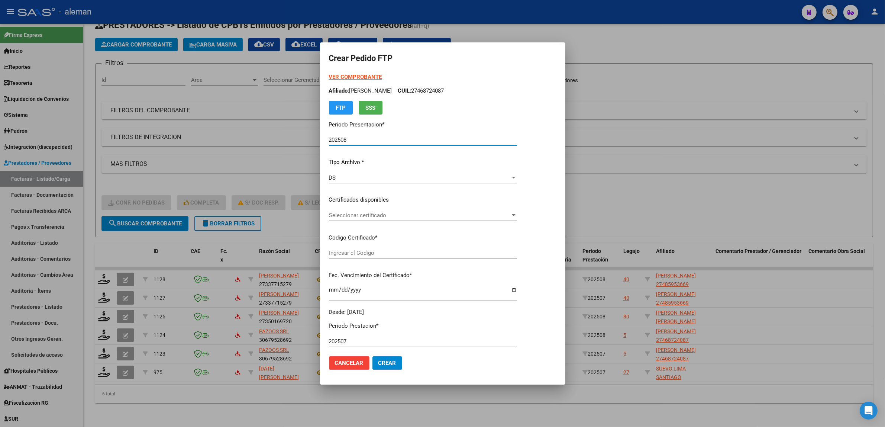
type input "ARG01000468724082025072320350723CIU13650"
type input "[DATE]"
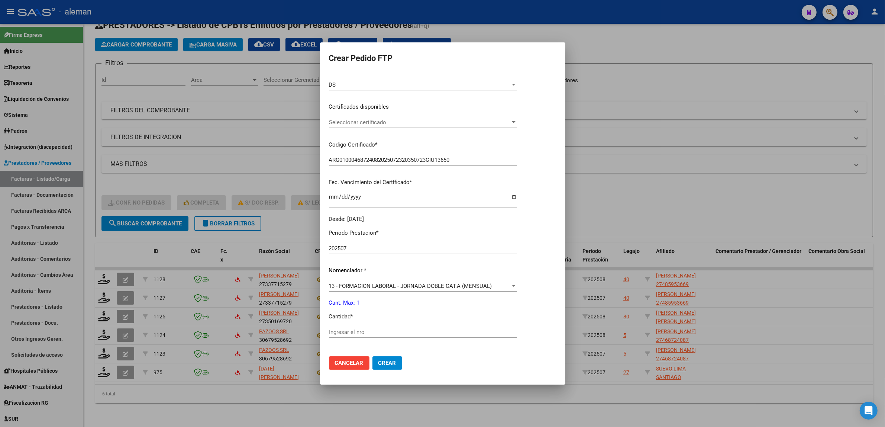
scroll to position [139, 0]
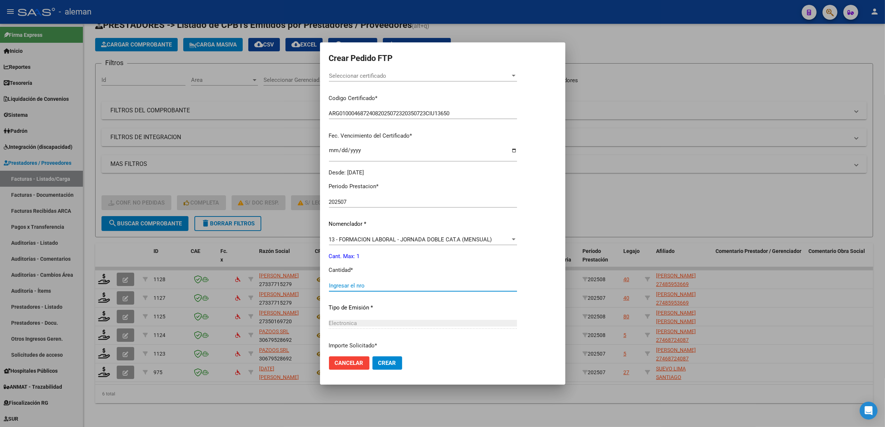
click at [382, 283] on input "Ingresar el nro" at bounding box center [423, 285] width 188 height 7
type input "1"
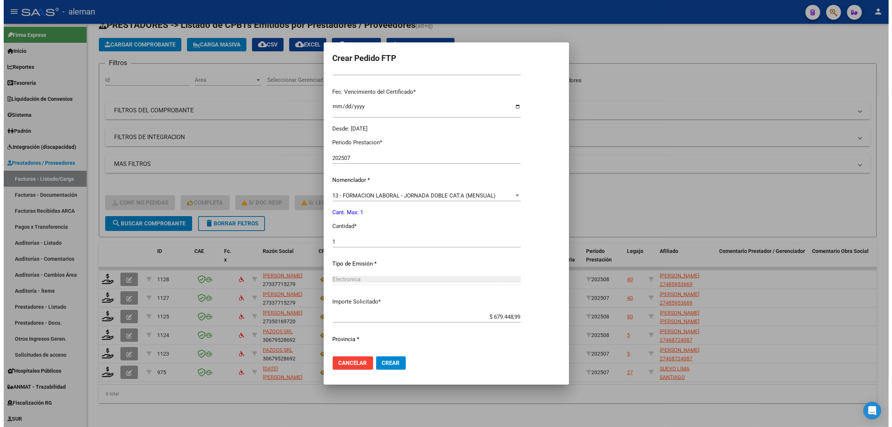
scroll to position [200, 0]
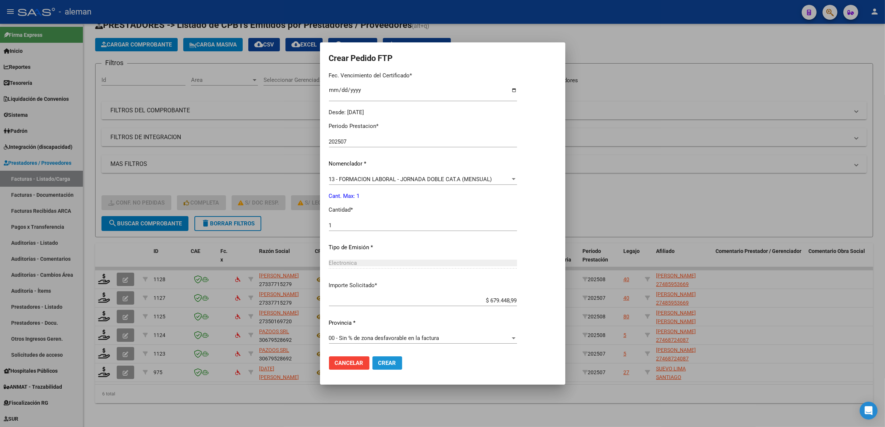
click at [390, 359] on button "Crear" at bounding box center [387, 362] width 30 height 13
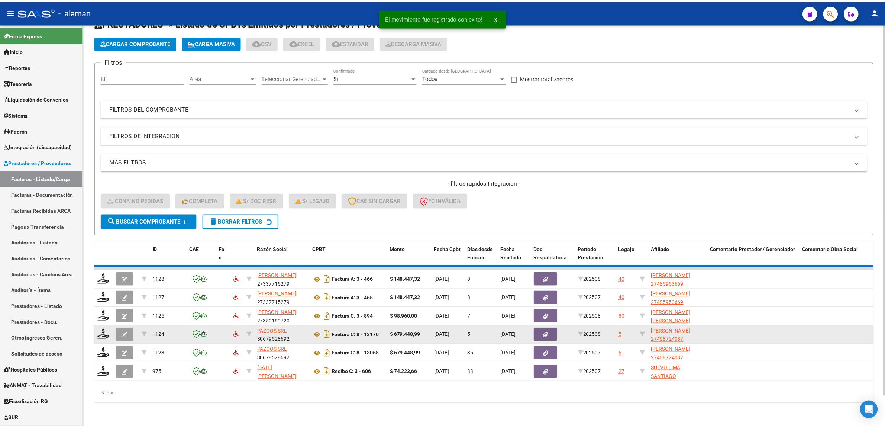
scroll to position [12, 0]
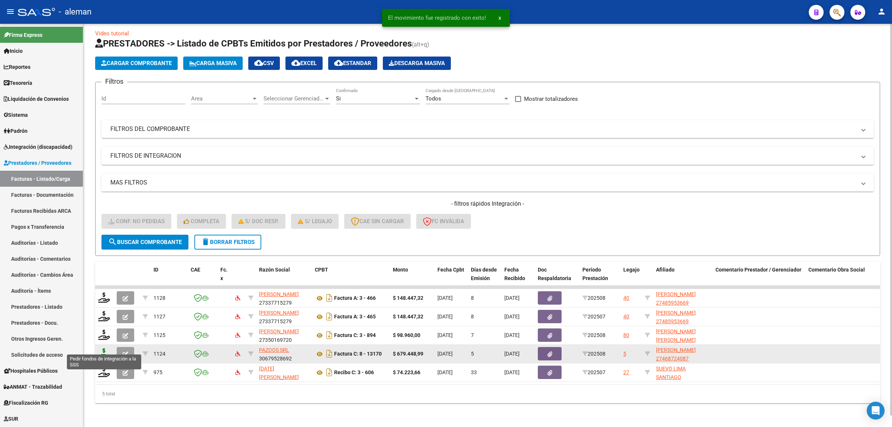
click at [101, 348] on icon at bounding box center [104, 353] width 12 height 10
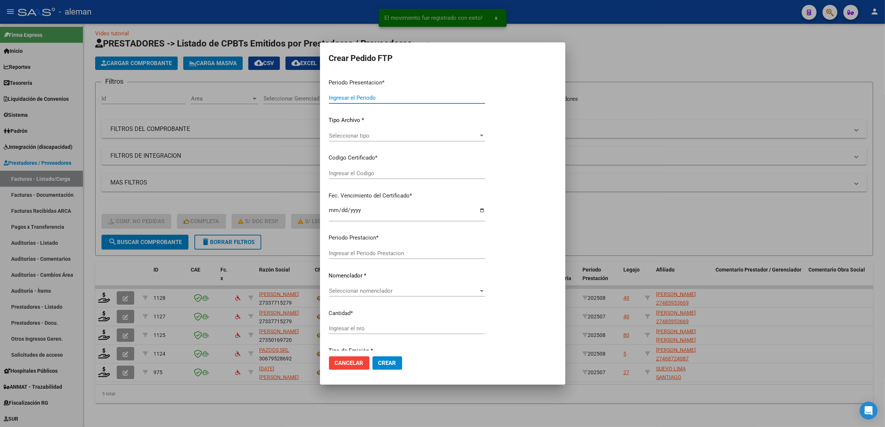
type input "202508"
type input "$ 679.448,99"
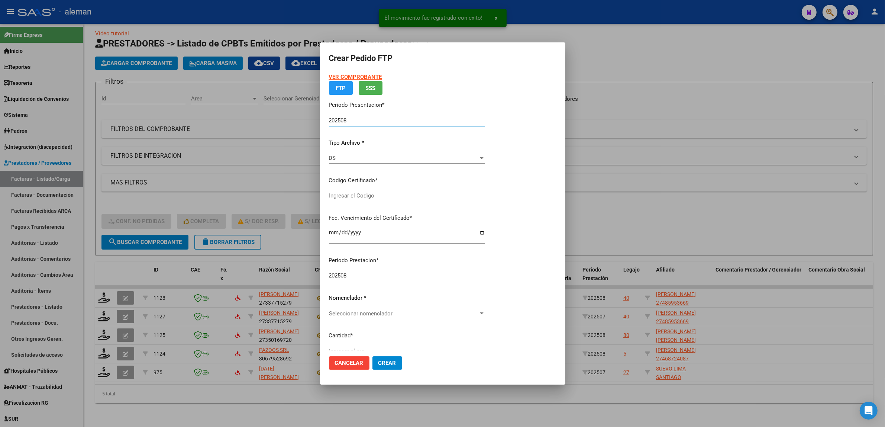
type input "ARG01000468724082025072320350723CIU13650"
type input "[DATE]"
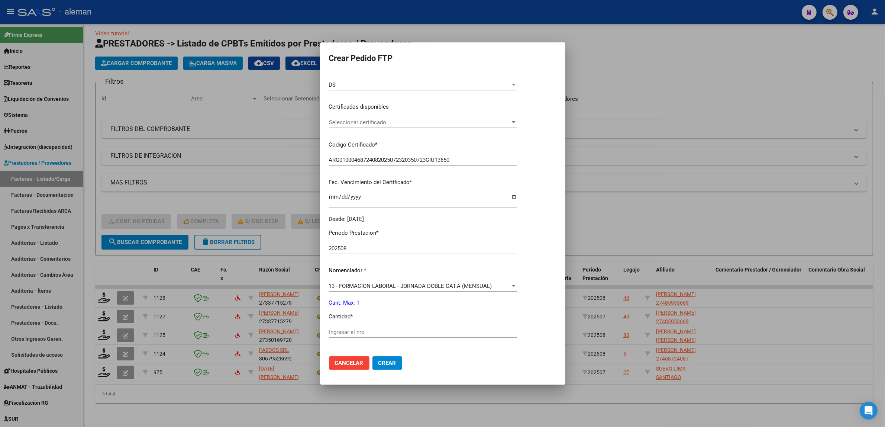
scroll to position [139, 0]
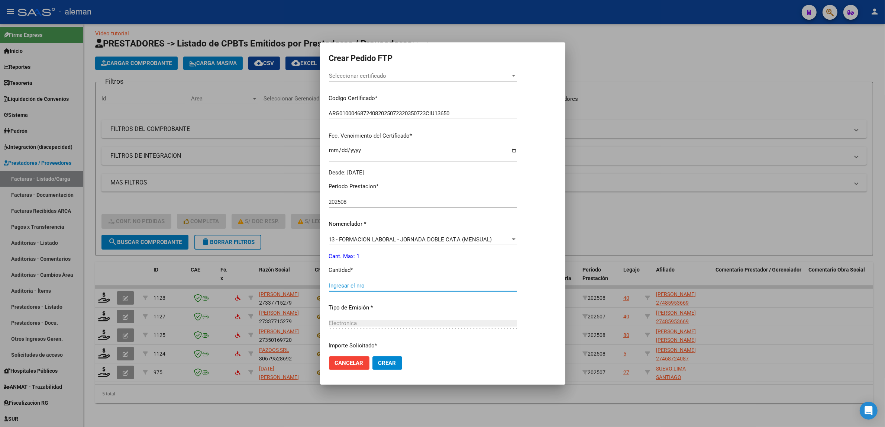
click at [405, 285] on input "Ingresar el nro" at bounding box center [423, 285] width 188 height 7
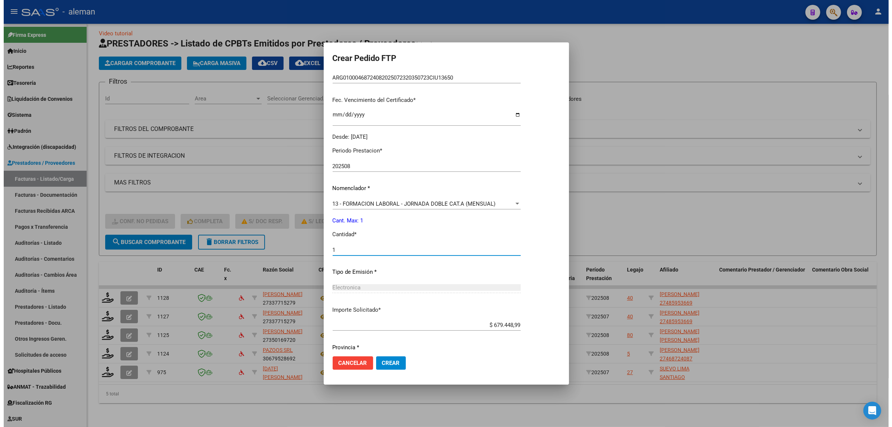
scroll to position [200, 0]
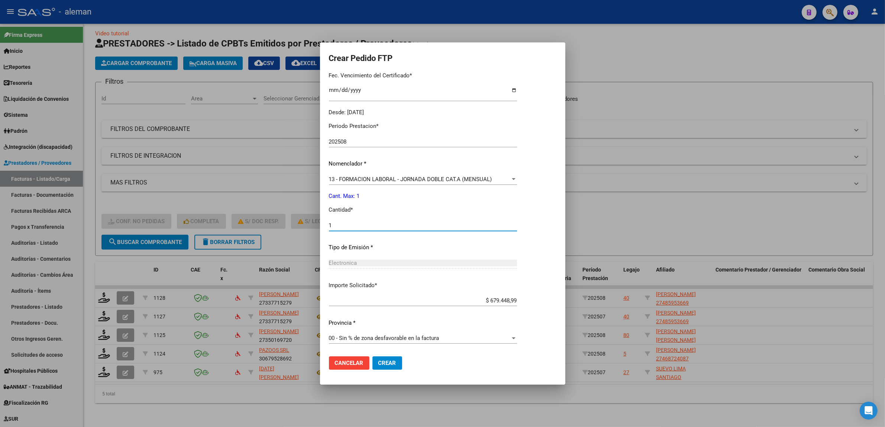
type input "1"
click at [390, 365] on span "Crear" at bounding box center [387, 362] width 18 height 7
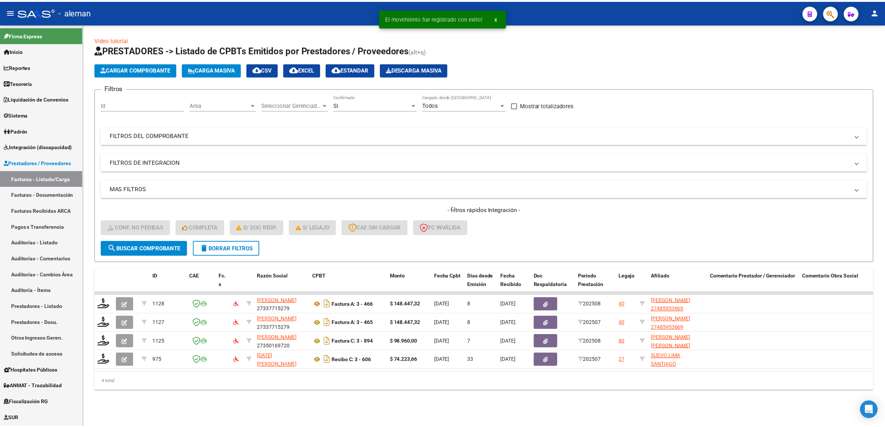
scroll to position [0, 0]
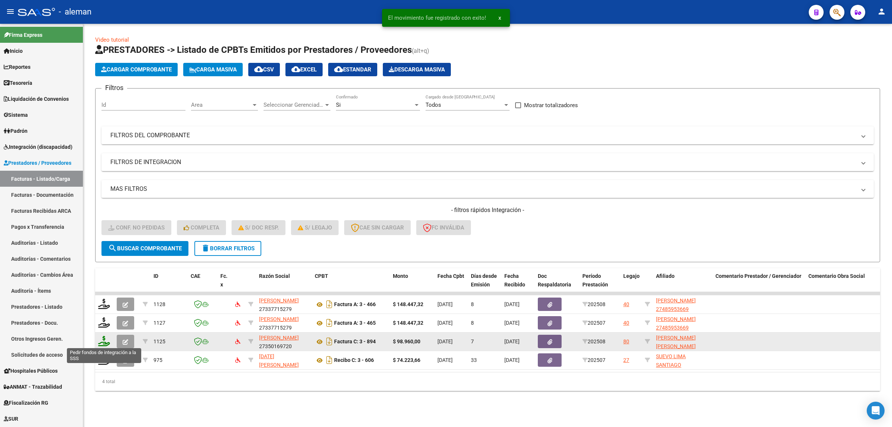
click at [107, 341] on icon at bounding box center [104, 341] width 12 height 10
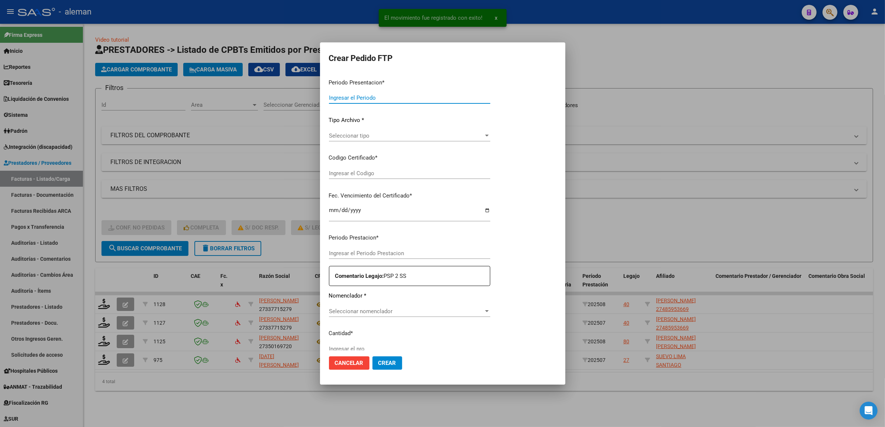
type input "202508"
type input "$ 98.960,00"
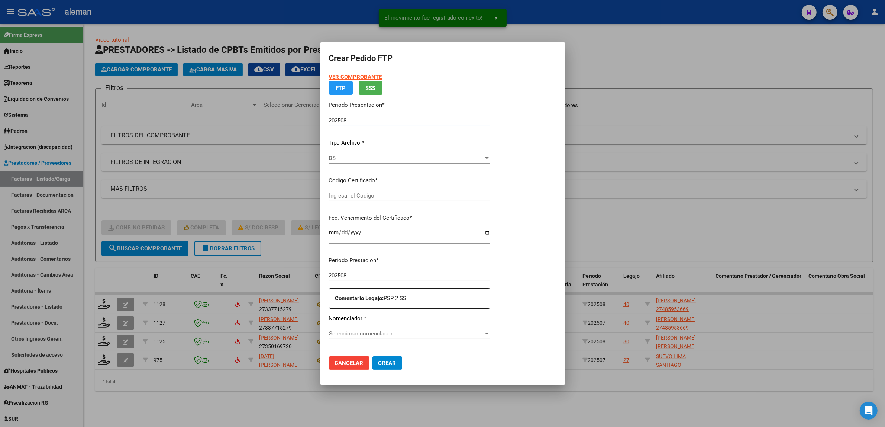
type input "ARG02000546321362024110420271104CBA13650"
type input "[DATE]"
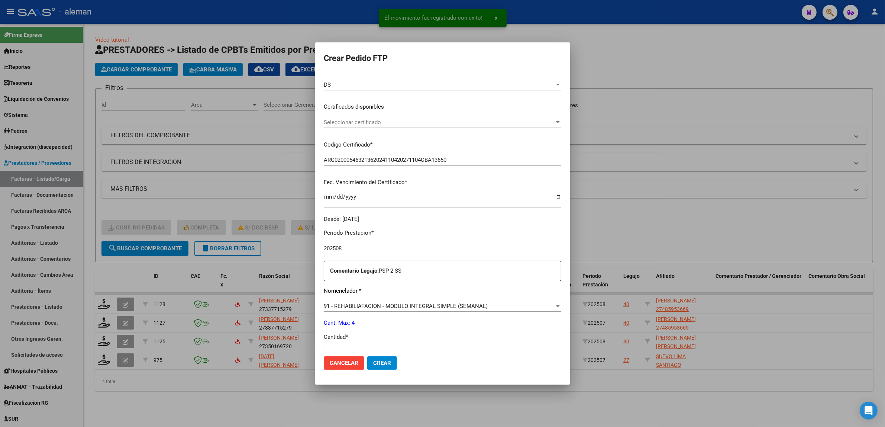
scroll to position [139, 0]
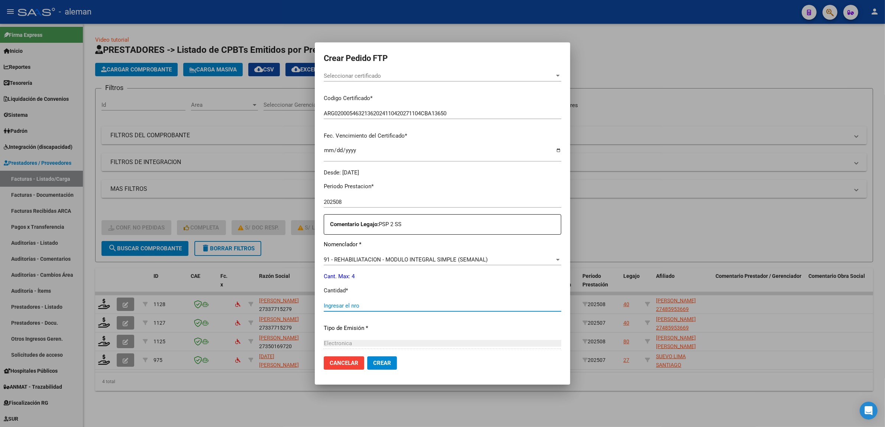
click at [372, 306] on input "Ingresar el nro" at bounding box center [442, 305] width 237 height 7
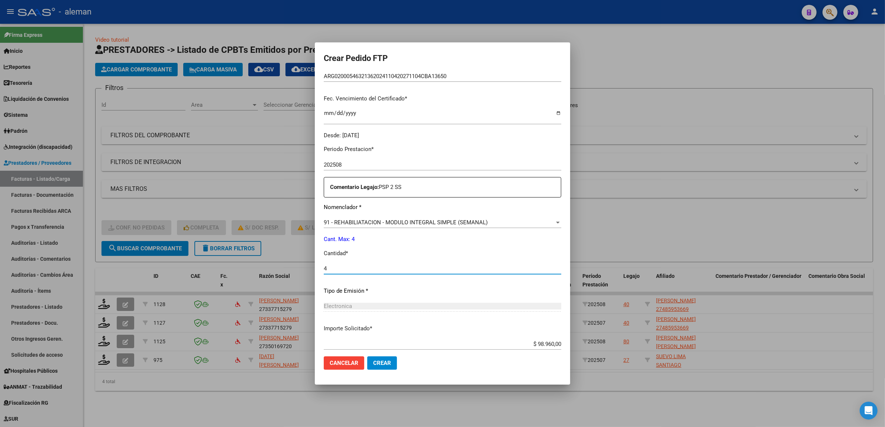
scroll to position [220, 0]
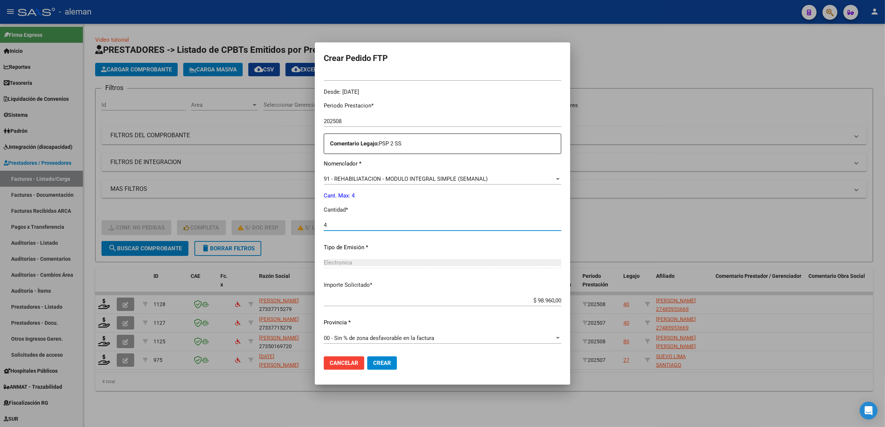
type input "4"
click at [385, 361] on span "Crear" at bounding box center [382, 362] width 18 height 7
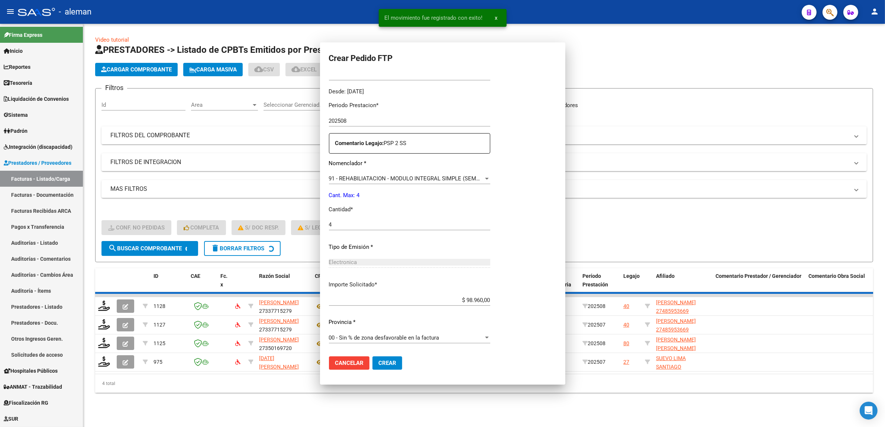
scroll to position [178, 0]
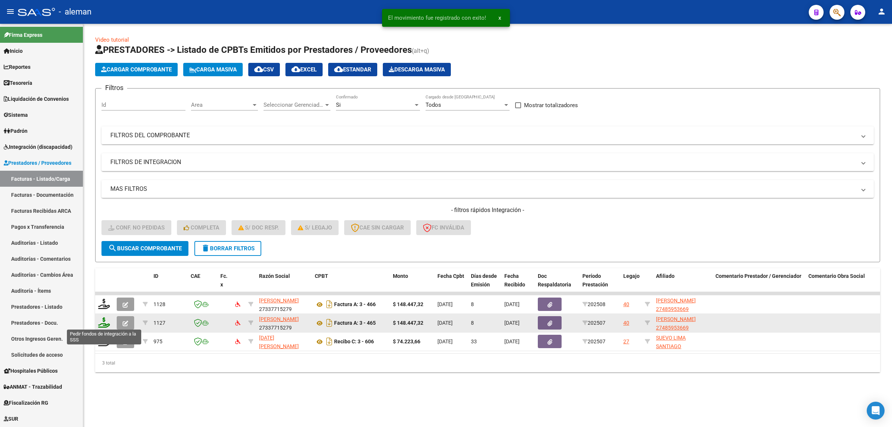
click at [106, 320] on icon at bounding box center [104, 322] width 12 height 10
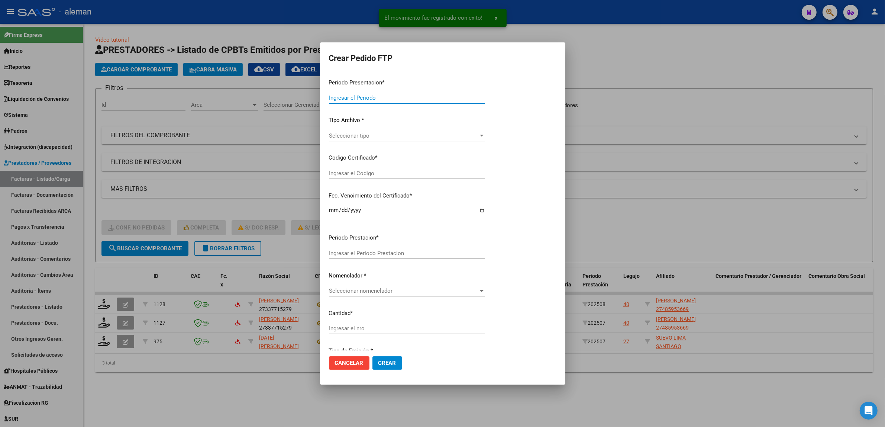
type input "202508"
type input "202507"
type input "$ 148.447,32"
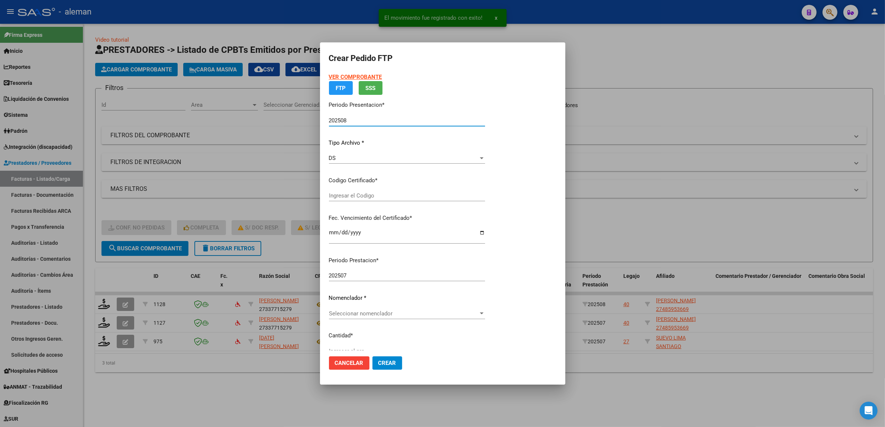
type input "ARG01000485953662022042620270426CBA536"
type input "[DATE]"
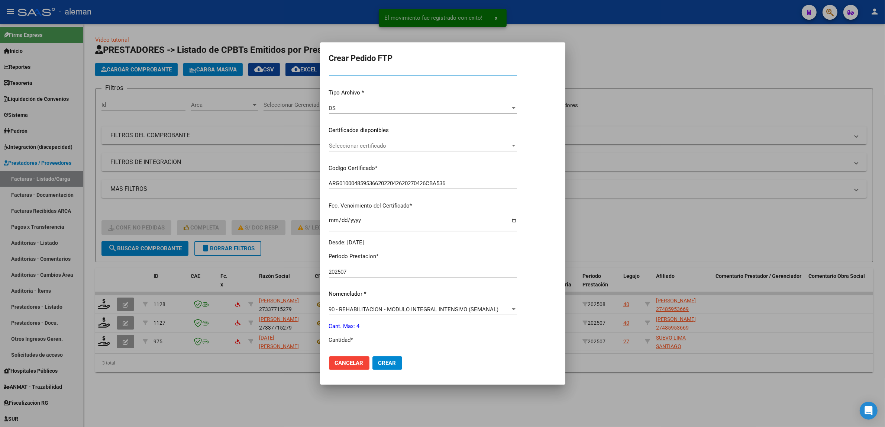
scroll to position [93, 0]
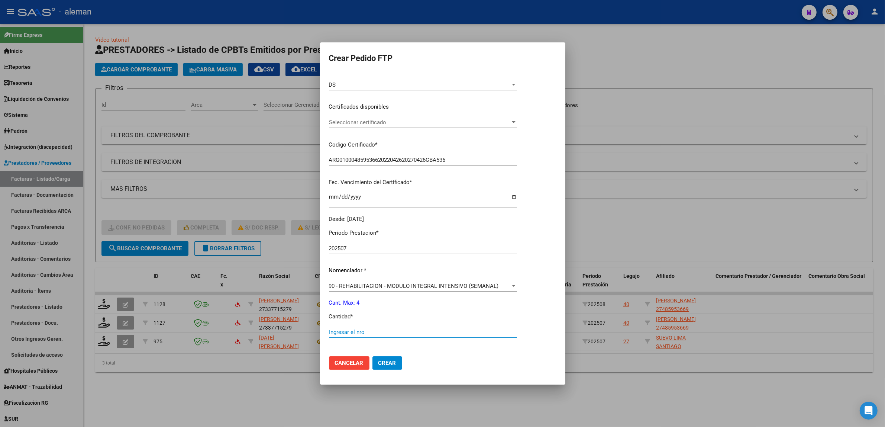
click at [394, 329] on input "Ingresar el nro" at bounding box center [423, 331] width 188 height 7
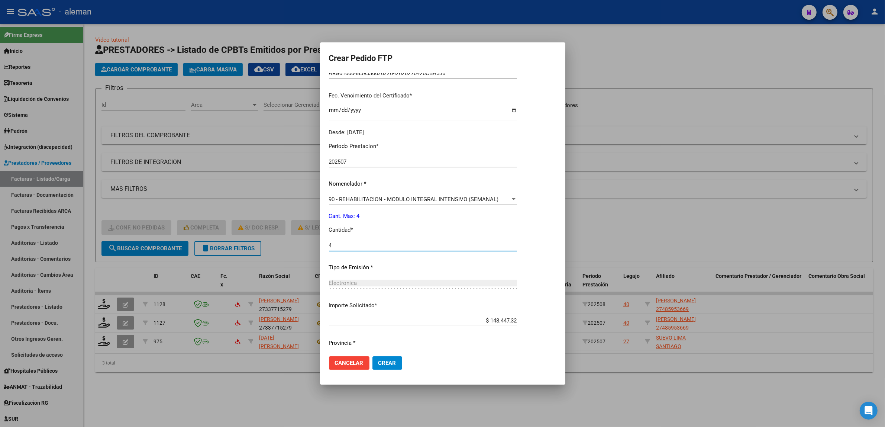
scroll to position [200, 0]
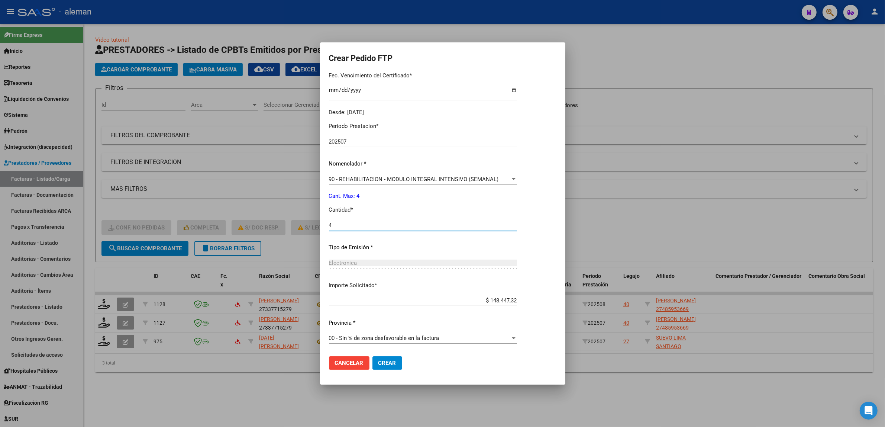
type input "4"
click at [395, 363] on span "Crear" at bounding box center [387, 362] width 18 height 7
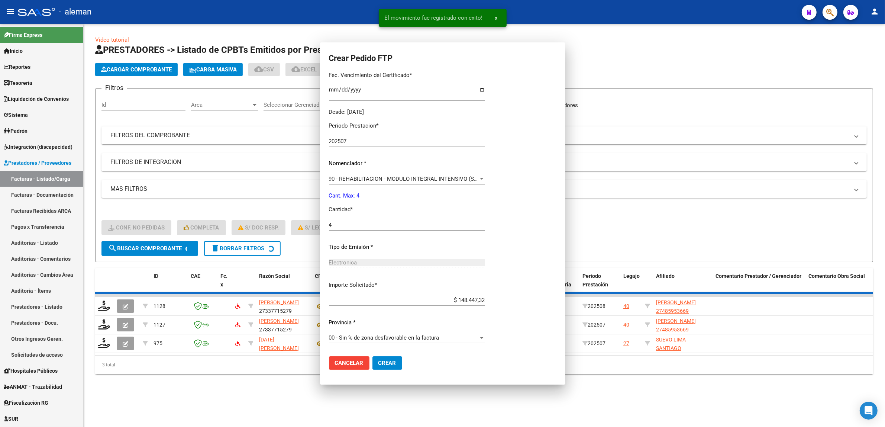
scroll to position [0, 0]
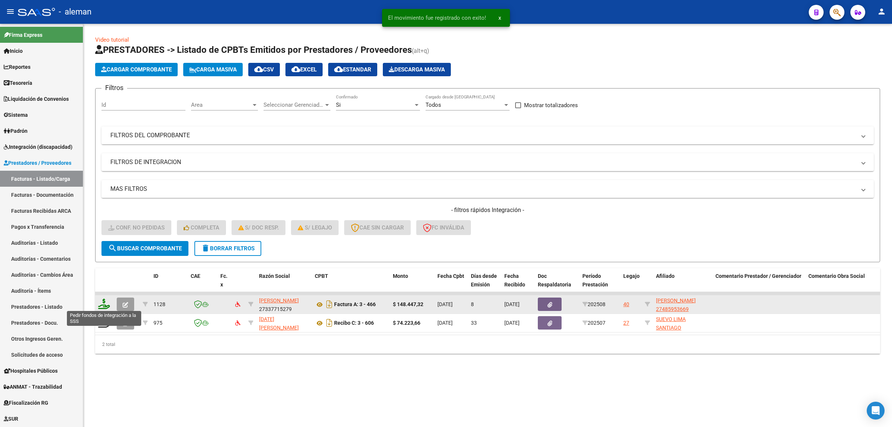
click at [106, 306] on icon at bounding box center [104, 303] width 12 height 10
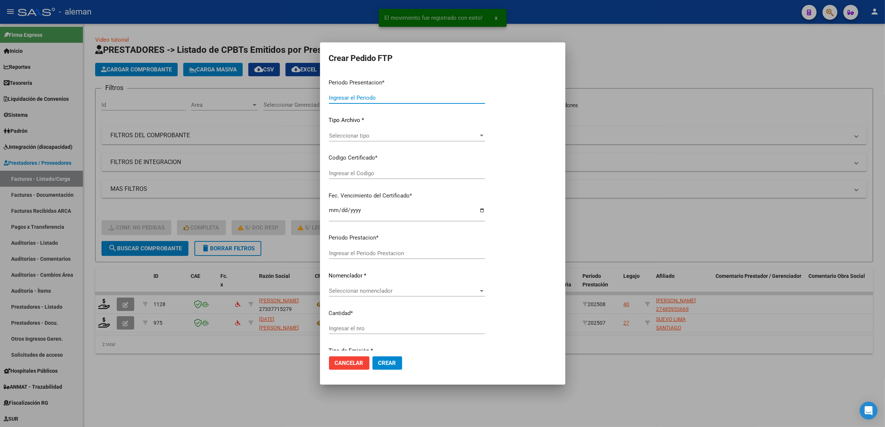
type input "202508"
type input "$ 148.447,32"
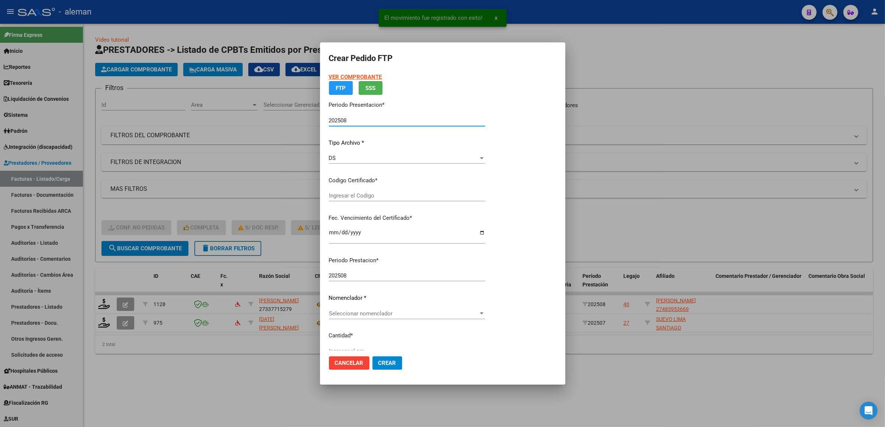
type input "ARG01000485953662022042620270426CBA536"
type input "[DATE]"
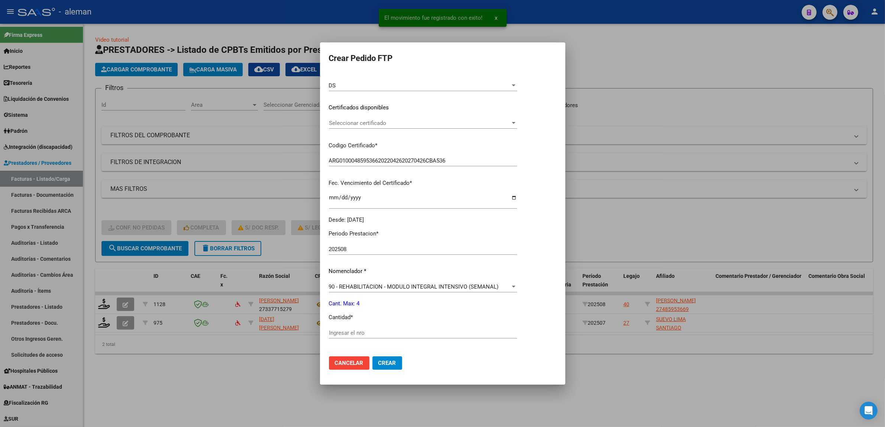
scroll to position [93, 0]
click at [375, 330] on input "Ingresar el nro" at bounding box center [423, 331] width 188 height 7
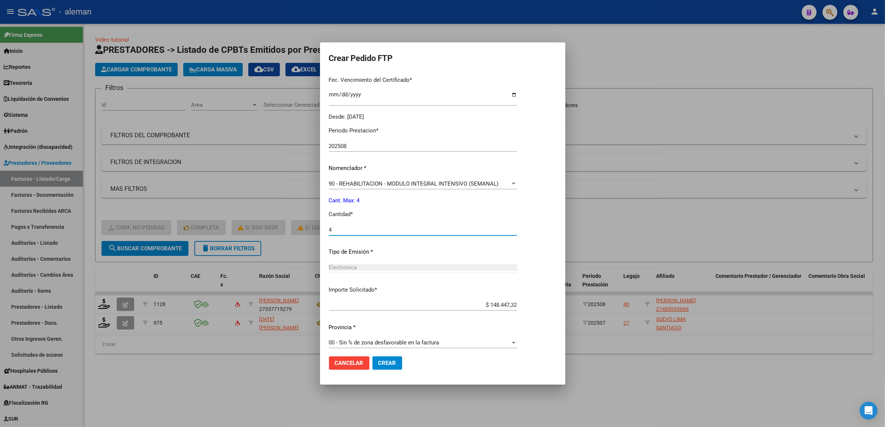
scroll to position [200, 0]
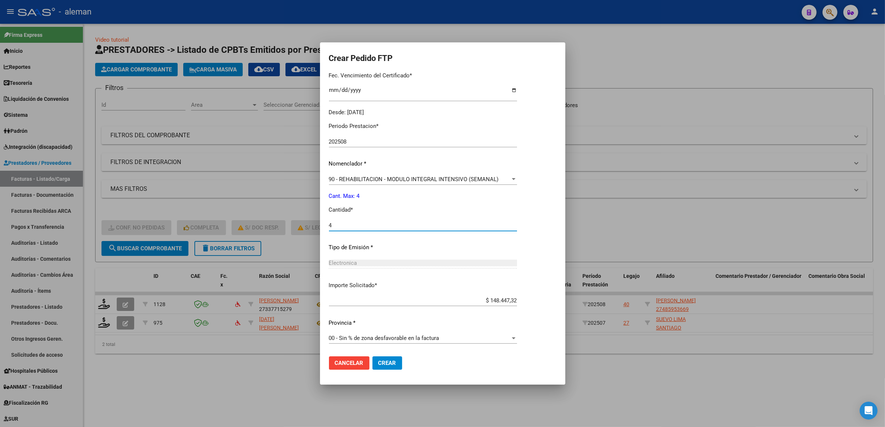
type input "4"
click at [393, 361] on span "Crear" at bounding box center [387, 362] width 18 height 7
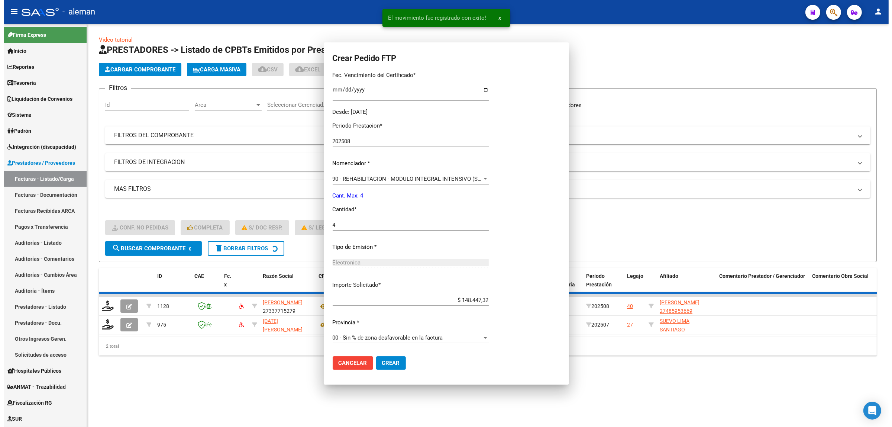
scroll to position [158, 0]
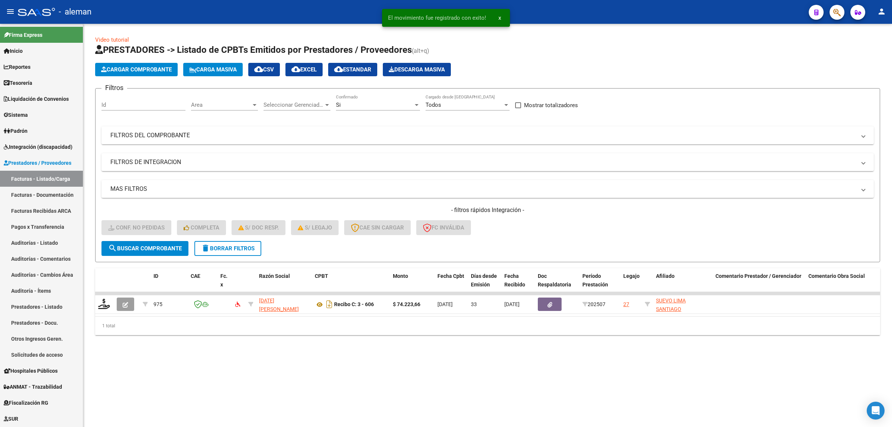
click at [589, 359] on div "Video tutorial PRESTADORES -> Listado de CPBTs Emitidos por Prestadores / Prove…" at bounding box center [487, 191] width 809 height 335
